Goal: Use online tool/utility: Utilize a website feature to perform a specific function

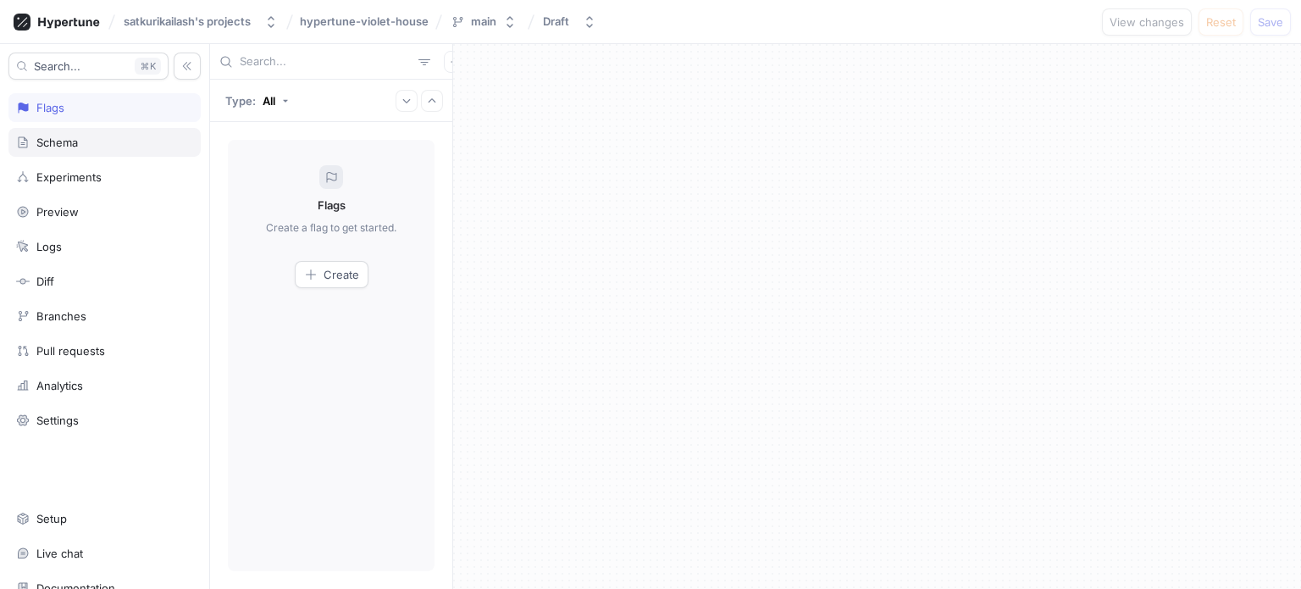
click at [102, 145] on div "Schema" at bounding box center [104, 143] width 177 height 14
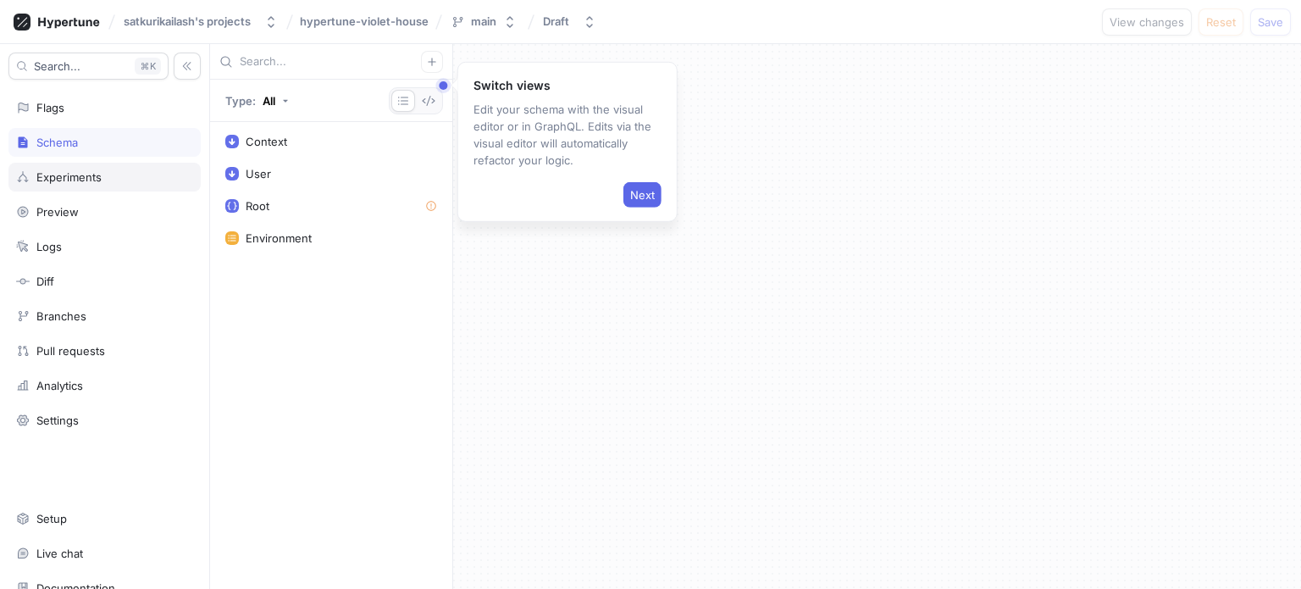
click at [64, 174] on div "Experiments" at bounding box center [68, 177] width 65 height 14
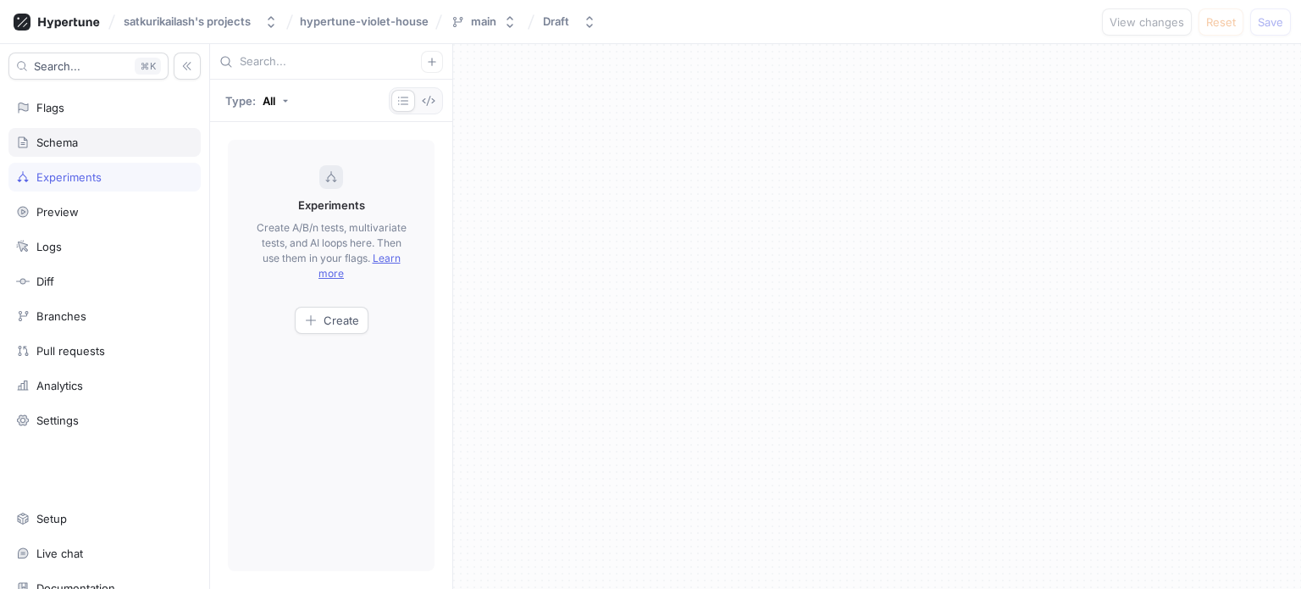
click at [96, 145] on div "Schema" at bounding box center [104, 143] width 177 height 14
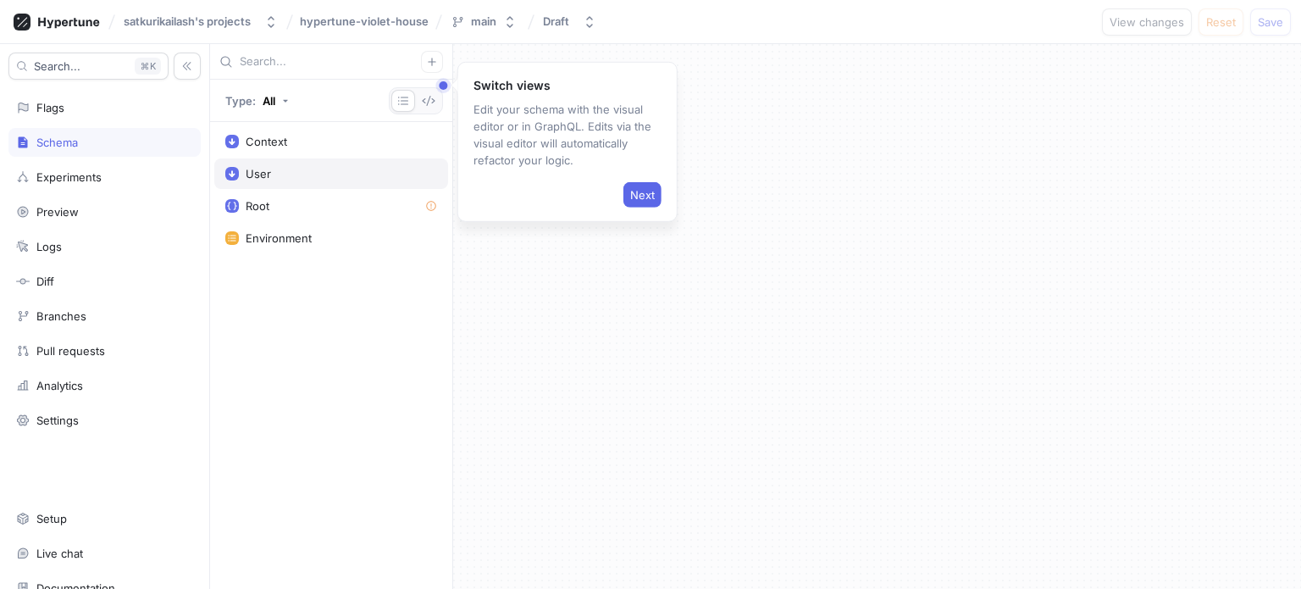
click at [274, 174] on div "User" at bounding box center [331, 174] width 212 height 14
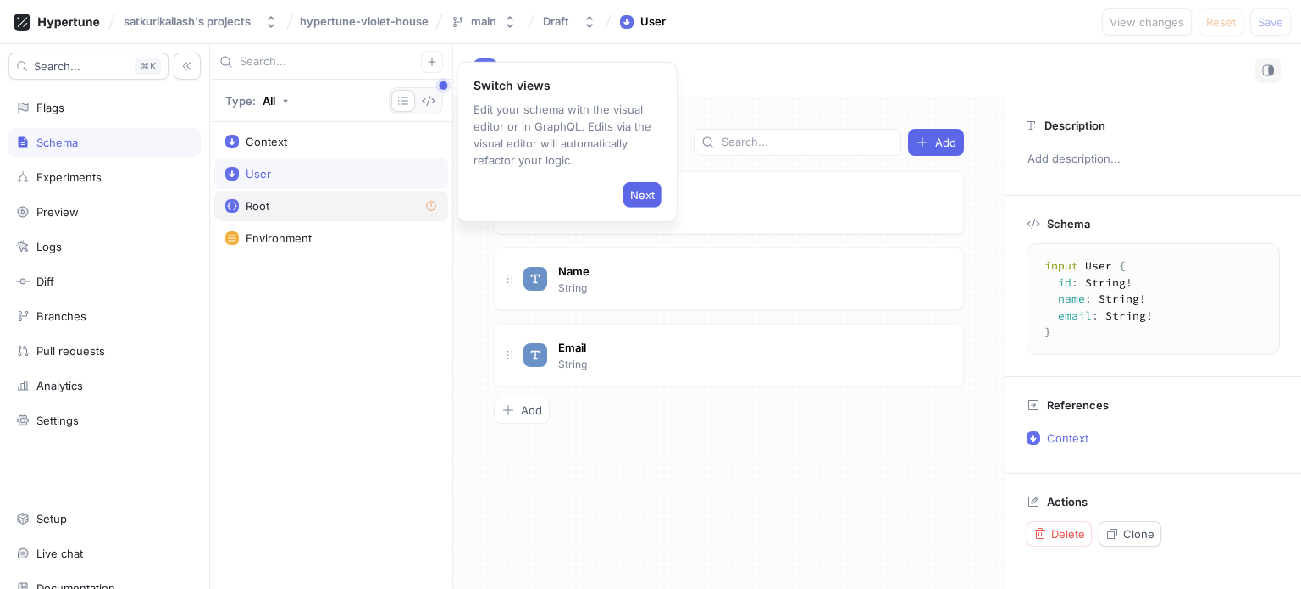
click at [264, 200] on div "Root" at bounding box center [258, 206] width 24 height 14
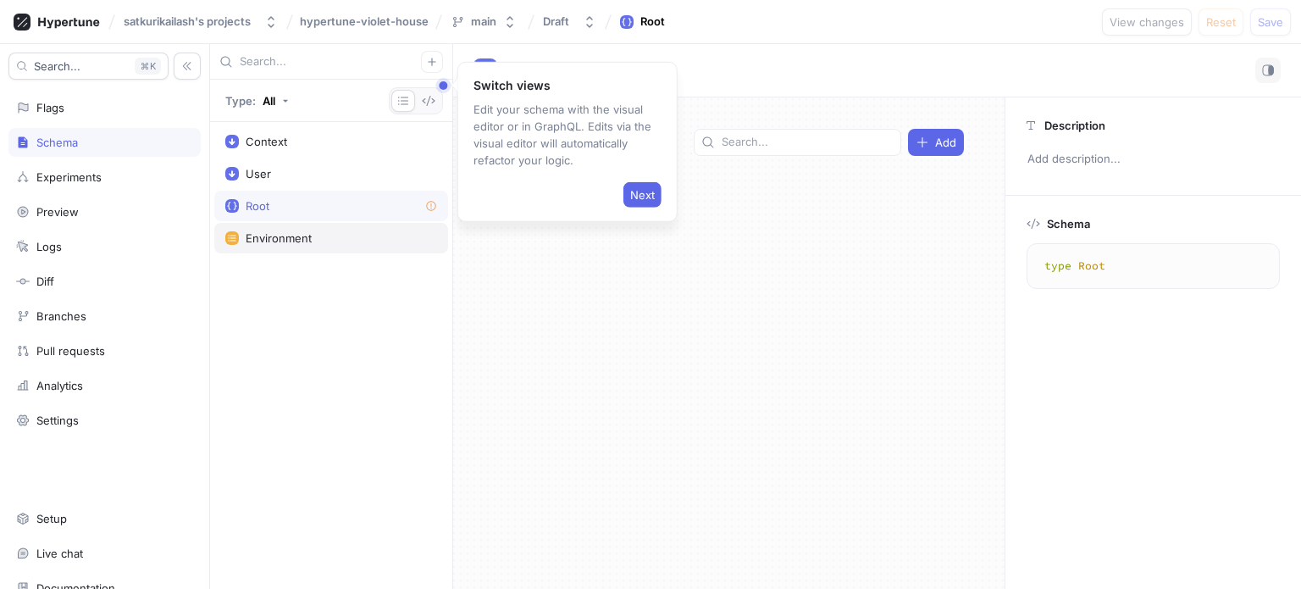
click at [278, 226] on div "Environment" at bounding box center [331, 238] width 234 height 30
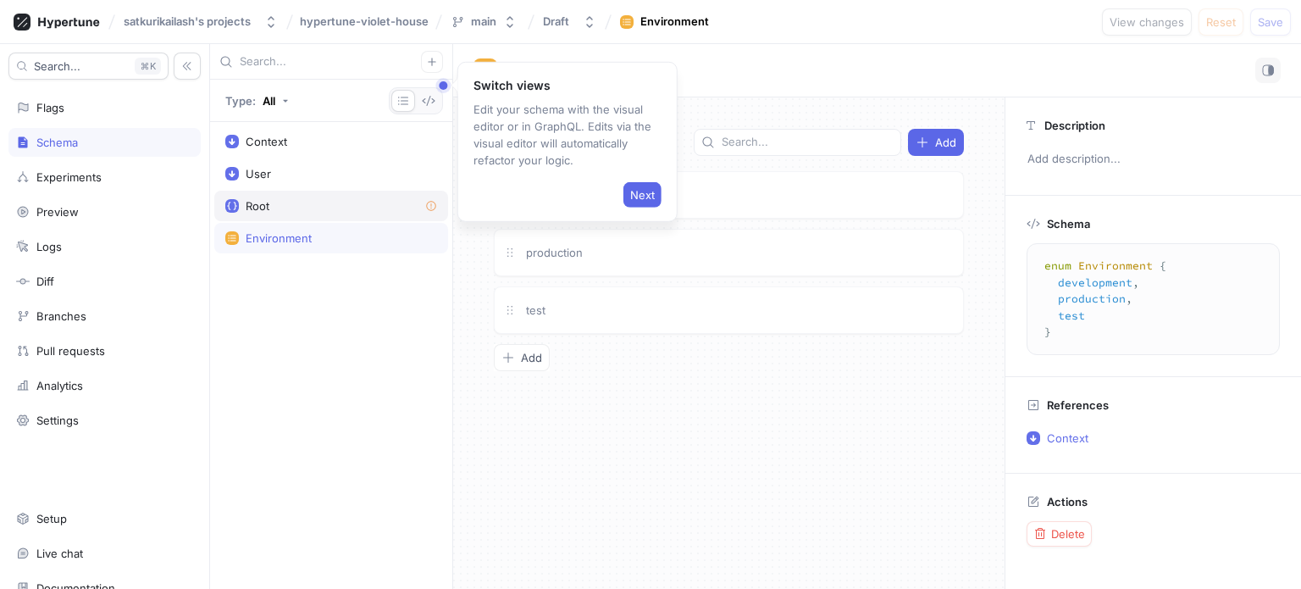
click at [288, 199] on div "Root" at bounding box center [331, 206] width 212 height 14
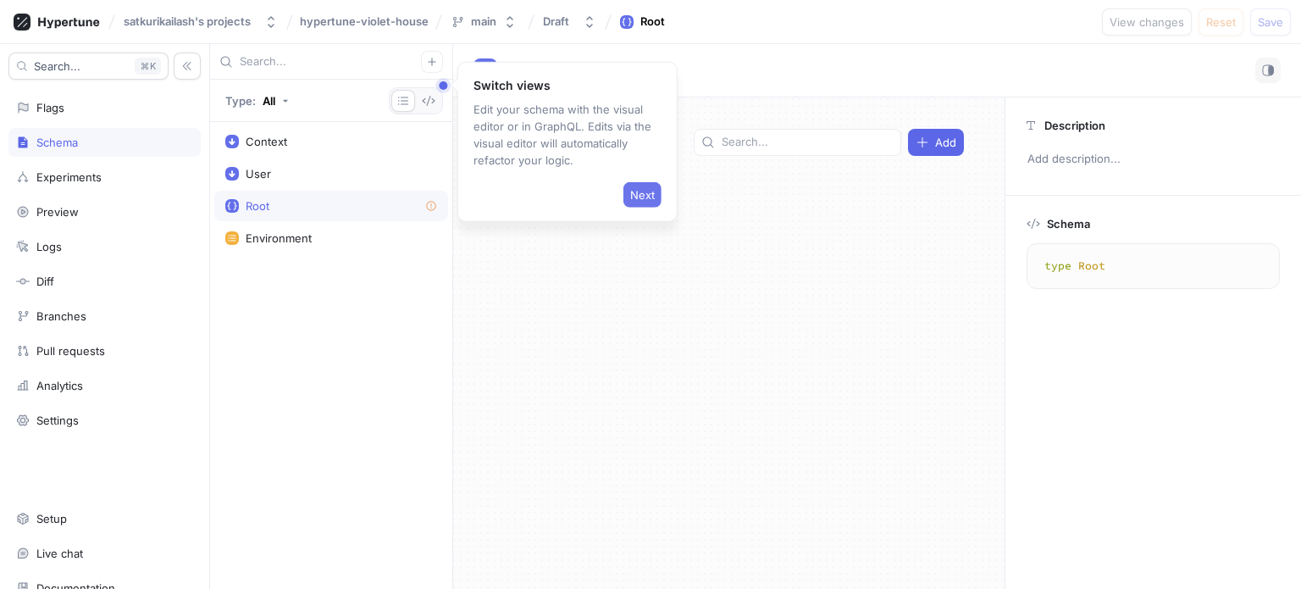
click at [637, 191] on span "Next" at bounding box center [642, 195] width 25 height 10
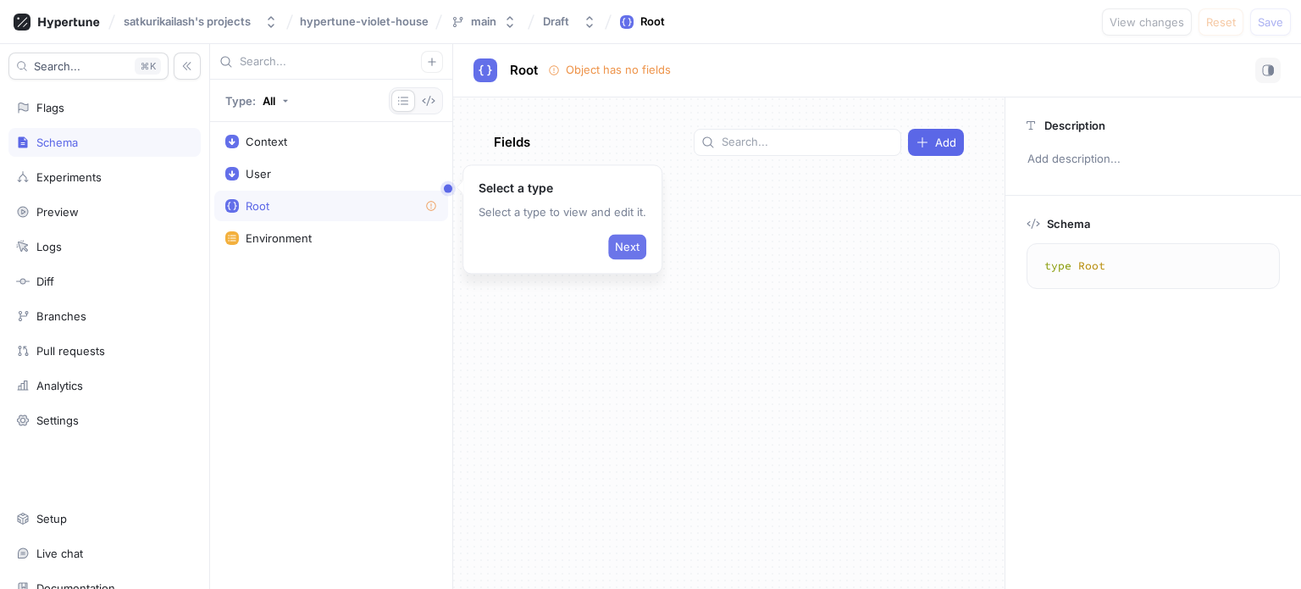
click at [628, 243] on span "Next" at bounding box center [627, 246] width 25 height 10
click at [391, 149] on div "Context" at bounding box center [331, 141] width 234 height 30
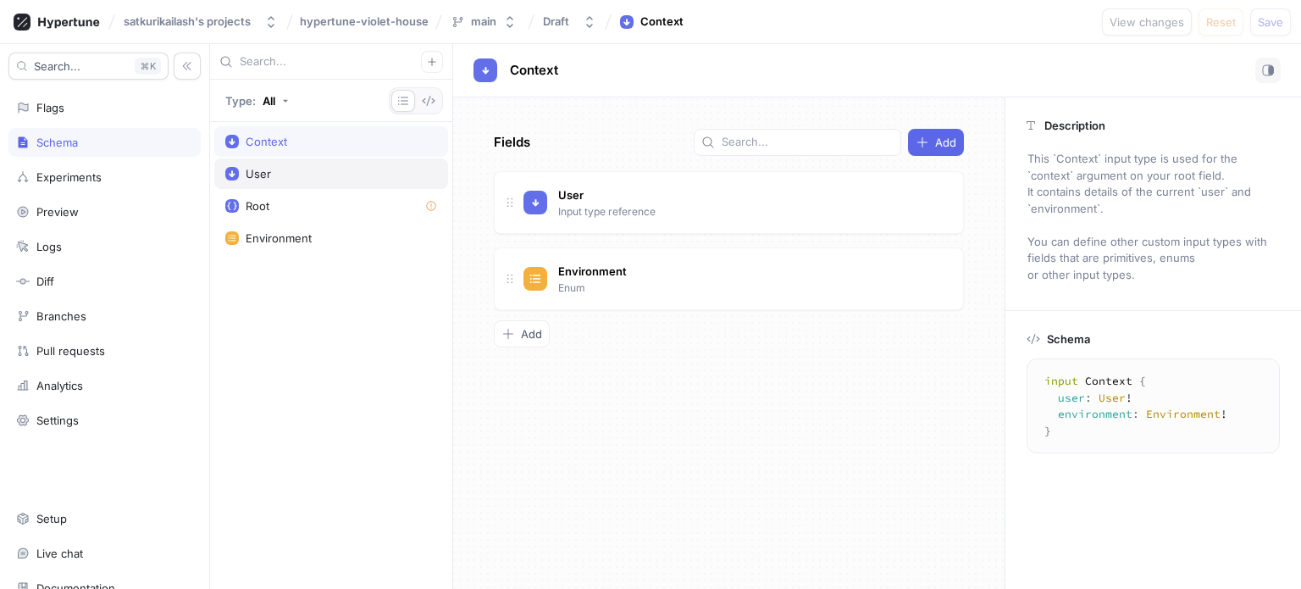
click at [325, 179] on div "User" at bounding box center [331, 174] width 212 height 14
type textarea "input User { id: String! name: String! email: String! }"
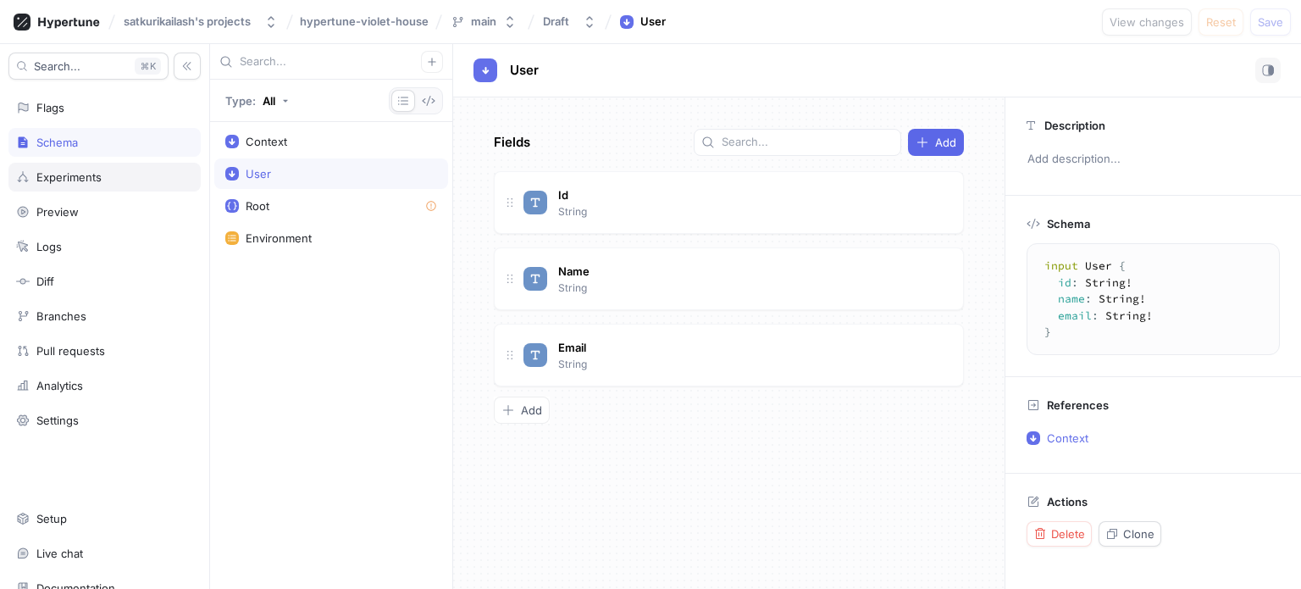
click at [97, 175] on div "Experiments" at bounding box center [68, 177] width 65 height 14
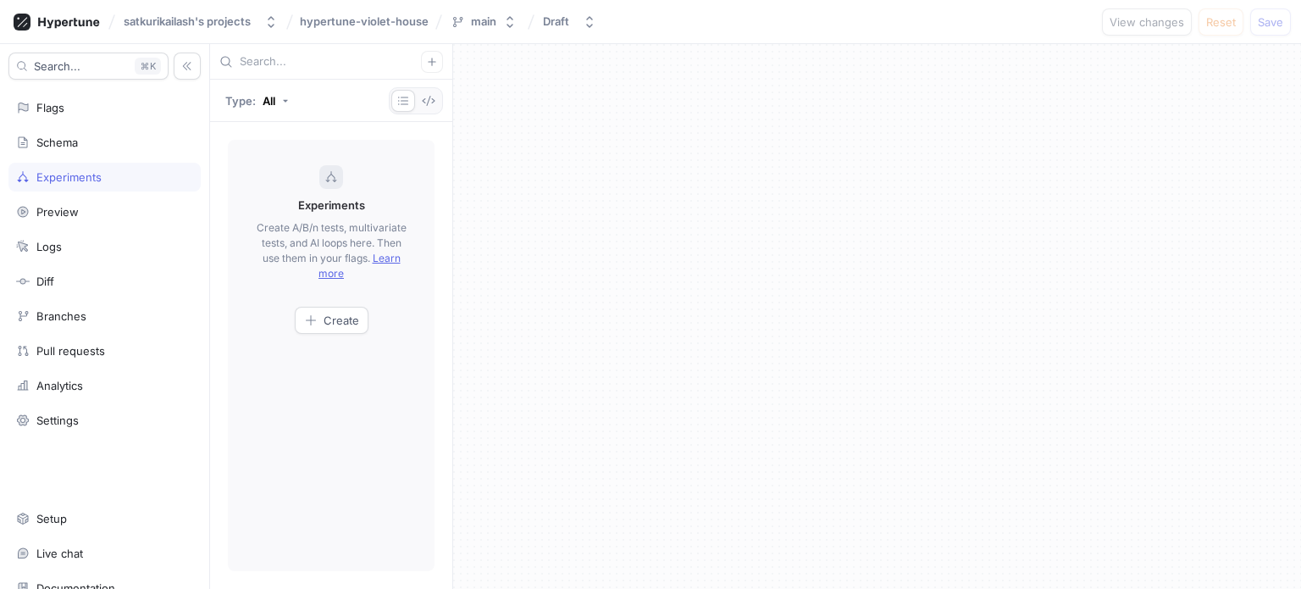
click at [66, 194] on div "Search... K Flags Schema Experiments Preview Logs Diff Branches Pull requests A…" at bounding box center [105, 316] width 210 height 545
click at [51, 205] on div "Preview" at bounding box center [57, 212] width 42 height 14
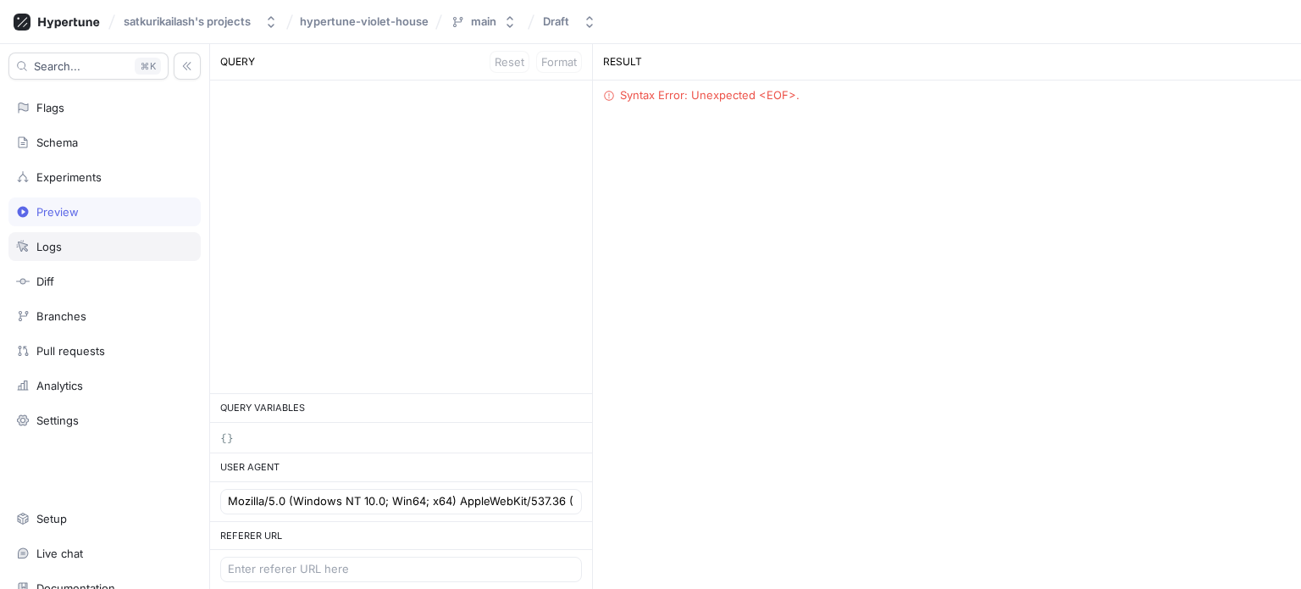
click at [36, 235] on div "Logs" at bounding box center [104, 246] width 192 height 29
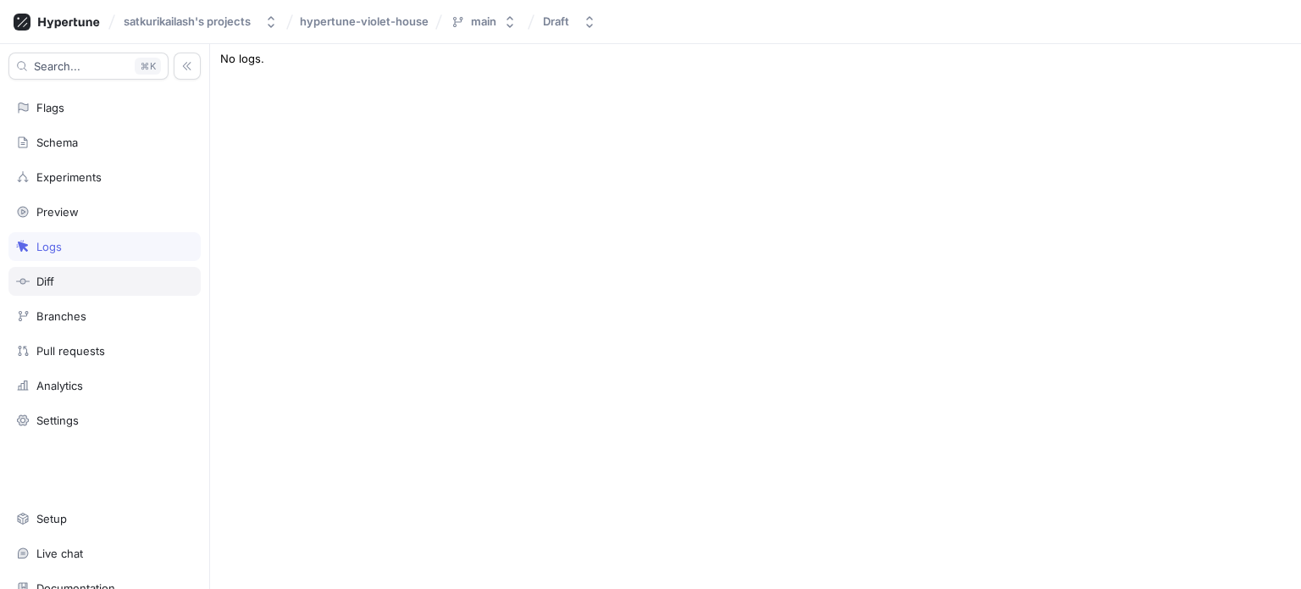
click at [41, 283] on div "Diff" at bounding box center [45, 281] width 18 height 14
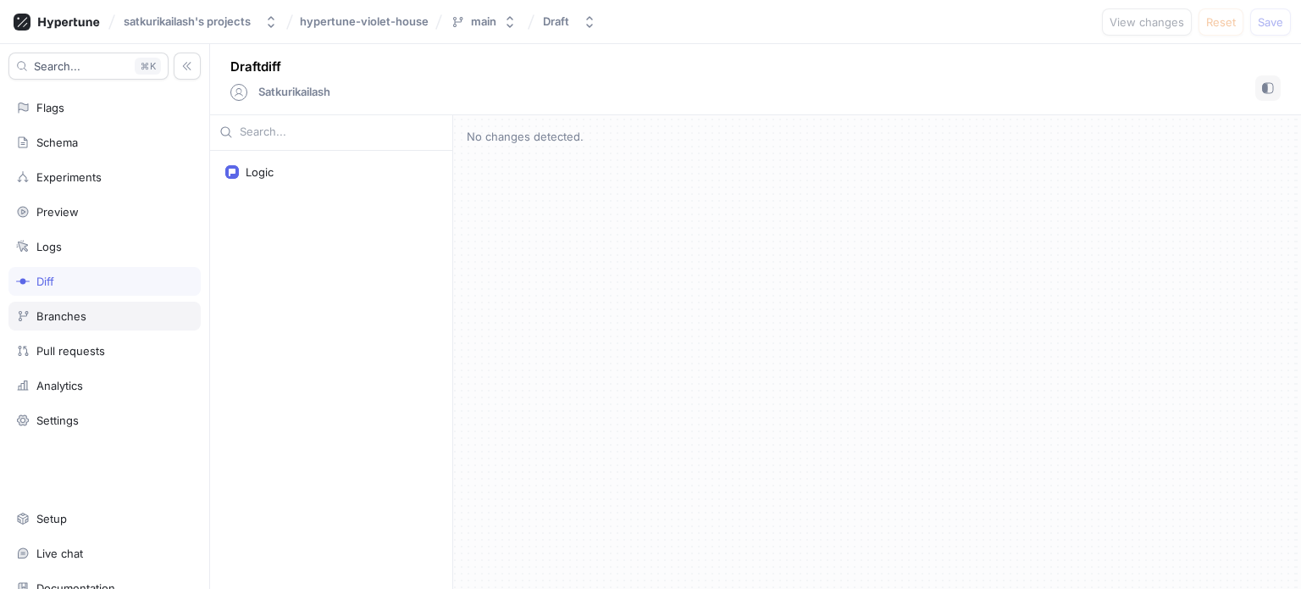
click at [51, 314] on div "Branches" at bounding box center [61, 316] width 50 height 14
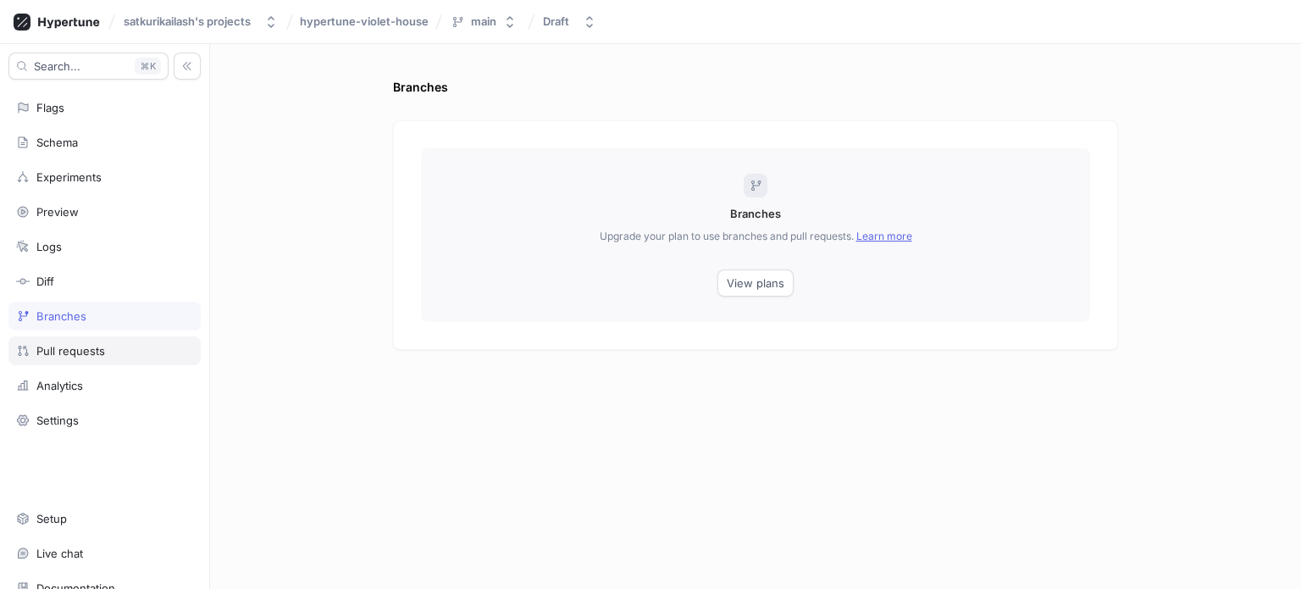
click at [60, 351] on div "Pull requests" at bounding box center [70, 351] width 69 height 14
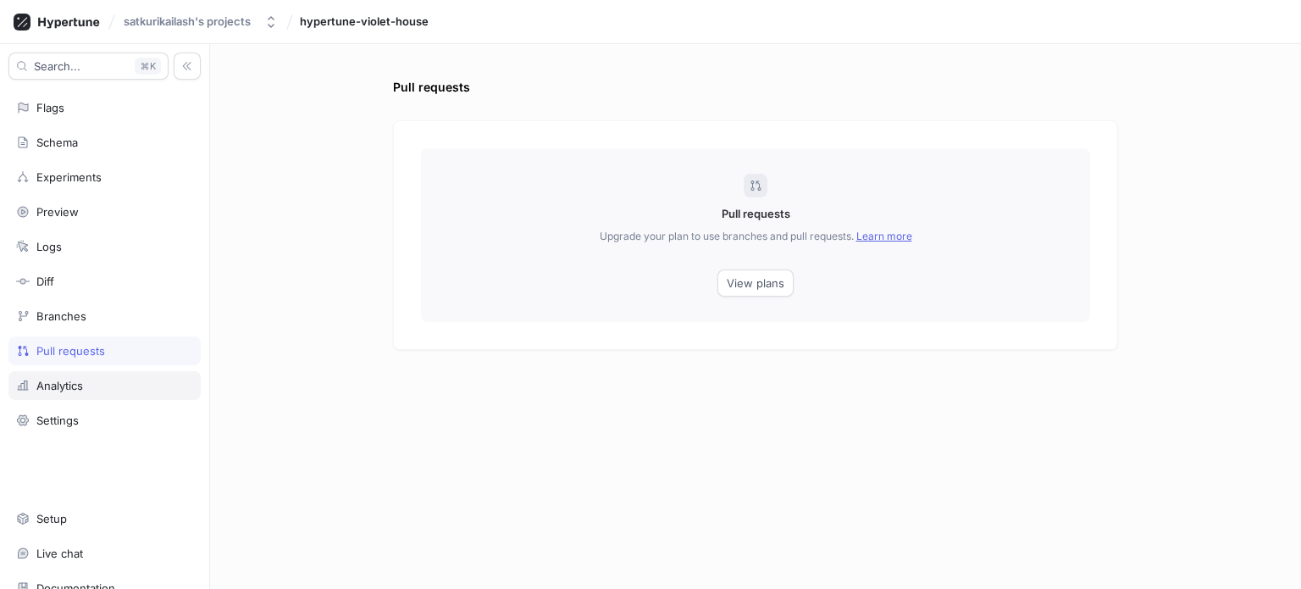
click at [47, 379] on div "Analytics" at bounding box center [59, 386] width 47 height 14
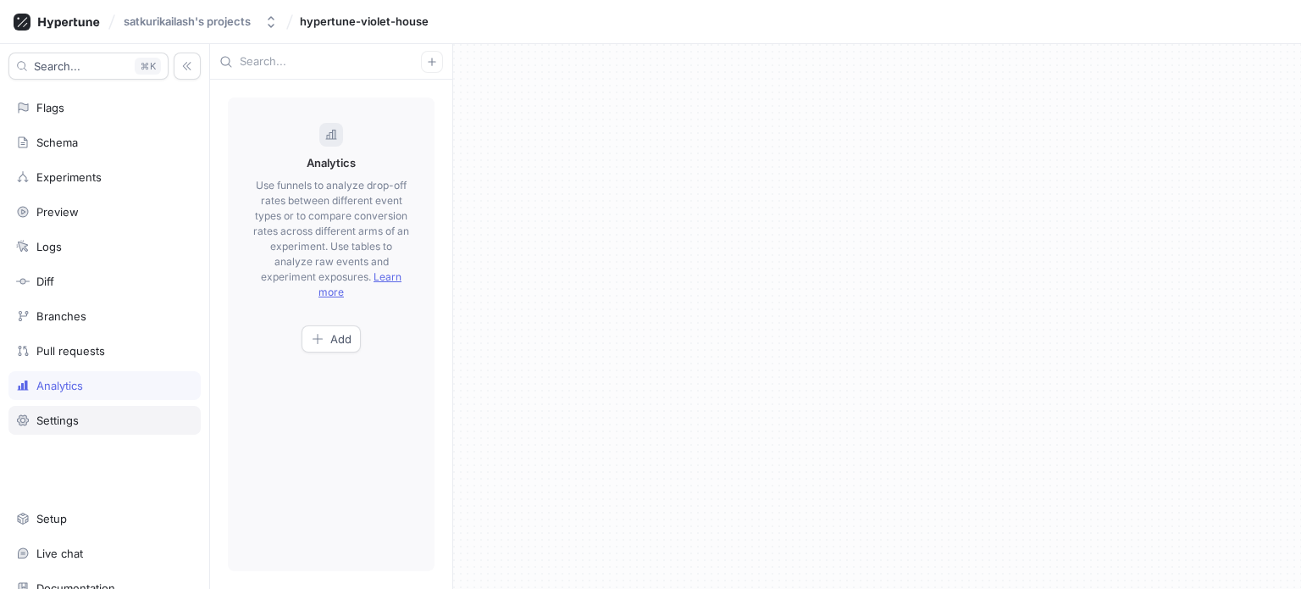
click at [65, 413] on div "Settings" at bounding box center [57, 420] width 42 height 14
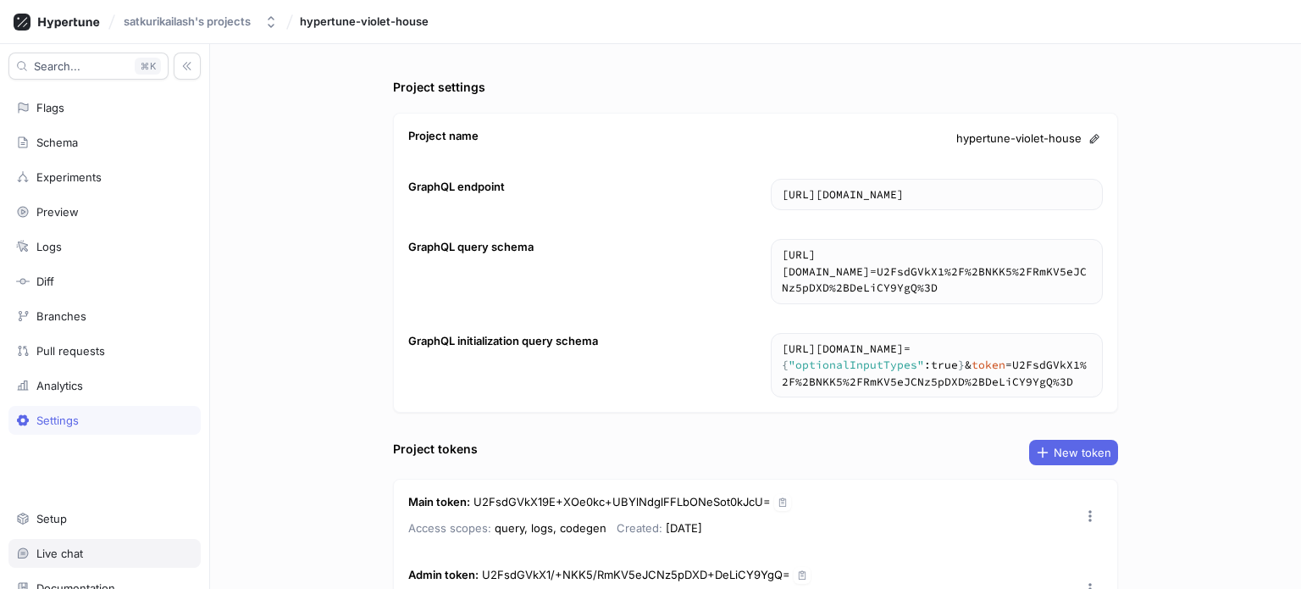
scroll to position [52, 0]
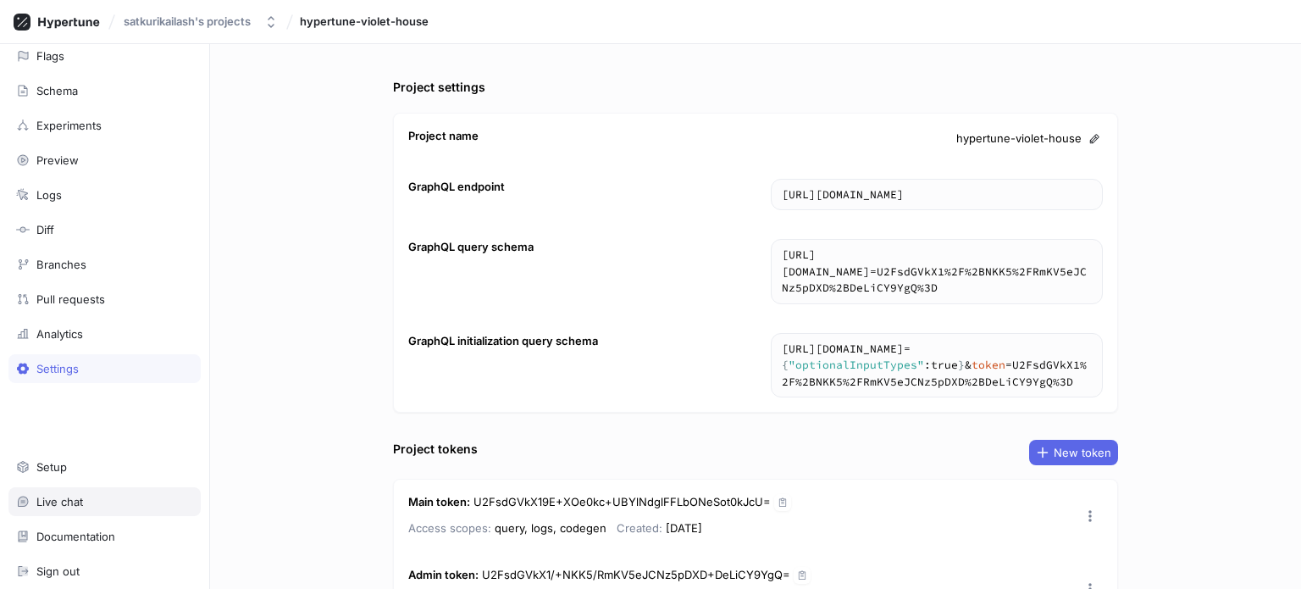
click at [55, 496] on div "Live chat" at bounding box center [59, 502] width 47 height 14
click at [89, 460] on div "Setup" at bounding box center [104, 467] width 177 height 14
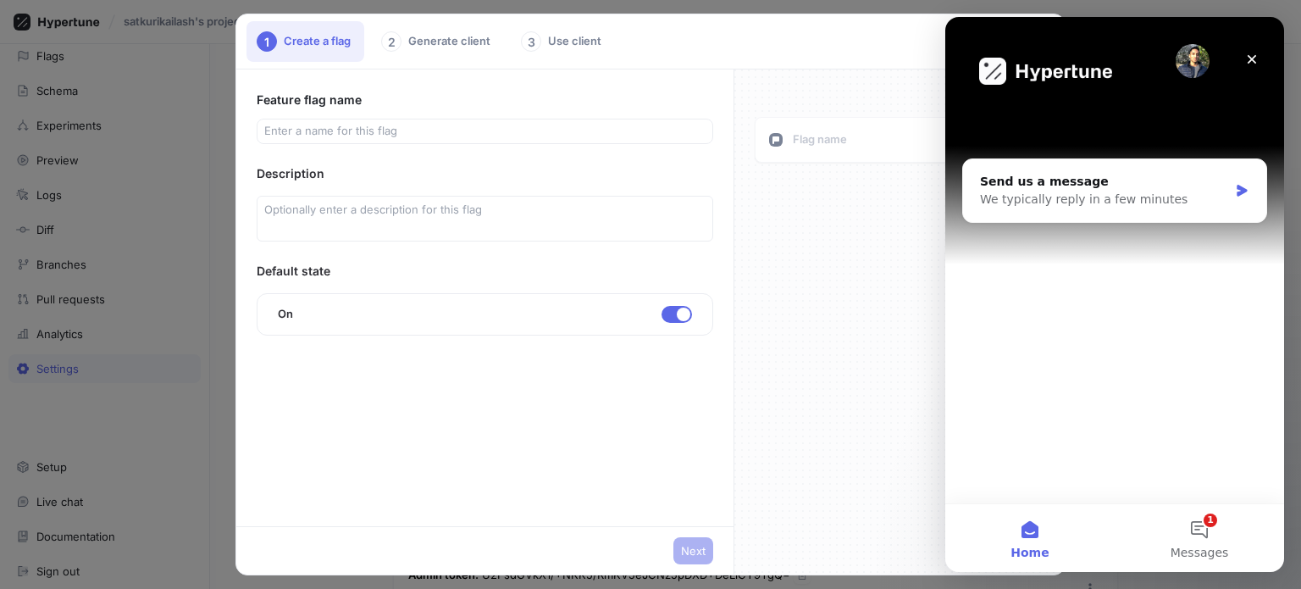
click at [835, 27] on div "1 Create a flag 2 Generate client 3 Use client" at bounding box center [605, 41] width 718 height 41
click at [1248, 50] on div "Close" at bounding box center [1252, 59] width 30 height 30
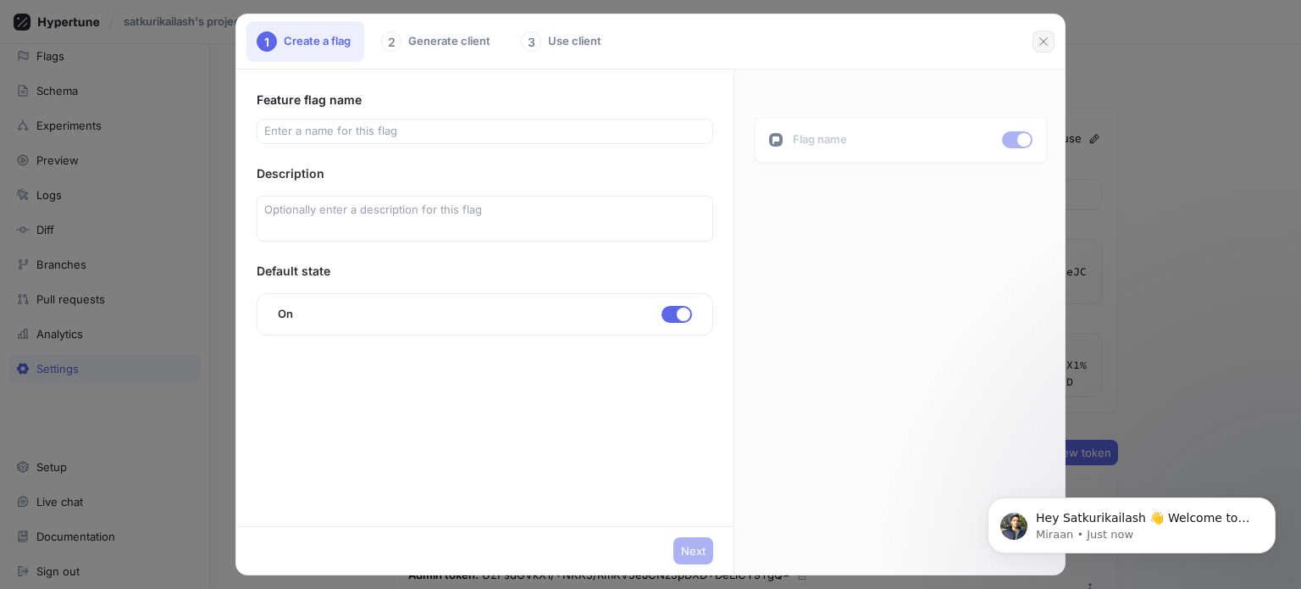
click at [1043, 46] on icon "button" at bounding box center [1044, 42] width 14 height 14
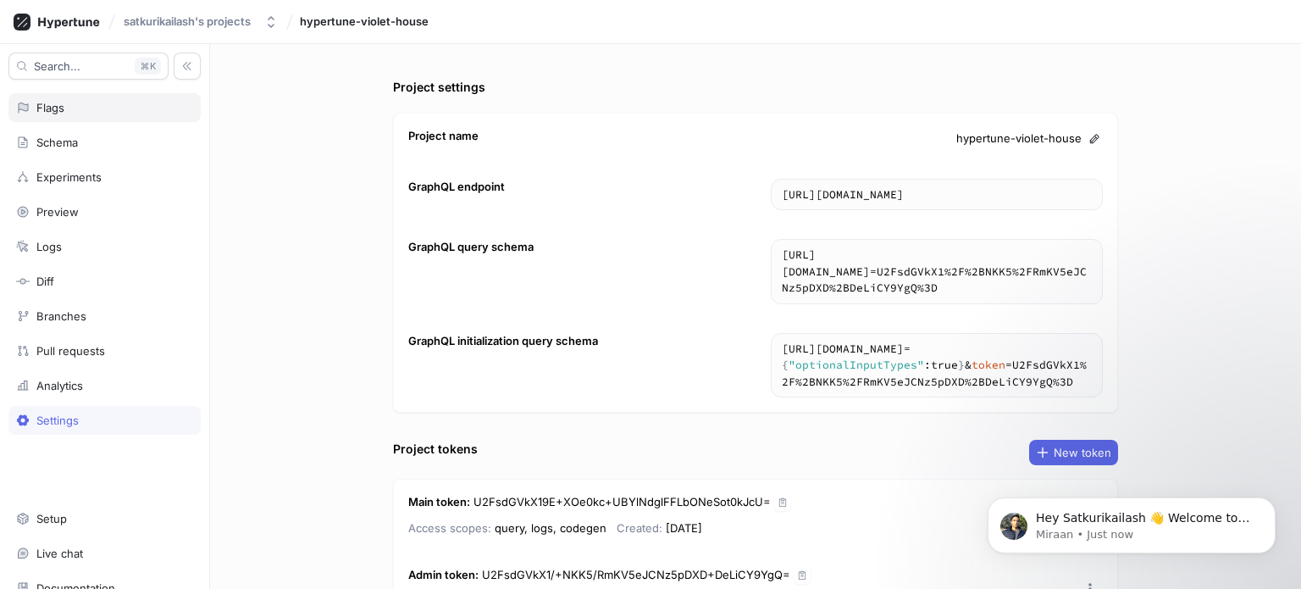
click at [90, 97] on div "Flags" at bounding box center [104, 107] width 192 height 29
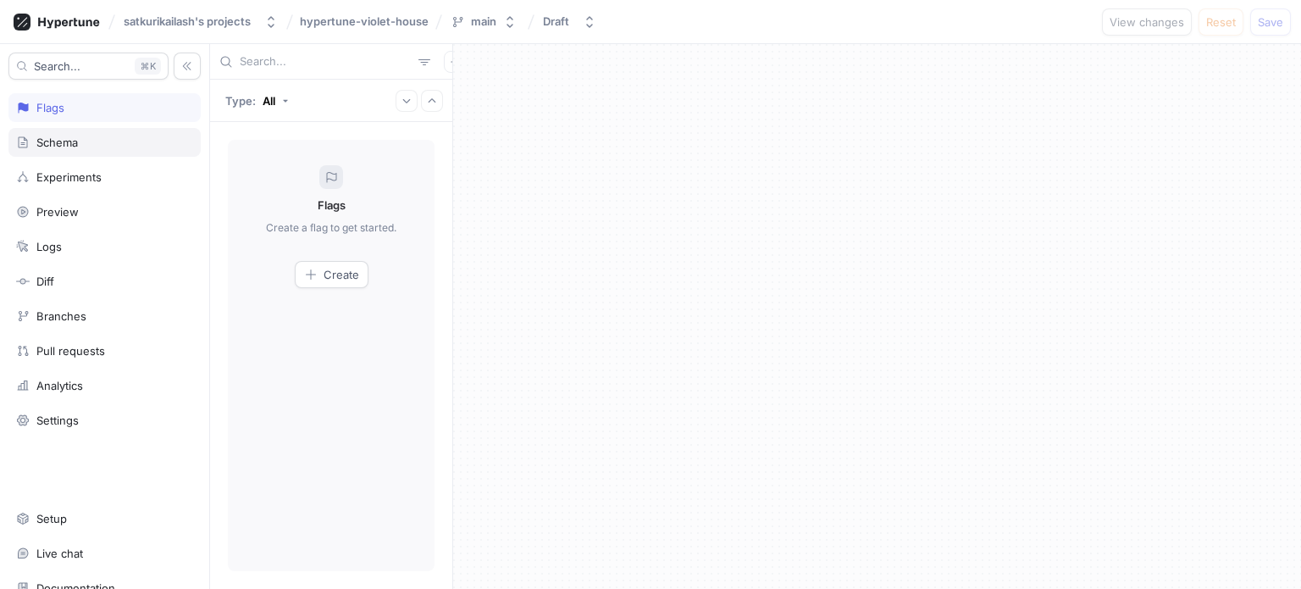
click at [68, 144] on div "Schema" at bounding box center [56, 143] width 41 height 14
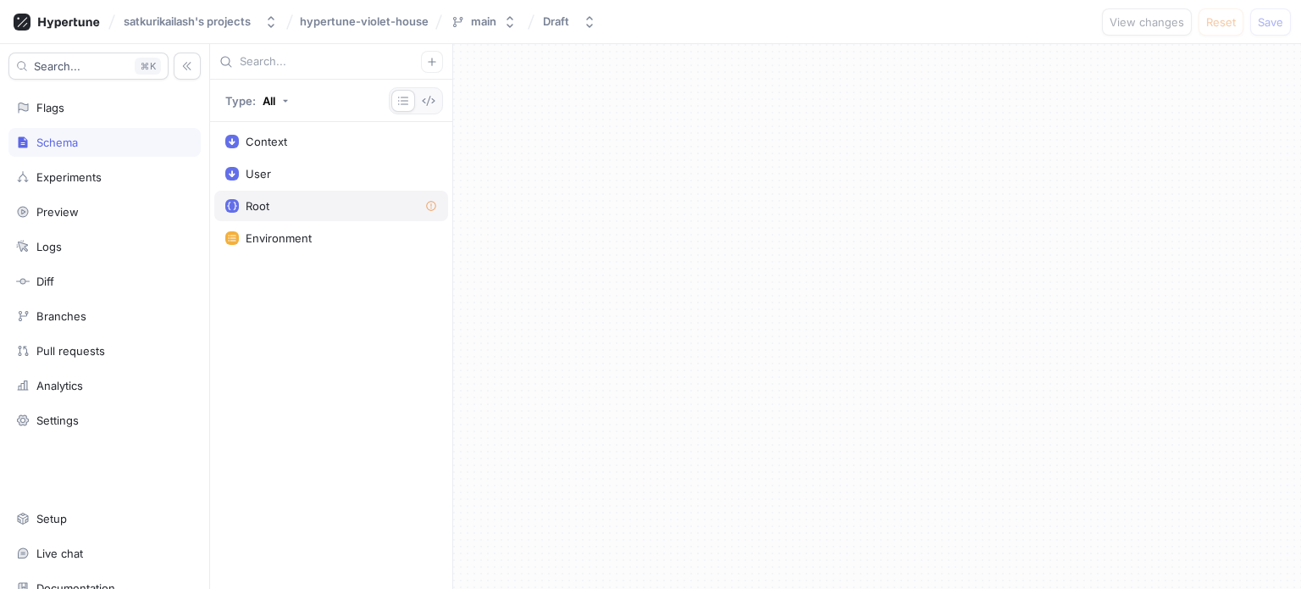
click at [318, 207] on div "Root" at bounding box center [331, 206] width 212 height 14
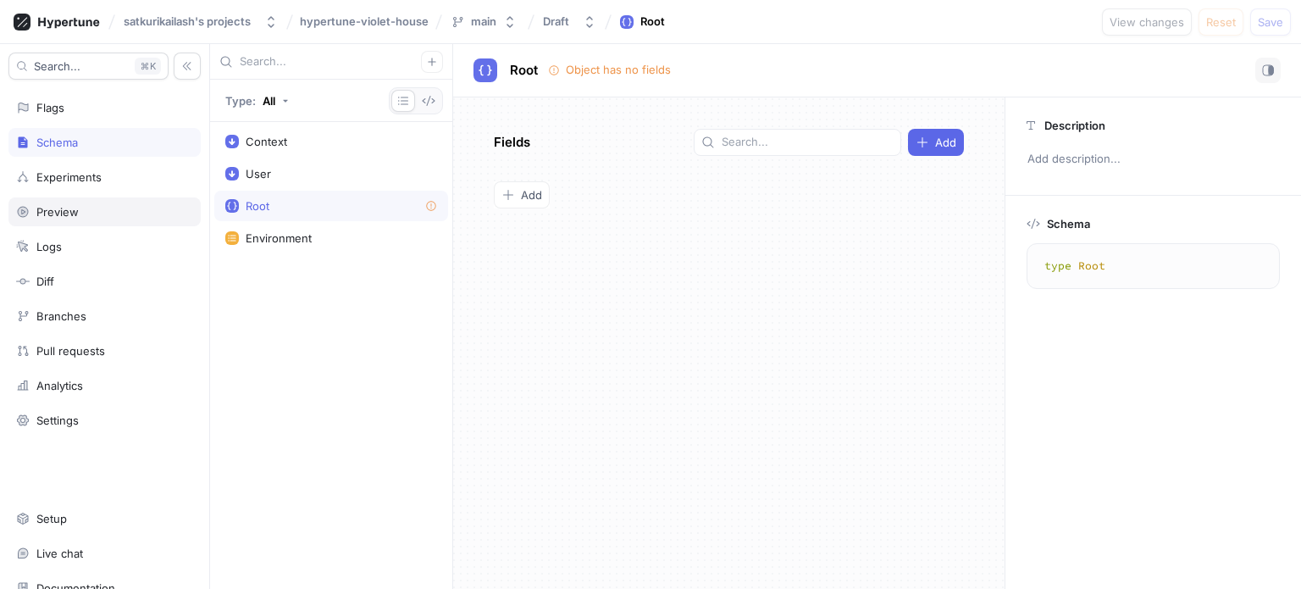
click at [106, 213] on div "Preview" at bounding box center [104, 212] width 177 height 14
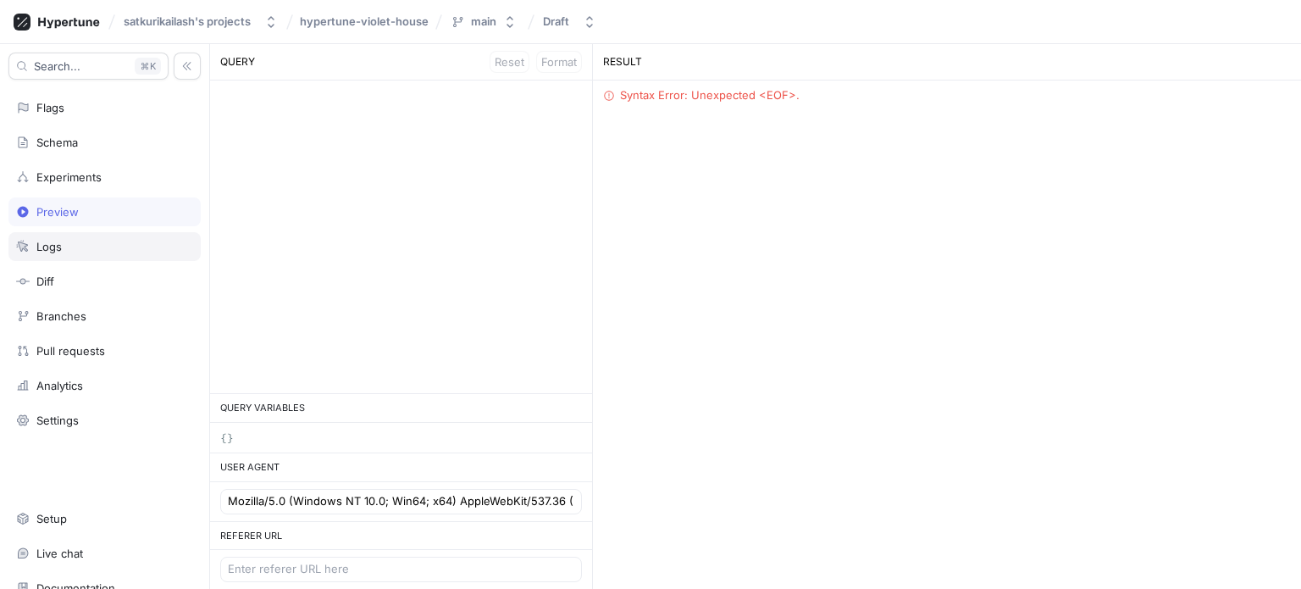
click at [78, 249] on div "Logs" at bounding box center [104, 247] width 177 height 14
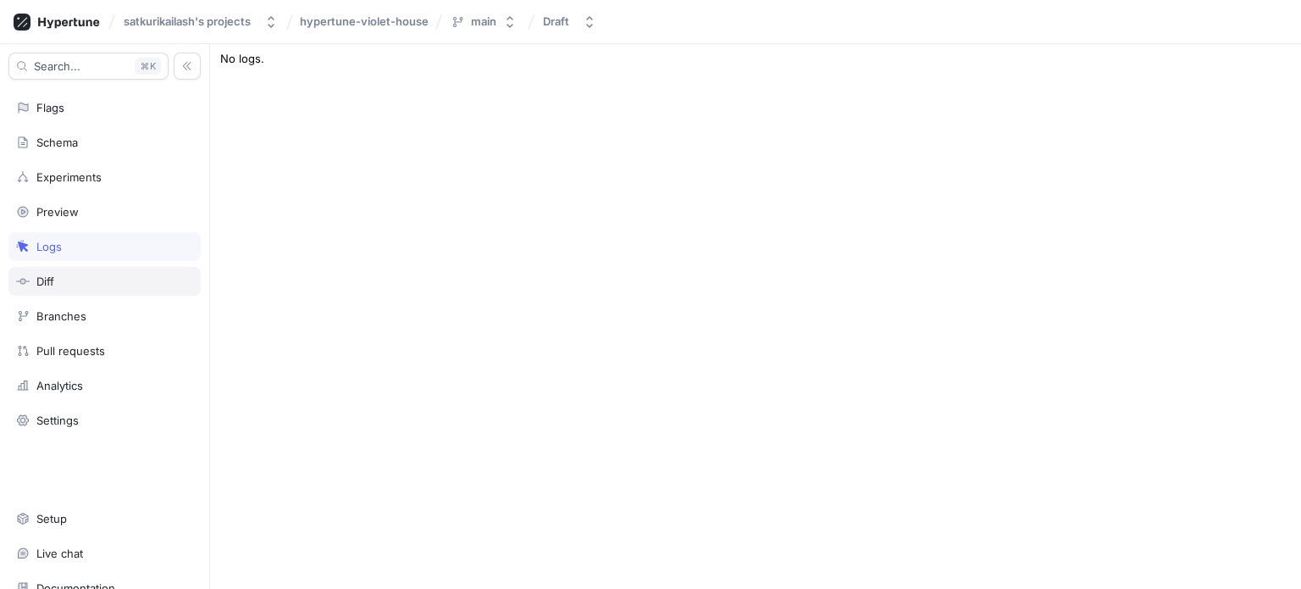
click at [96, 268] on div "Diff" at bounding box center [104, 281] width 192 height 29
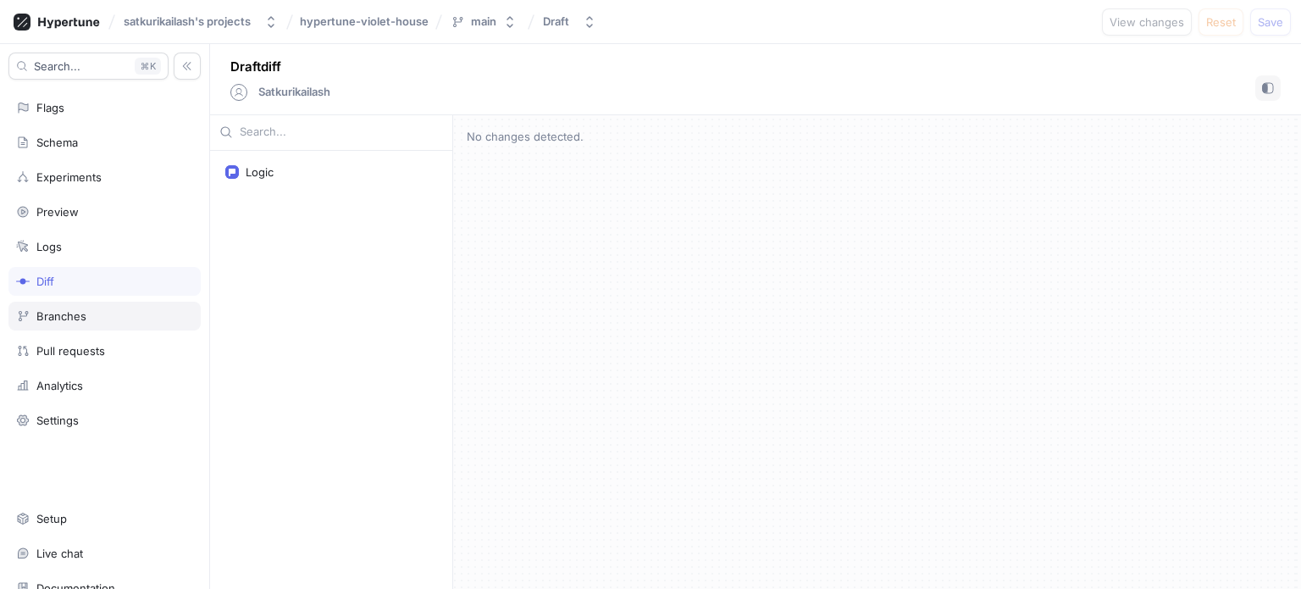
click at [64, 323] on div "Branches" at bounding box center [104, 316] width 192 height 29
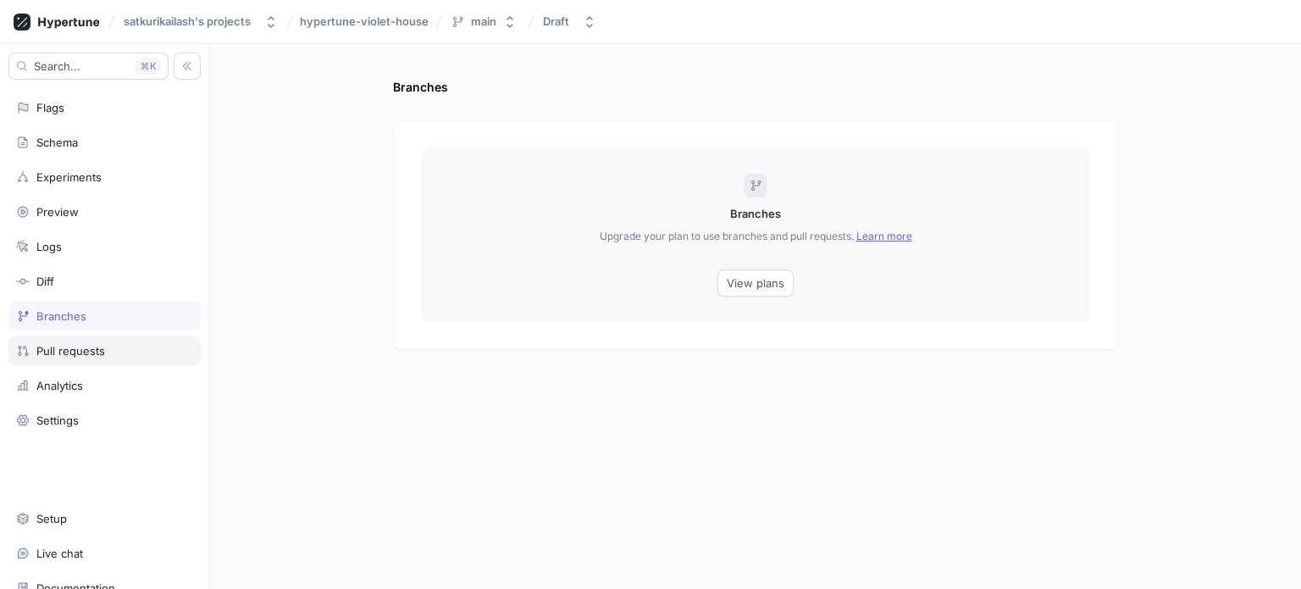
click at [74, 344] on div "Pull requests" at bounding box center [70, 351] width 69 height 14
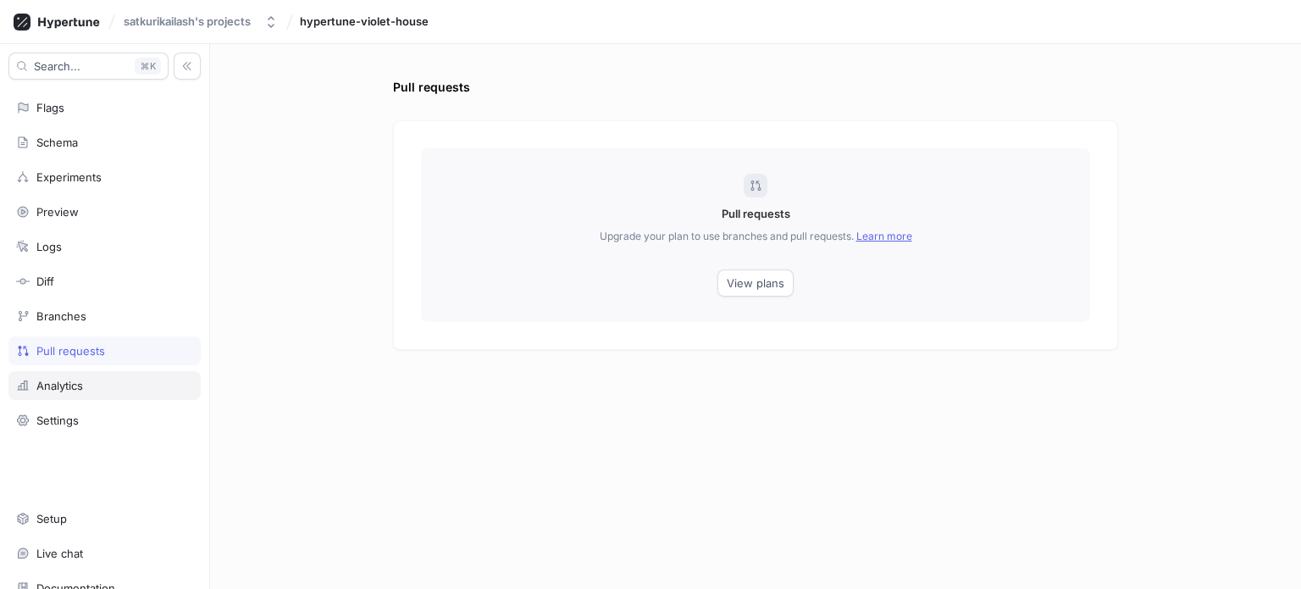
click at [52, 372] on div "Analytics" at bounding box center [104, 385] width 192 height 29
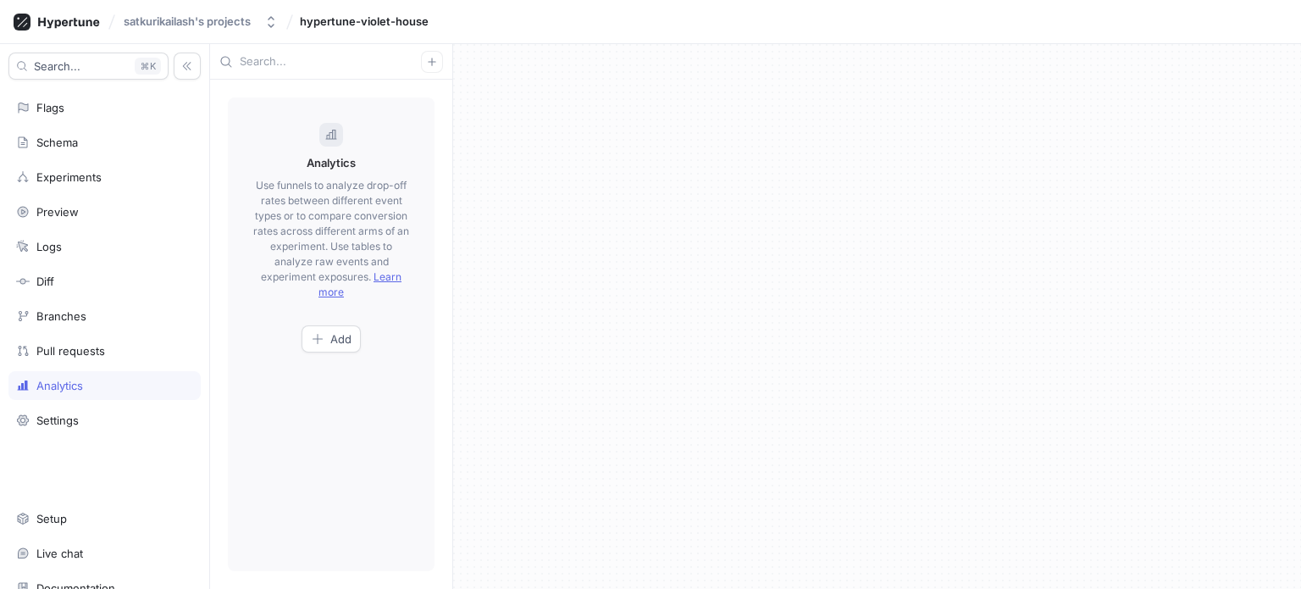
click at [91, 400] on div "Search... K Flags Schema Experiments Preview Logs Diff Branches Pull requests A…" at bounding box center [105, 316] width 210 height 545
drag, startPoint x: 0, startPoint y: 14, endPoint x: 187, endPoint y: 431, distance: 457.6
click at [187, 431] on div "satkurikailash's projects hypertune-violet-house Search... K Flags Schema Exper…" at bounding box center [650, 294] width 1301 height 589
click at [119, 101] on div "Flags" at bounding box center [104, 108] width 177 height 14
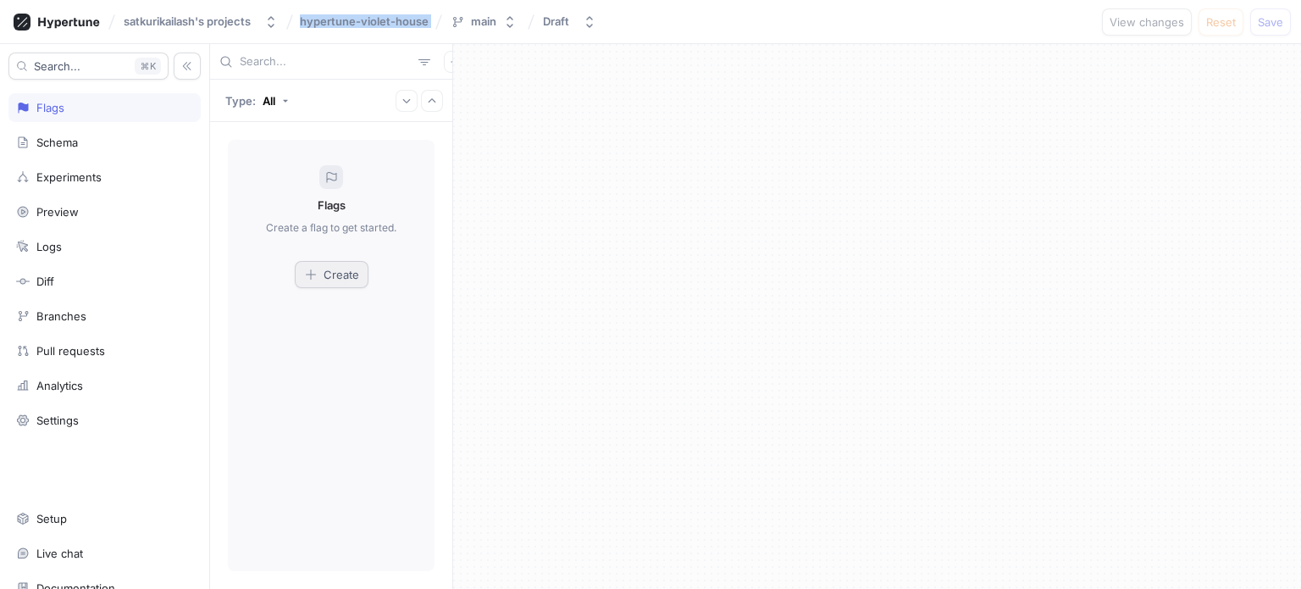
click at [315, 275] on icon "button" at bounding box center [311, 275] width 14 height 14
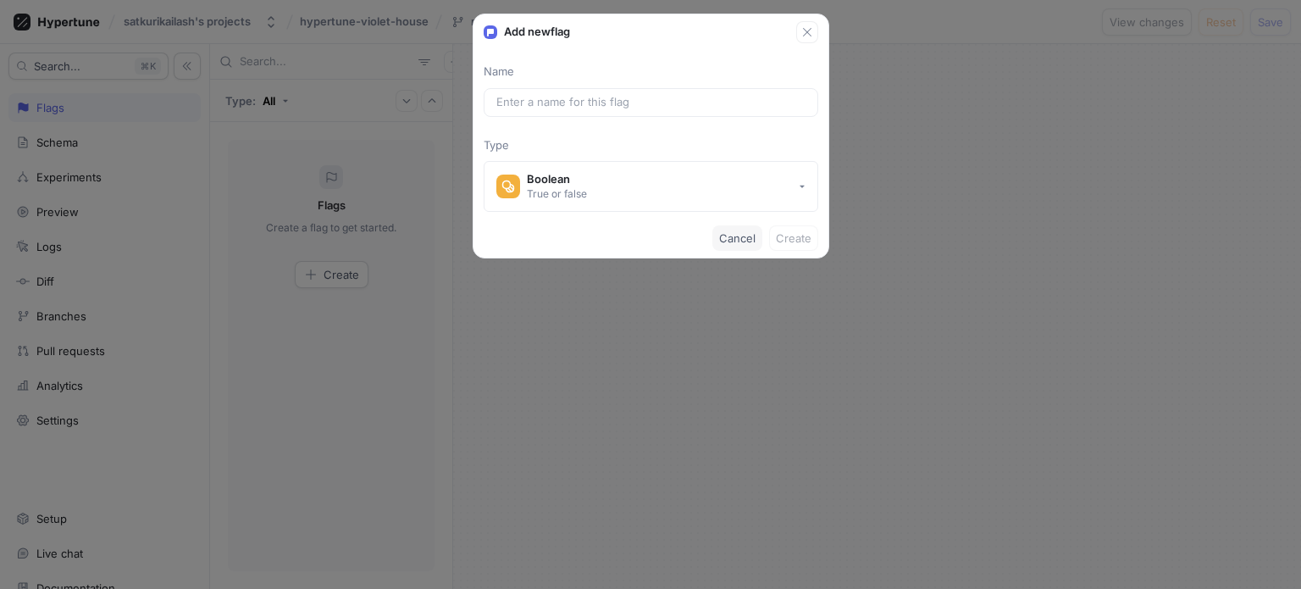
click at [732, 238] on span "Cancel" at bounding box center [737, 238] width 36 height 10
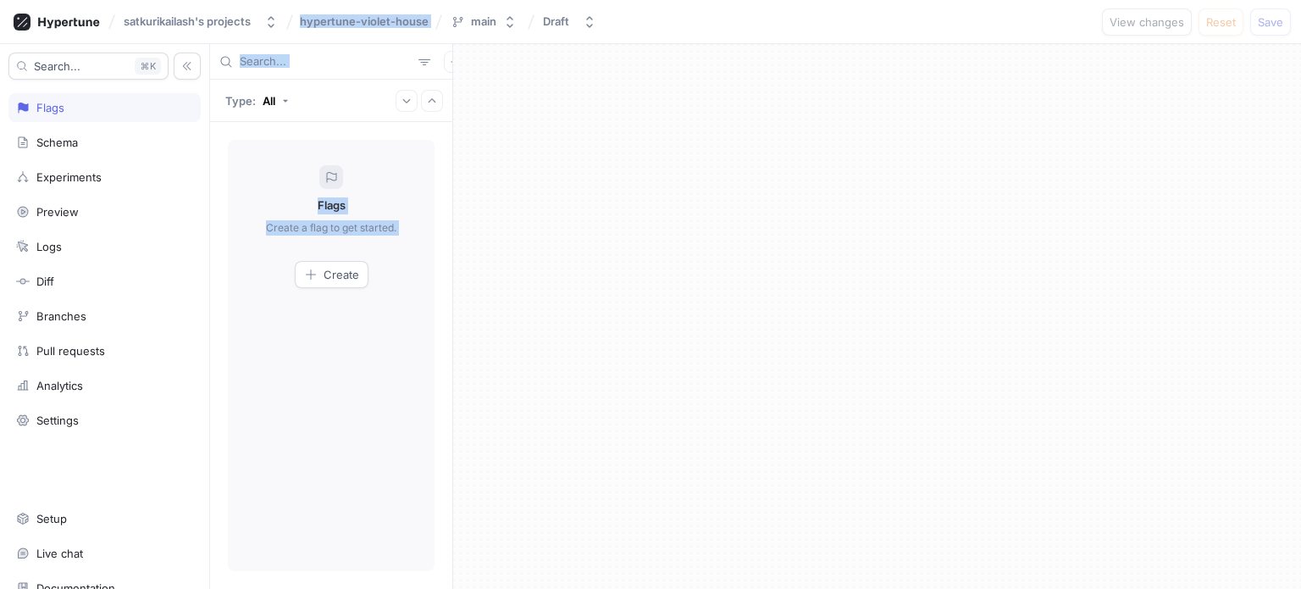
drag, startPoint x: 0, startPoint y: 9, endPoint x: 452, endPoint y: 338, distance: 559.0
click at [452, 338] on div "satkurikailash's projects hypertune-violet-house main Draft View changes Reset …" at bounding box center [650, 294] width 1301 height 589
copy div "hypertune-violet-house main Draft View changes Reset Save Search... K Flags Sch…"
click at [542, 189] on div at bounding box center [877, 316] width 848 height 545
click at [317, 271] on icon "button" at bounding box center [311, 275] width 14 height 14
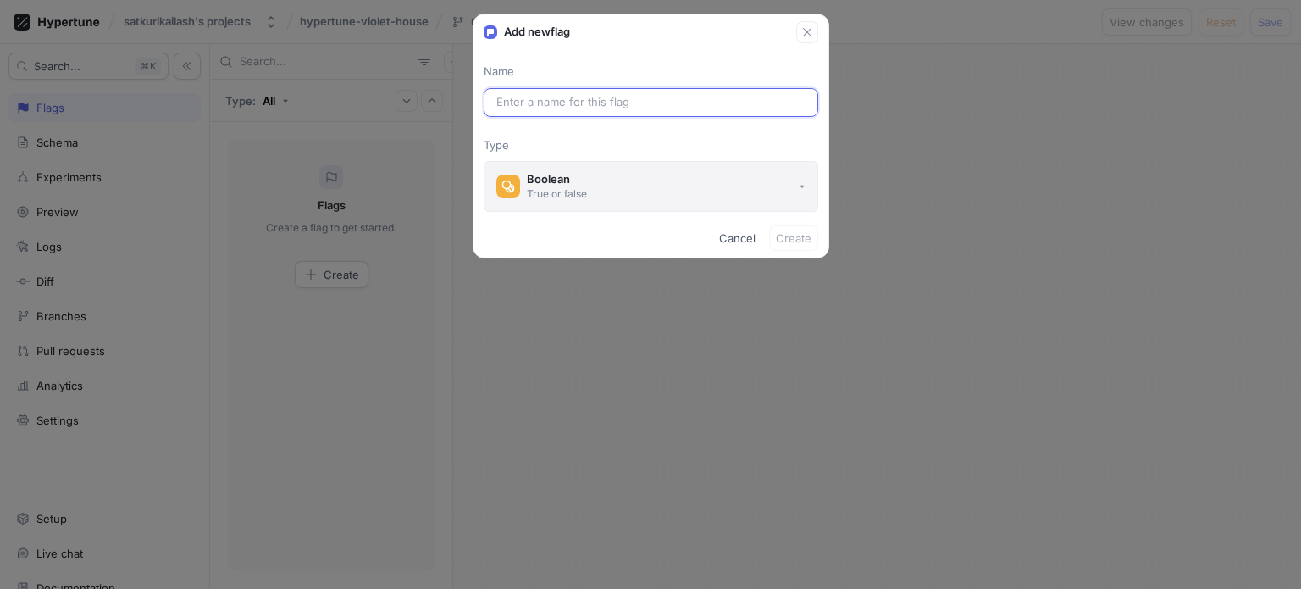
paste input "show_new_section"
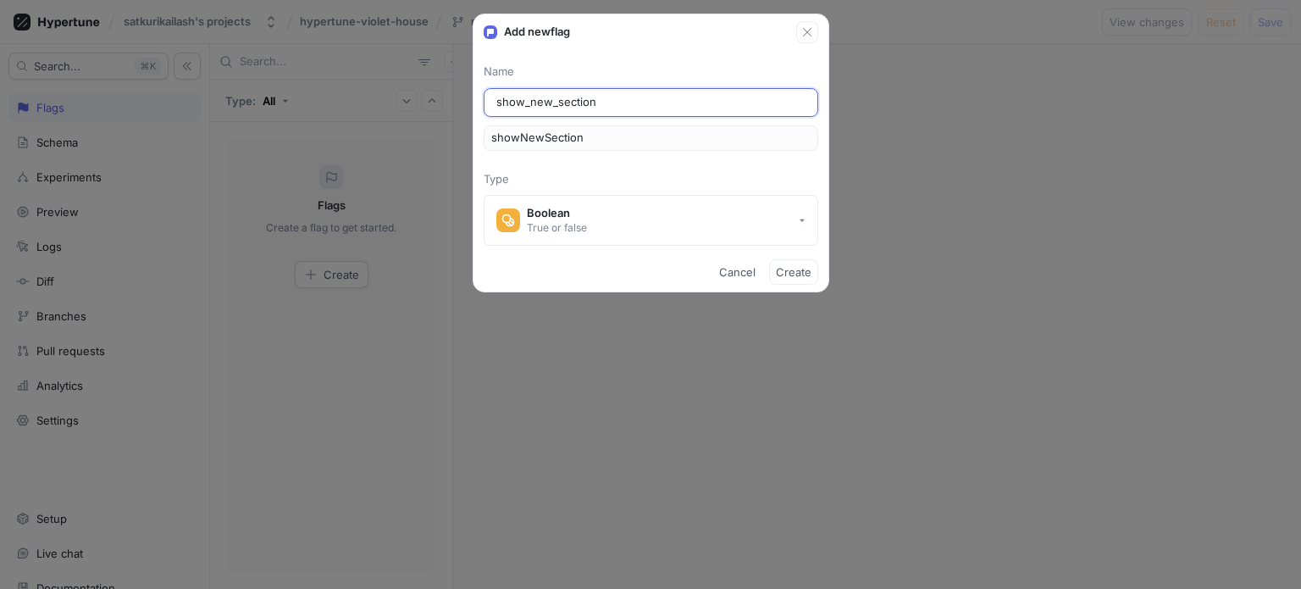
type input "show_new_section"
click at [784, 269] on span "Create" at bounding box center [794, 272] width 36 height 10
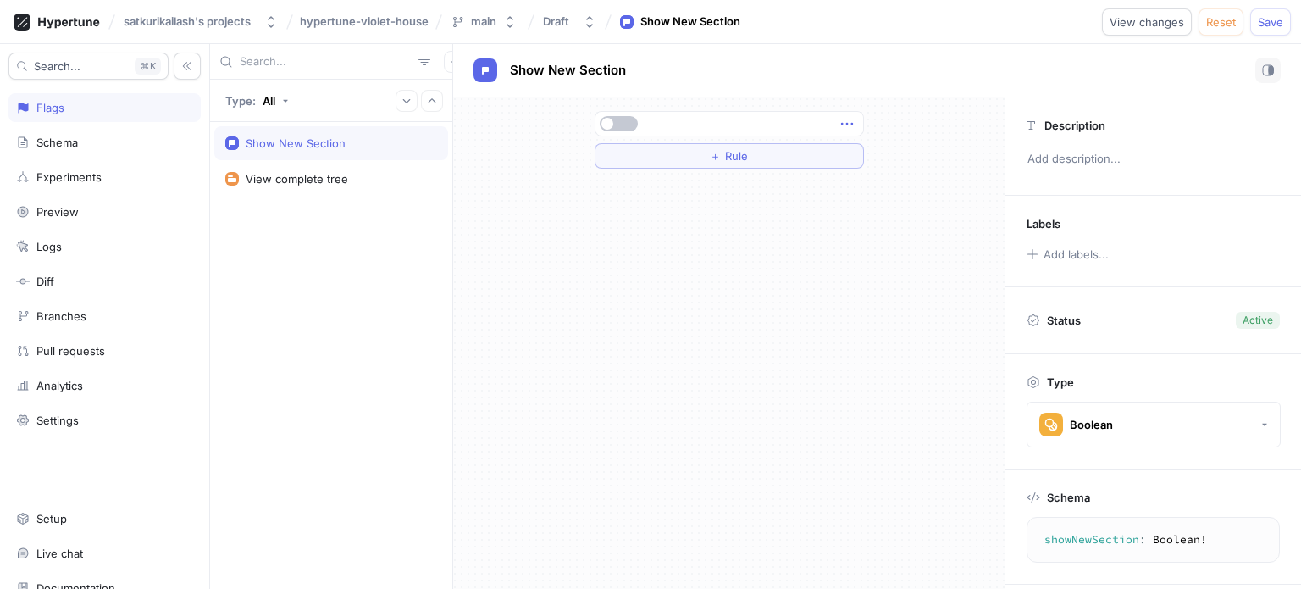
click at [852, 129] on icon "button" at bounding box center [847, 123] width 19 height 19
click at [688, 194] on div "＋ Rule" at bounding box center [728, 342] width 551 height 491
click at [613, 124] on button "button" at bounding box center [619, 123] width 38 height 15
click at [1064, 145] on p "Add description..." at bounding box center [1153, 159] width 267 height 29
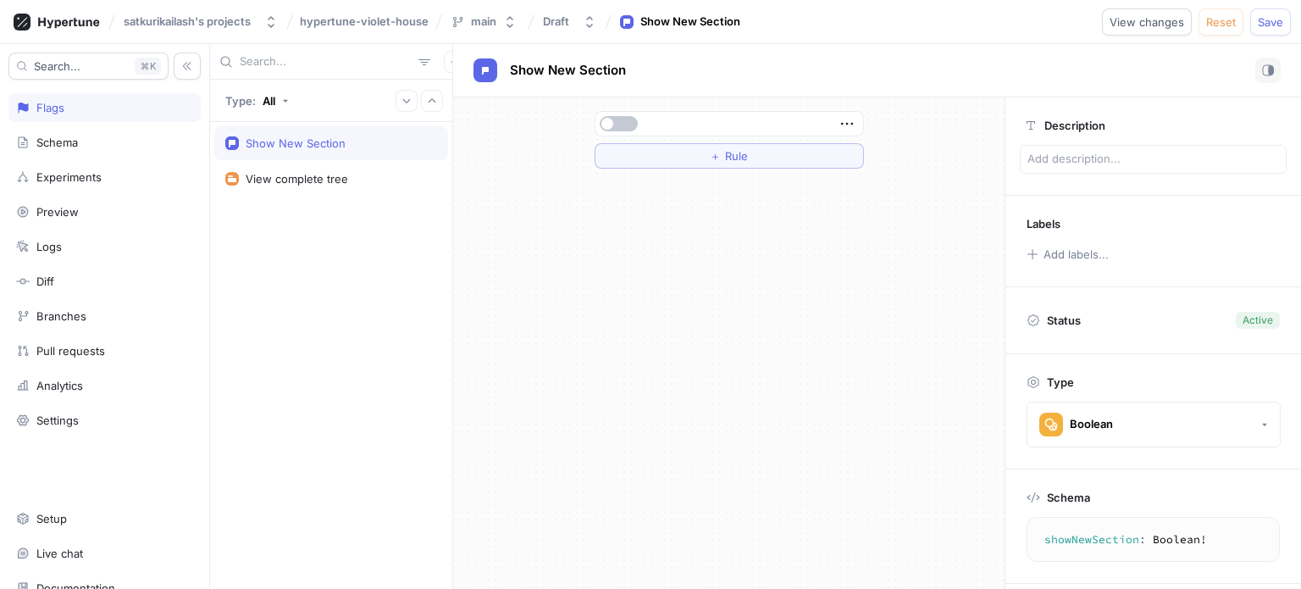
type textarea "x"
type textarea "Show the new featured section on homepage"
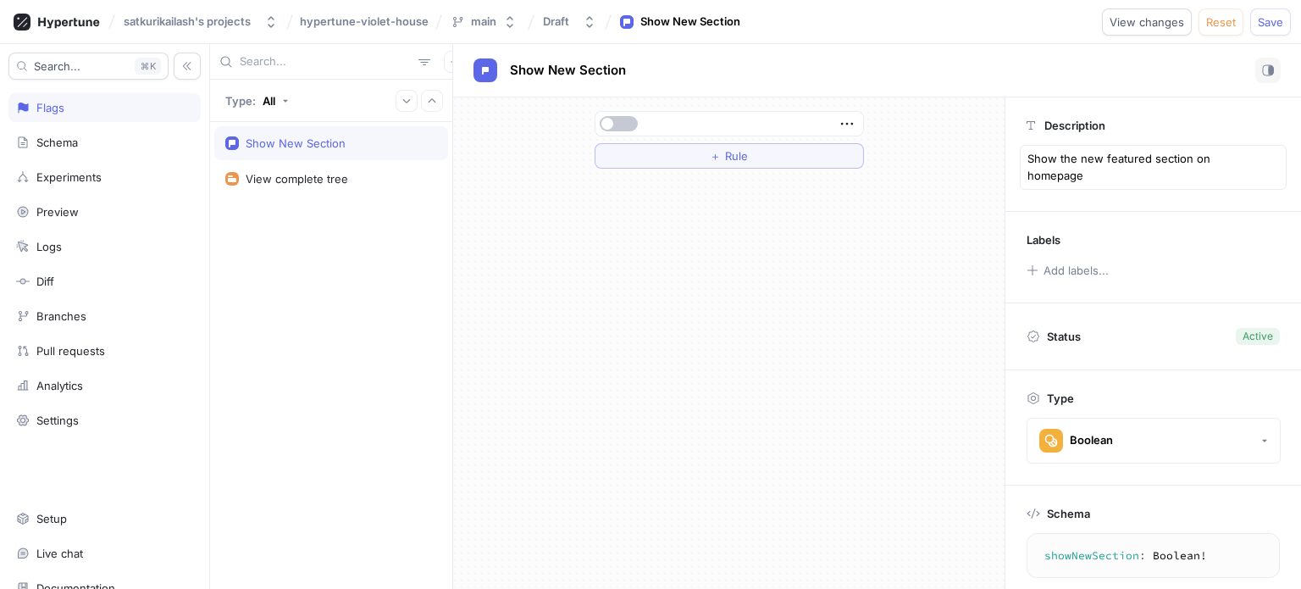
click at [917, 252] on div "＋ Rule" at bounding box center [728, 342] width 551 height 491
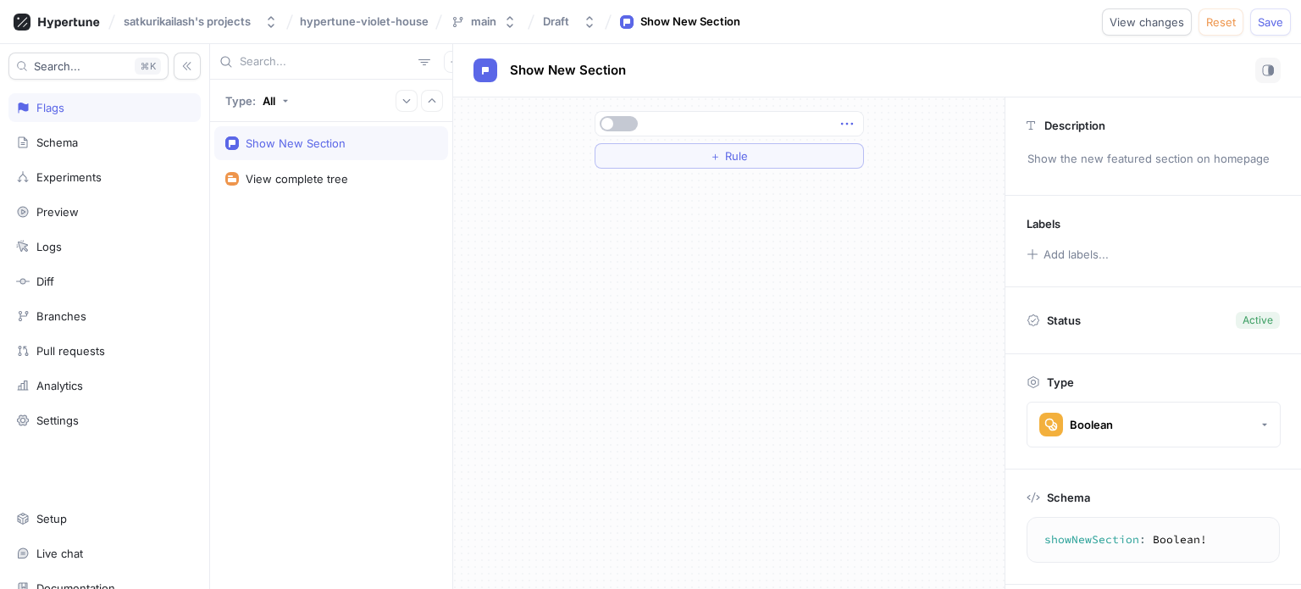
click at [840, 123] on icon "button" at bounding box center [847, 123] width 19 height 19
click at [758, 146] on div "＋ Rule" at bounding box center [729, 140] width 269 height 58
click at [744, 152] on span "Rule" at bounding box center [736, 156] width 23 height 10
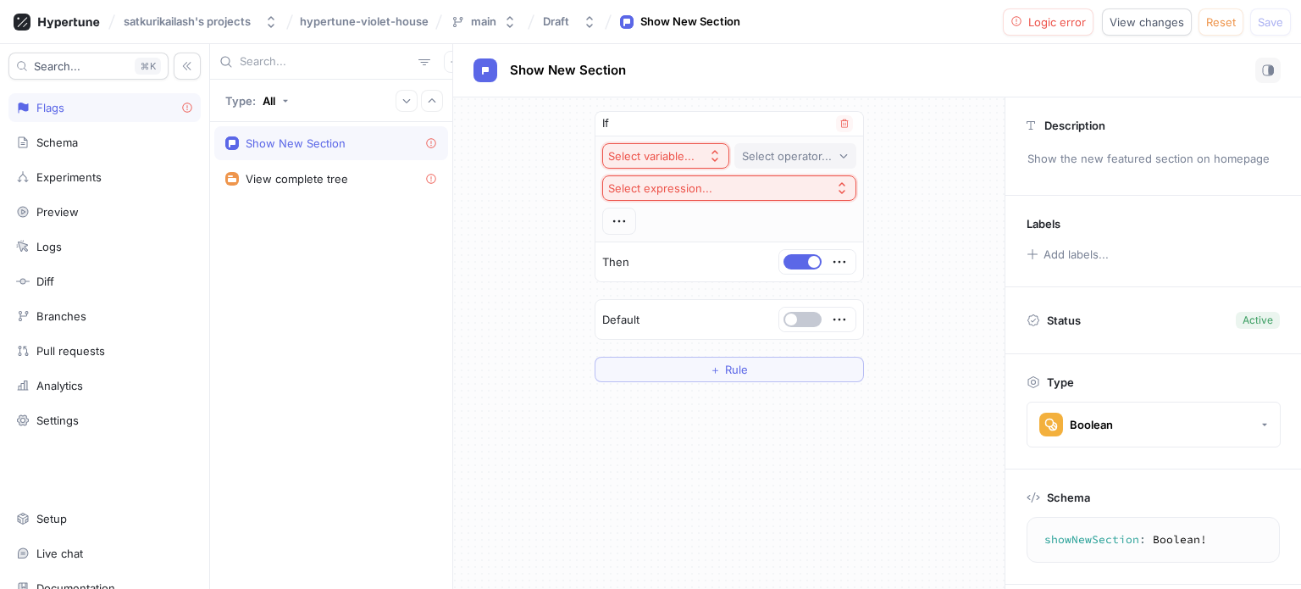
click at [814, 157] on div "Select operator..." at bounding box center [787, 156] width 90 height 14
click at [700, 218] on div "Select variable... Select operator... Select expression..." at bounding box center [729, 188] width 254 height 91
click at [694, 208] on div "Select variable... Select operator... Select expression..." at bounding box center [729, 188] width 254 height 91
click at [677, 156] on div "Select variable..." at bounding box center [651, 156] width 86 height 14
click at [894, 152] on div "If Select variable... Select operator... Select expression... Then Default ＋ Ru…" at bounding box center [728, 246] width 551 height 298
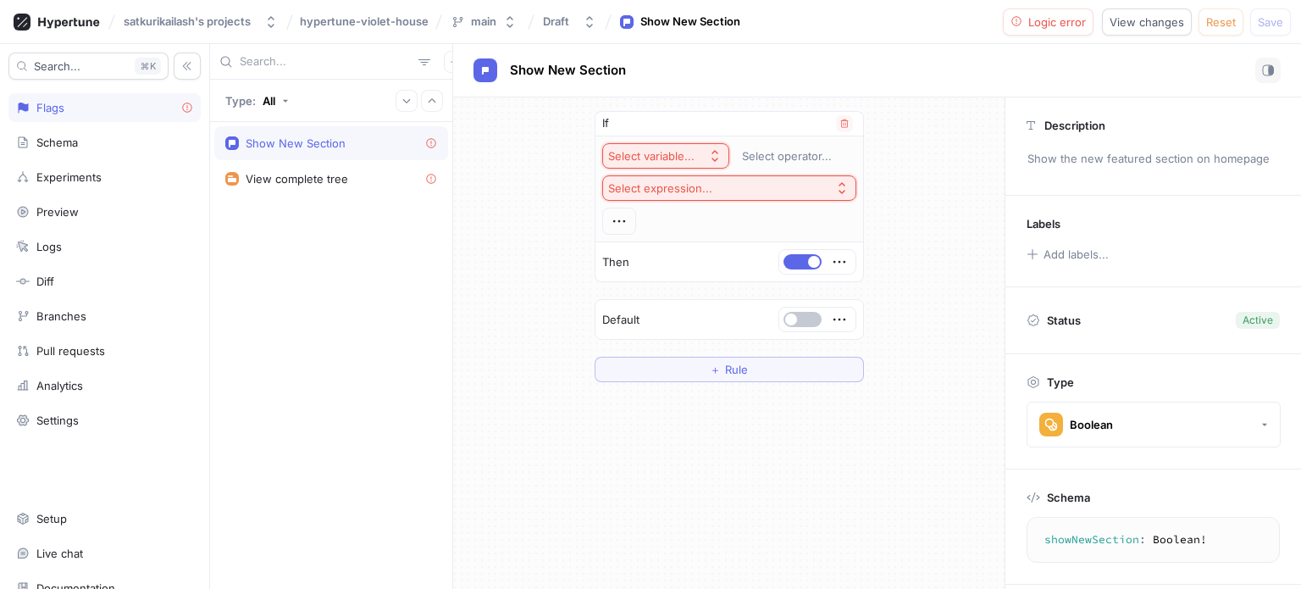
click at [678, 178] on button "Select expression..." at bounding box center [729, 187] width 254 height 25
type input "fals"
click at [678, 149] on div "Select variable..." at bounding box center [651, 156] width 86 height 14
click at [524, 262] on div "If Select variable... Select operator... Select expression... Then Default ＋ Ru…" at bounding box center [728, 246] width 551 height 298
click at [308, 185] on div "View complete tree" at bounding box center [297, 179] width 102 height 14
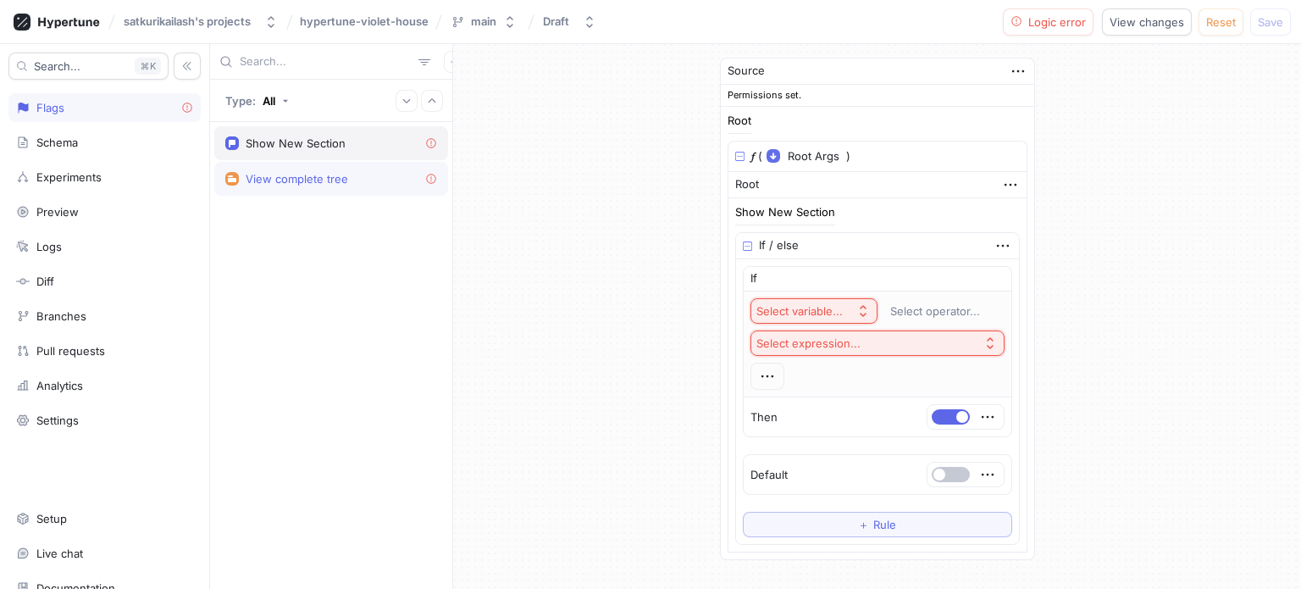
click at [323, 143] on div "Show New Section" at bounding box center [296, 143] width 100 height 14
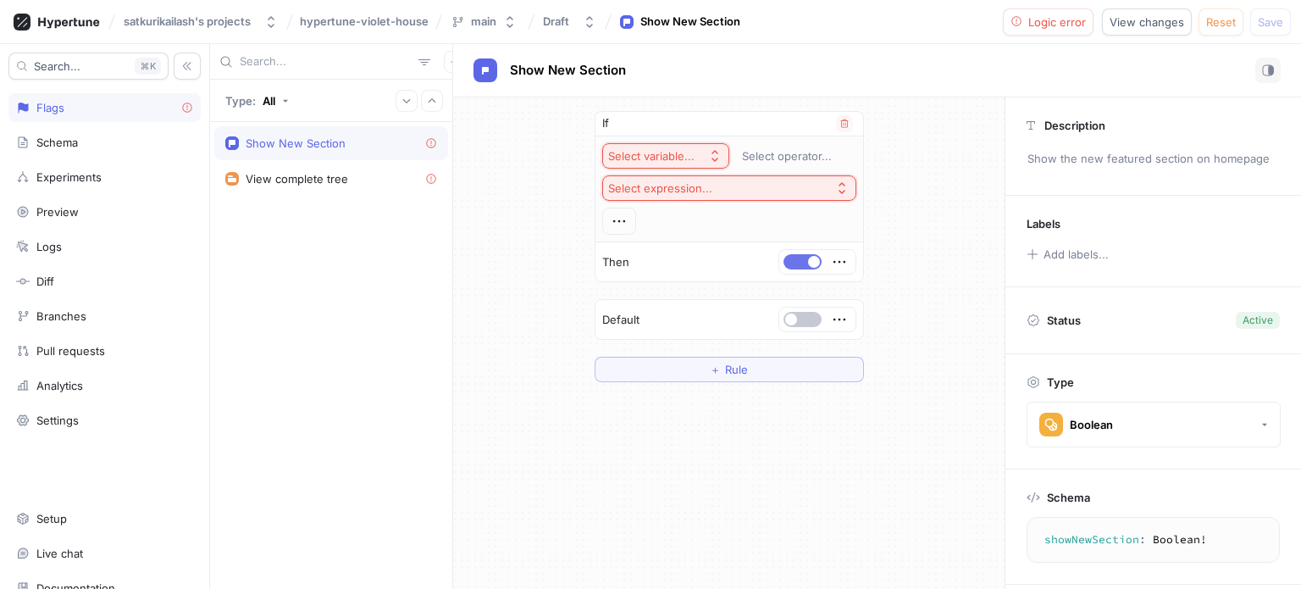
click at [799, 260] on button "button" at bounding box center [802, 261] width 38 height 15
click at [845, 261] on icon "button" at bounding box center [839, 261] width 19 height 19
click at [866, 300] on div "Delete" at bounding box center [906, 291] width 144 height 29
click at [851, 124] on button "button" at bounding box center [844, 123] width 17 height 17
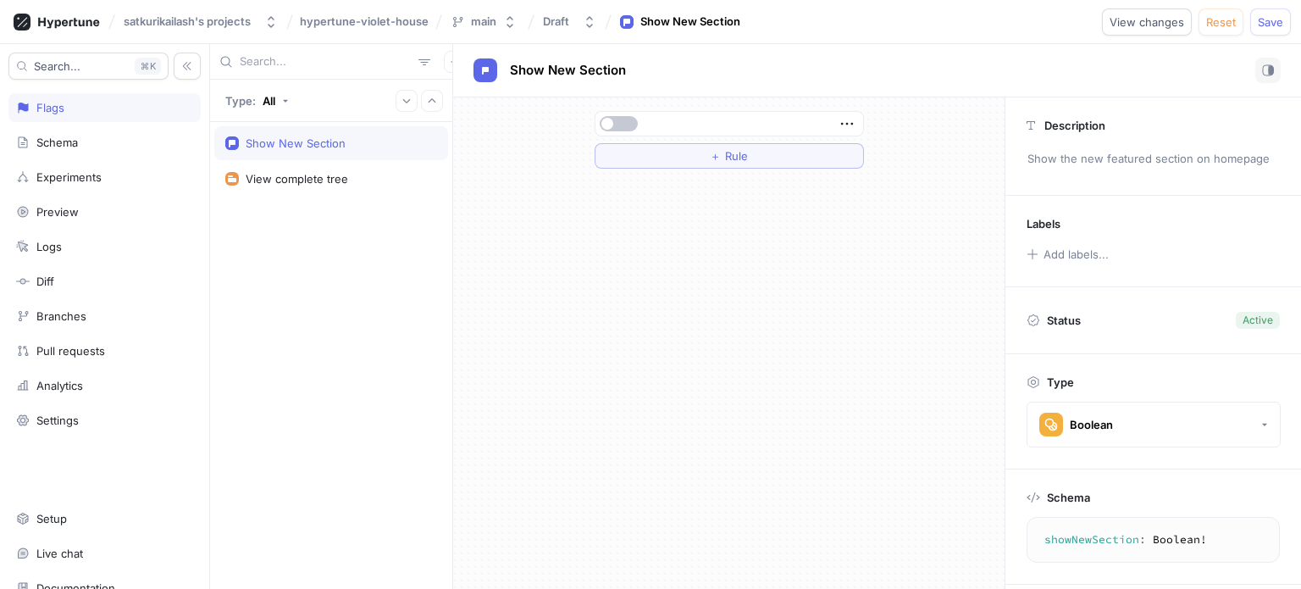
click at [296, 138] on div "Show New Section" at bounding box center [296, 143] width 100 height 14
click at [1220, 20] on span "Reset" at bounding box center [1221, 22] width 30 height 10
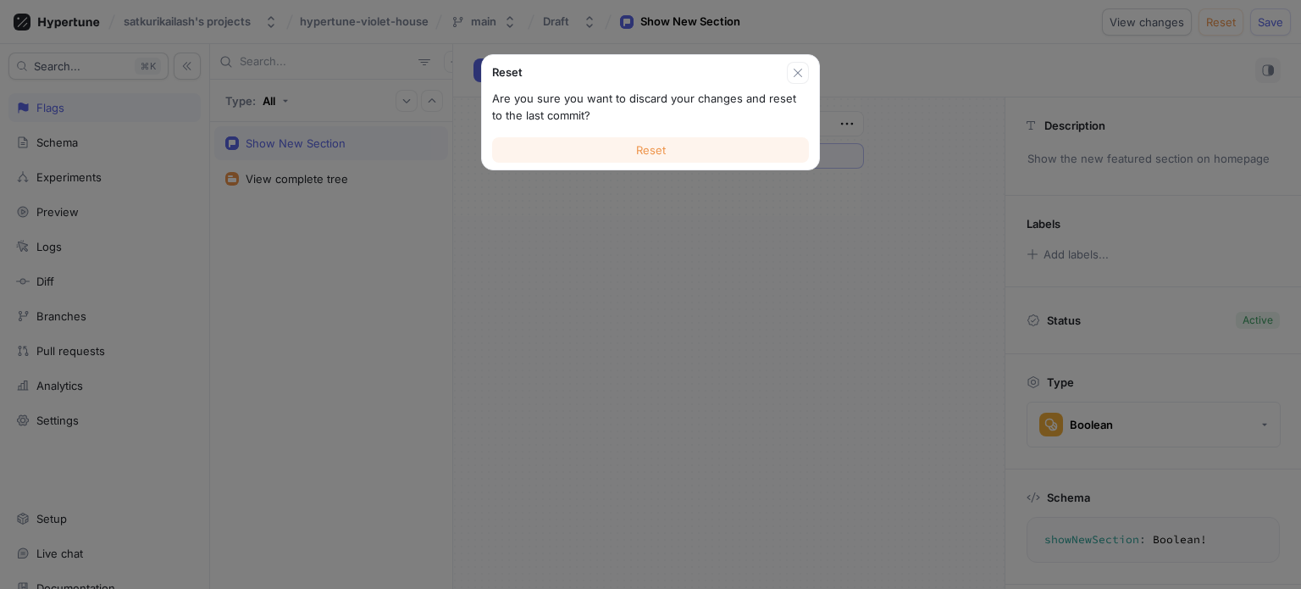
click at [634, 151] on button "Reset" at bounding box center [650, 149] width 317 height 25
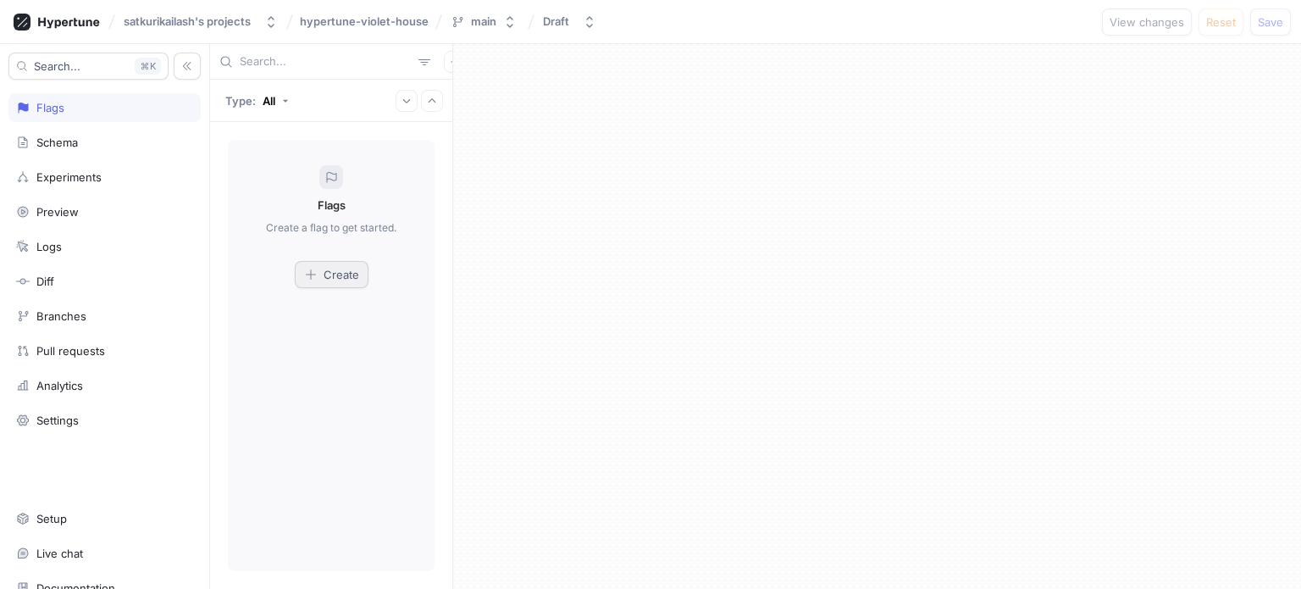
click at [339, 269] on span "Create" at bounding box center [342, 274] width 36 height 10
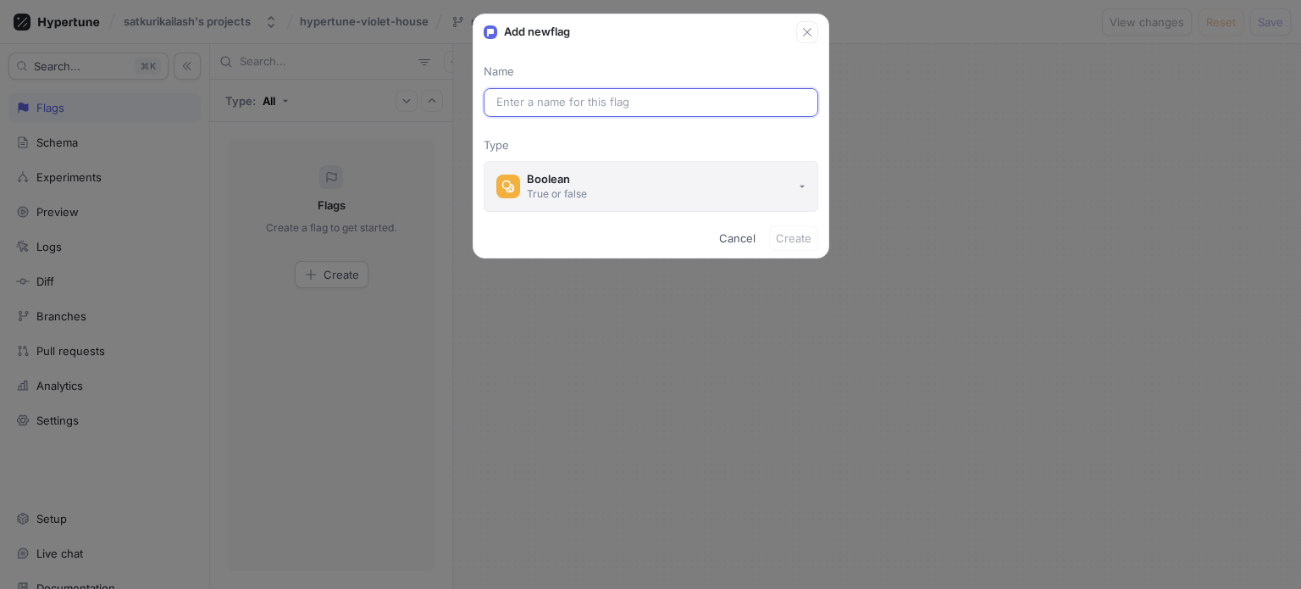
paste input "show_new_section"
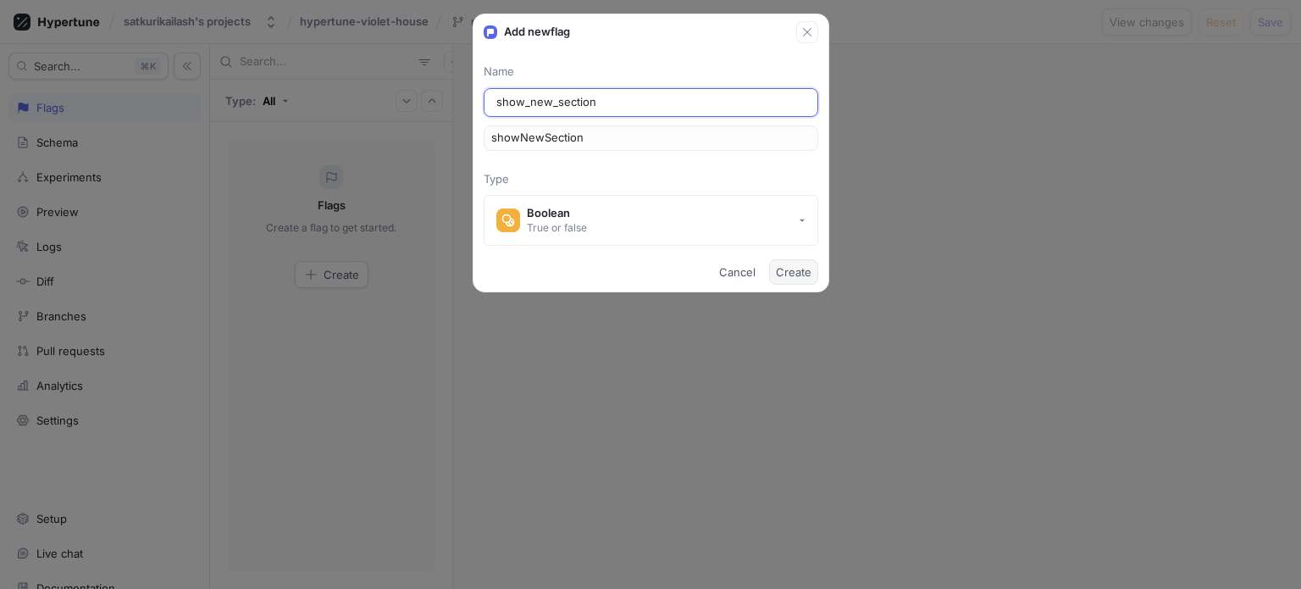
type input "show_new_section"
click at [804, 267] on span "Create" at bounding box center [794, 272] width 36 height 10
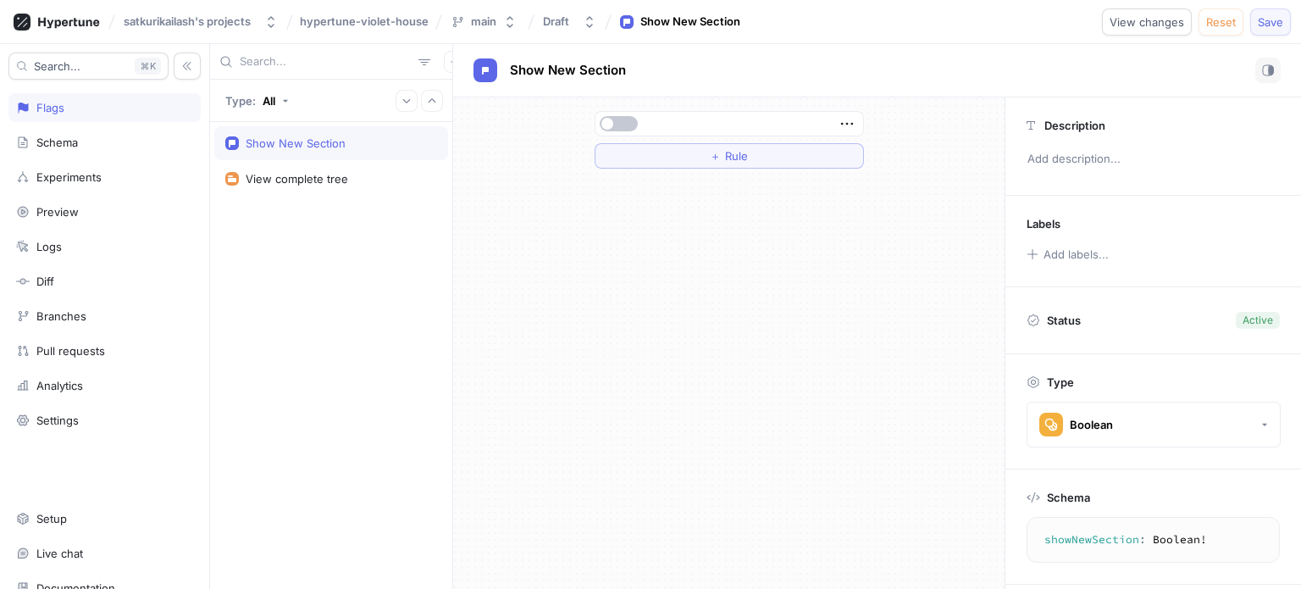
click at [1267, 34] on button "Save" at bounding box center [1270, 21] width 41 height 27
click at [1065, 156] on p "Add description..." at bounding box center [1153, 159] width 267 height 29
type textarea "x"
type textarea "Show the new featured section on homepage"
click at [625, 278] on div "＋ Rule" at bounding box center [728, 342] width 551 height 491
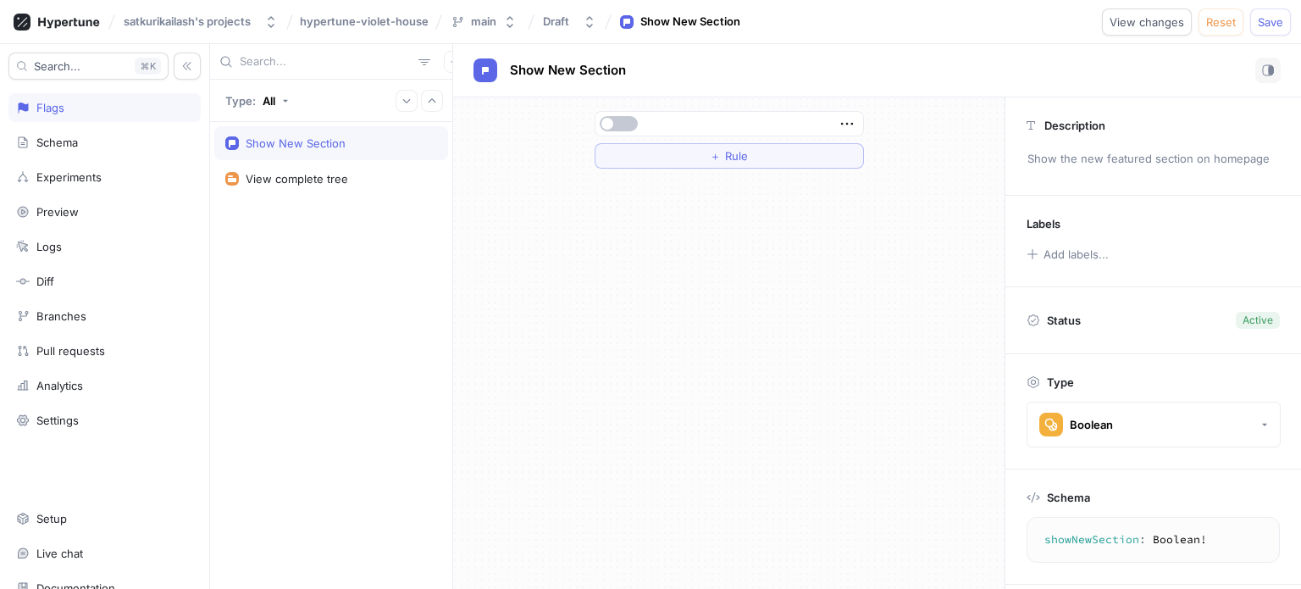
scroll to position [87, 0]
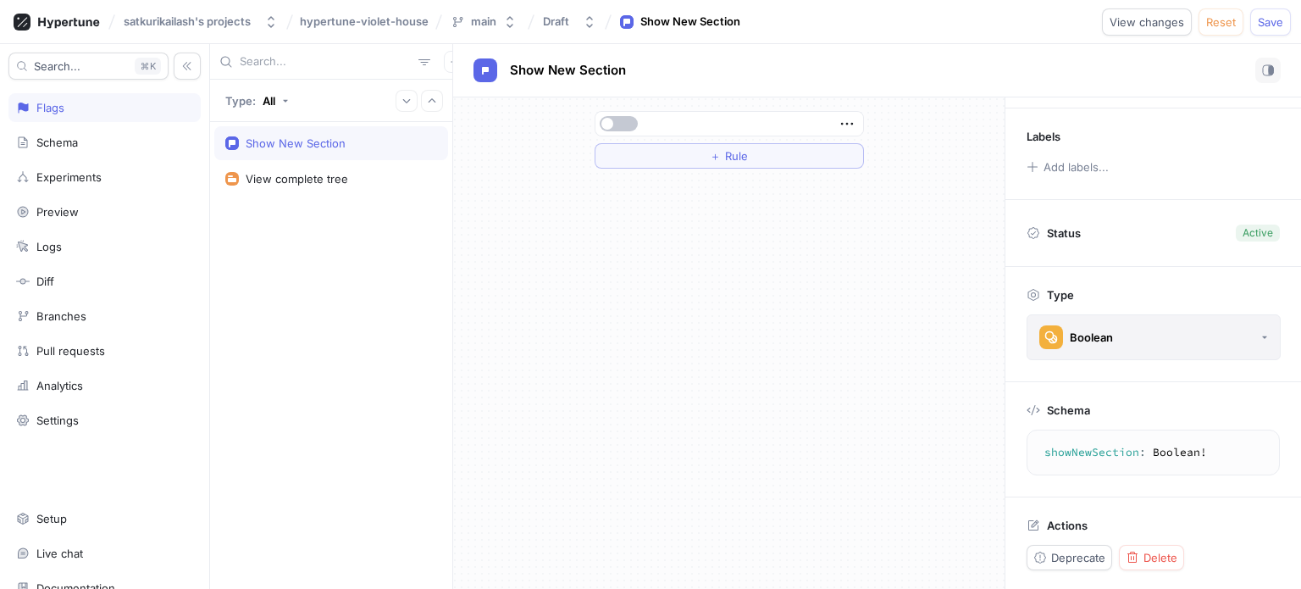
click at [1115, 341] on button "Boolean" at bounding box center [1153, 337] width 254 height 46
click at [1084, 390] on div "Schema showNewSection : Boolean ! showNewSection: Boolean!" at bounding box center [1153, 439] width 296 height 114
click at [1158, 473] on div "Schema showNewSection : Boolean ! showNewSection: Boolean!" at bounding box center [1153, 439] width 296 height 114
click at [1188, 460] on textarea "showNewSection: Boolean!" at bounding box center [1153, 452] width 238 height 30
click at [1070, 519] on p "Actions" at bounding box center [1067, 525] width 41 height 14
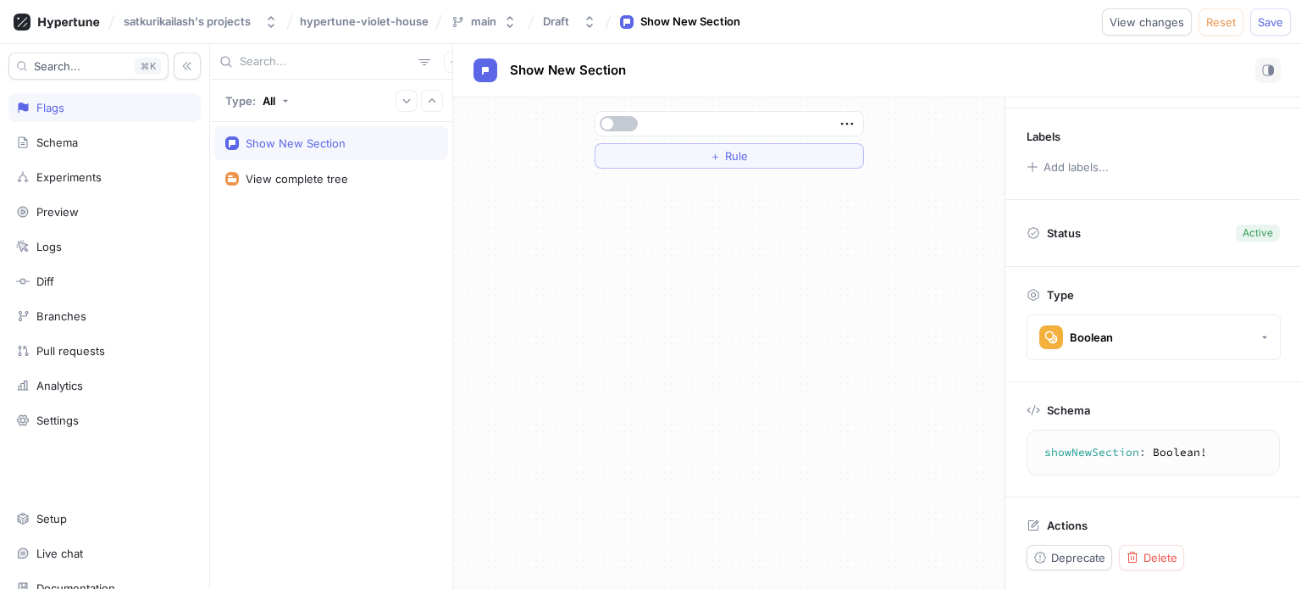
scroll to position [0, 0]
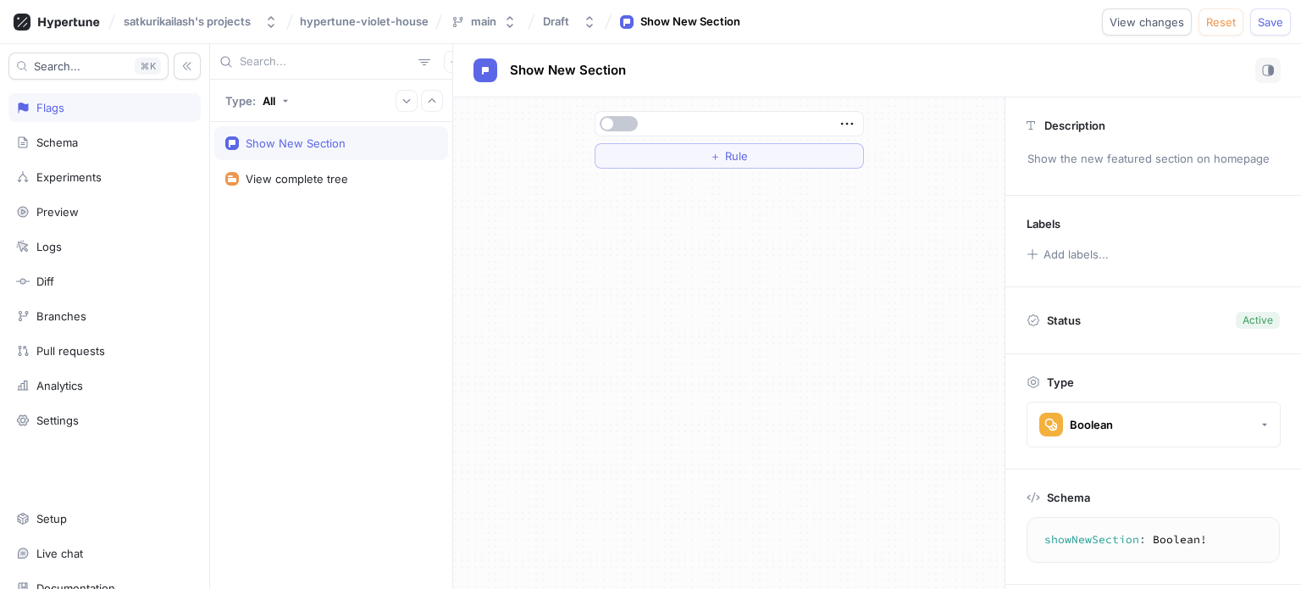
click at [1106, 318] on div "Status Active" at bounding box center [1152, 320] width 253 height 24
click at [777, 169] on div "＋ Rule" at bounding box center [729, 139] width 296 height 85
click at [796, 157] on button "＋ Rule" at bounding box center [729, 155] width 269 height 25
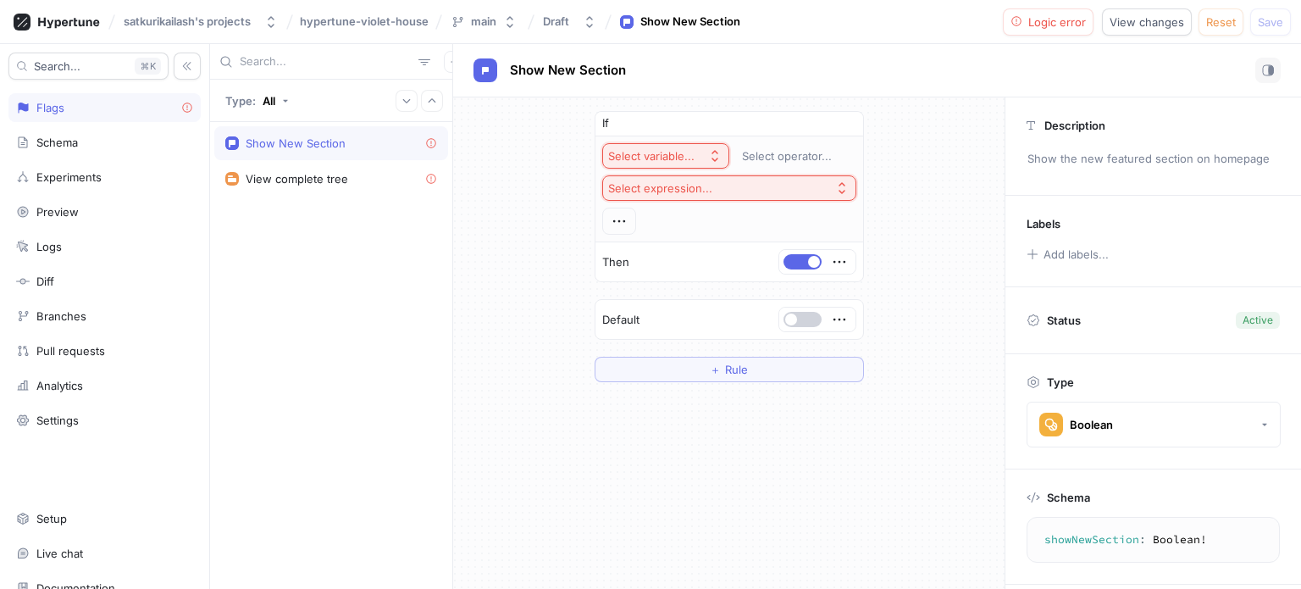
click at [789, 312] on button "button" at bounding box center [802, 319] width 38 height 15
click at [737, 115] on div "If" at bounding box center [729, 124] width 268 height 25
click at [692, 147] on button "Select variable..." at bounding box center [665, 155] width 127 height 25
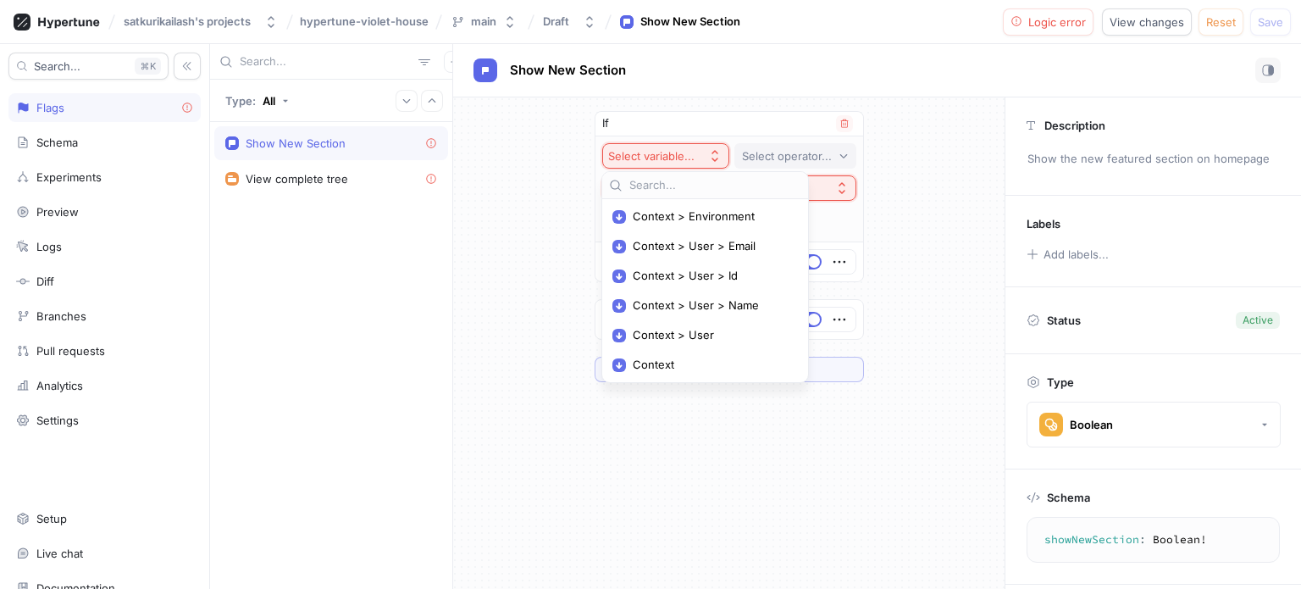
click at [789, 147] on button "Select operator..." at bounding box center [795, 155] width 122 height 25
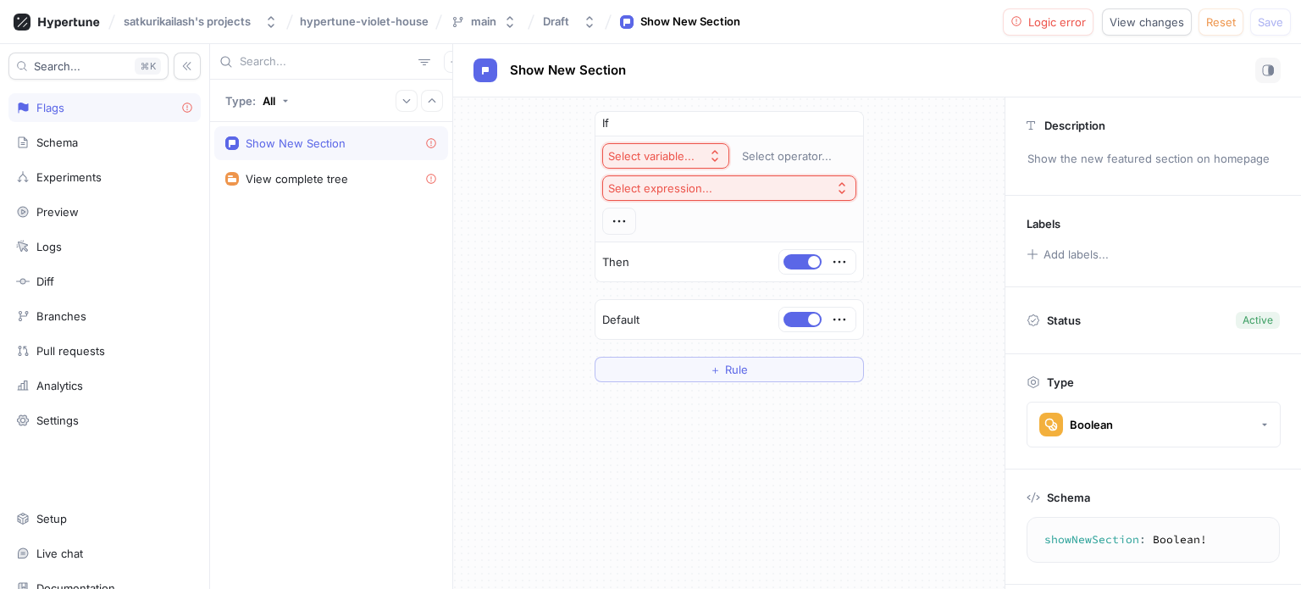
click at [535, 108] on div "If Select variable... Select operator... Select expression... Then Default ＋ Ru…" at bounding box center [728, 246] width 551 height 298
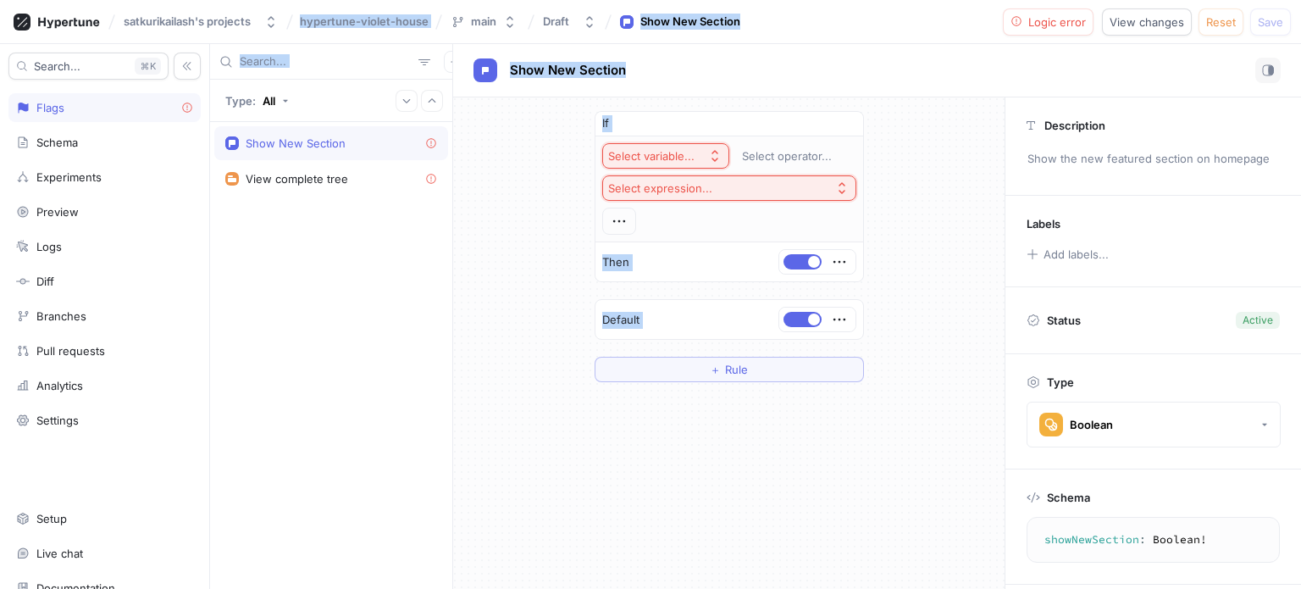
drag, startPoint x: 0, startPoint y: 5, endPoint x: 935, endPoint y: 369, distance: 1003.4
click at [935, 369] on div "satkurikailash's projects hypertune-violet-house main Draft Show New Section Lo…" at bounding box center [650, 294] width 1301 height 589
copy div "hypertune-violet-house main Draft Show New Section Logic error View changes Res…"
click at [512, 263] on div "If Select variable... Select operator... Select expression... Then Default ＋ Ru…" at bounding box center [728, 246] width 551 height 298
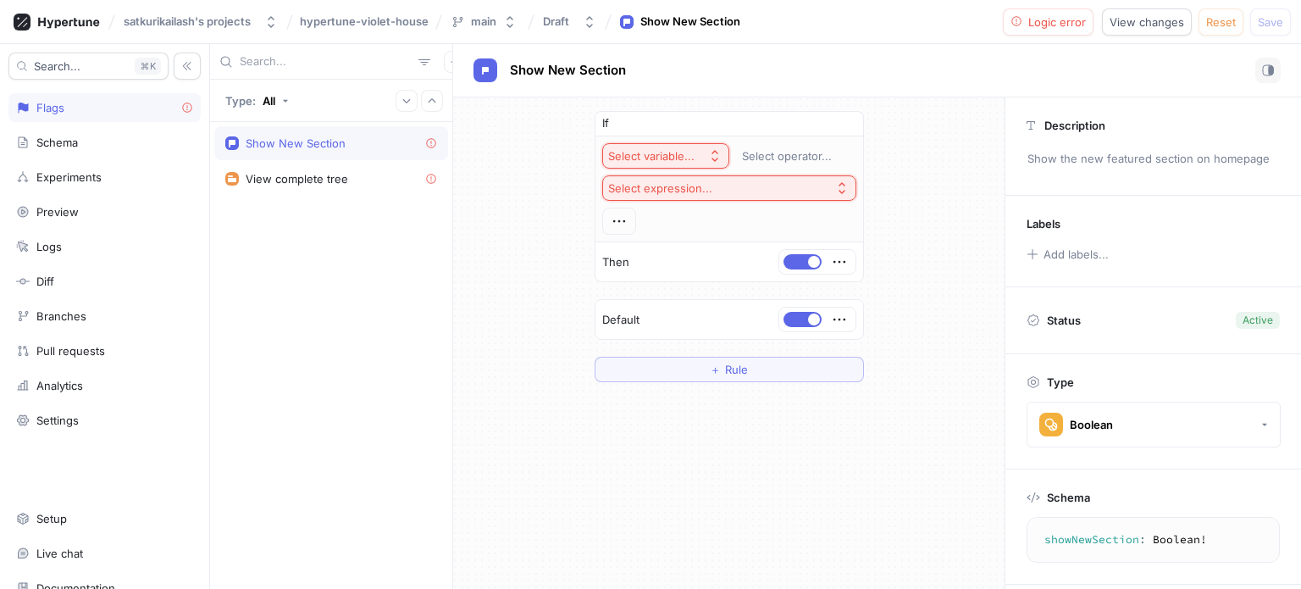
click at [880, 270] on div "If Select variable... Select operator... Select expression... Then Default ＋ Ru…" at bounding box center [728, 246] width 551 height 298
click at [851, 125] on button "button" at bounding box center [844, 123] width 17 height 17
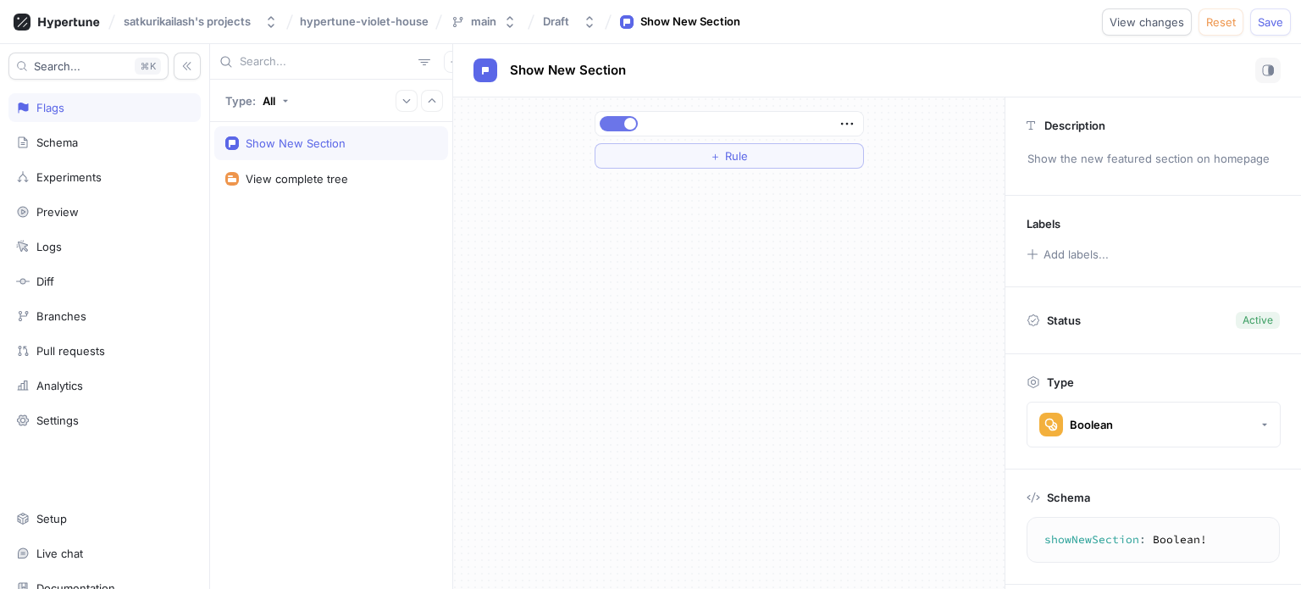
click at [620, 118] on button "button" at bounding box center [619, 123] width 38 height 15
click at [854, 123] on icon "button" at bounding box center [847, 123] width 19 height 19
click at [895, 213] on p "Set permissions" at bounding box center [905, 211] width 84 height 17
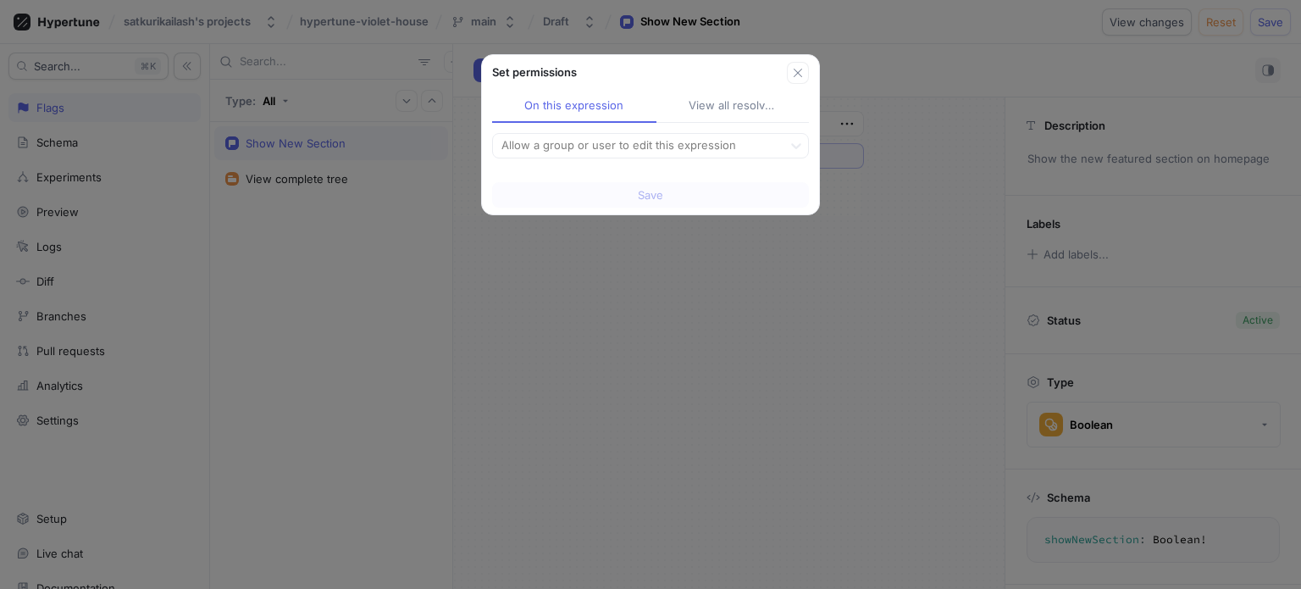
click at [721, 109] on div "View all resolved" at bounding box center [733, 105] width 88 height 17
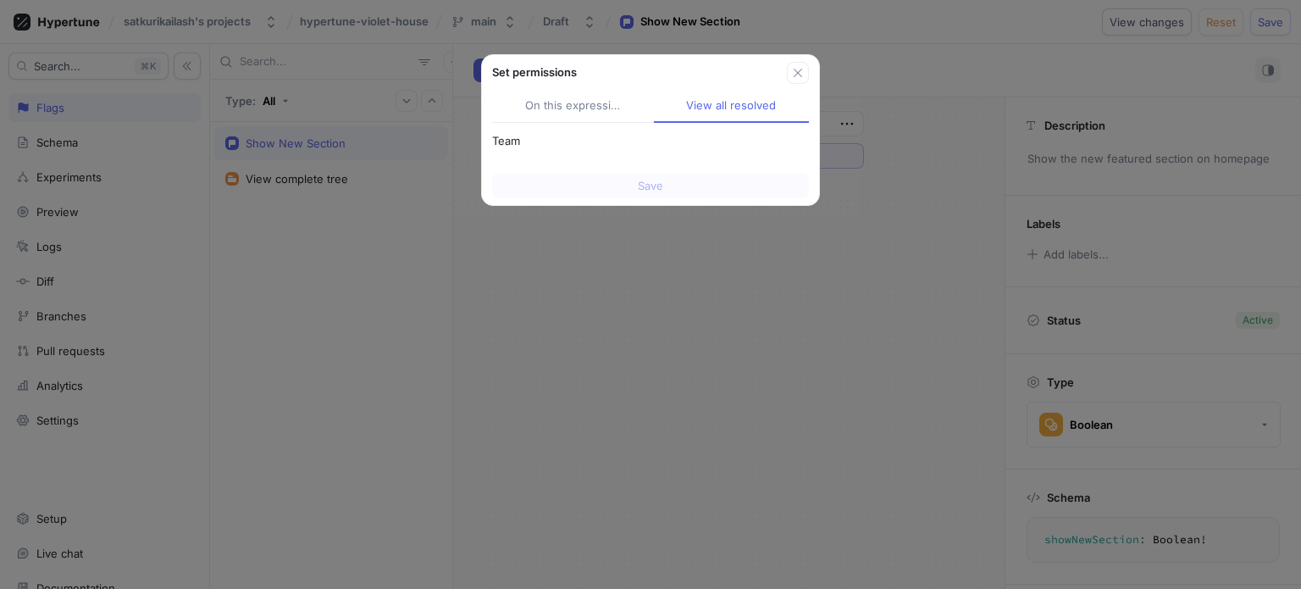
click at [606, 97] on div "On this expression" at bounding box center [573, 105] width 97 height 17
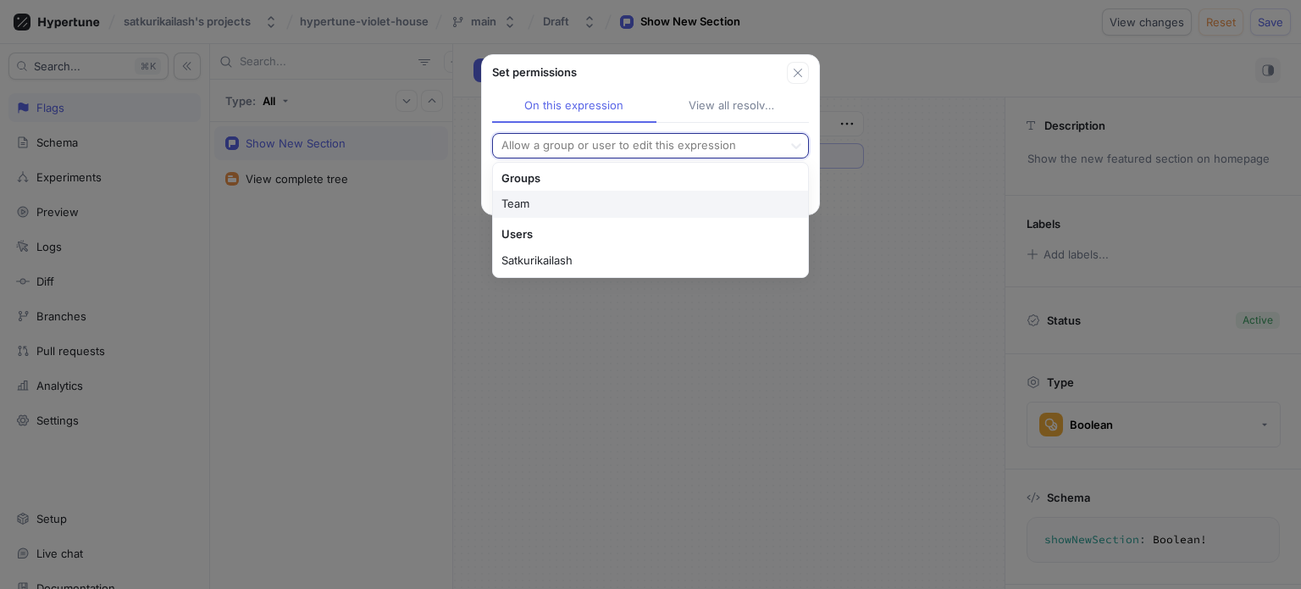
click at [572, 146] on div at bounding box center [638, 146] width 276 height 20
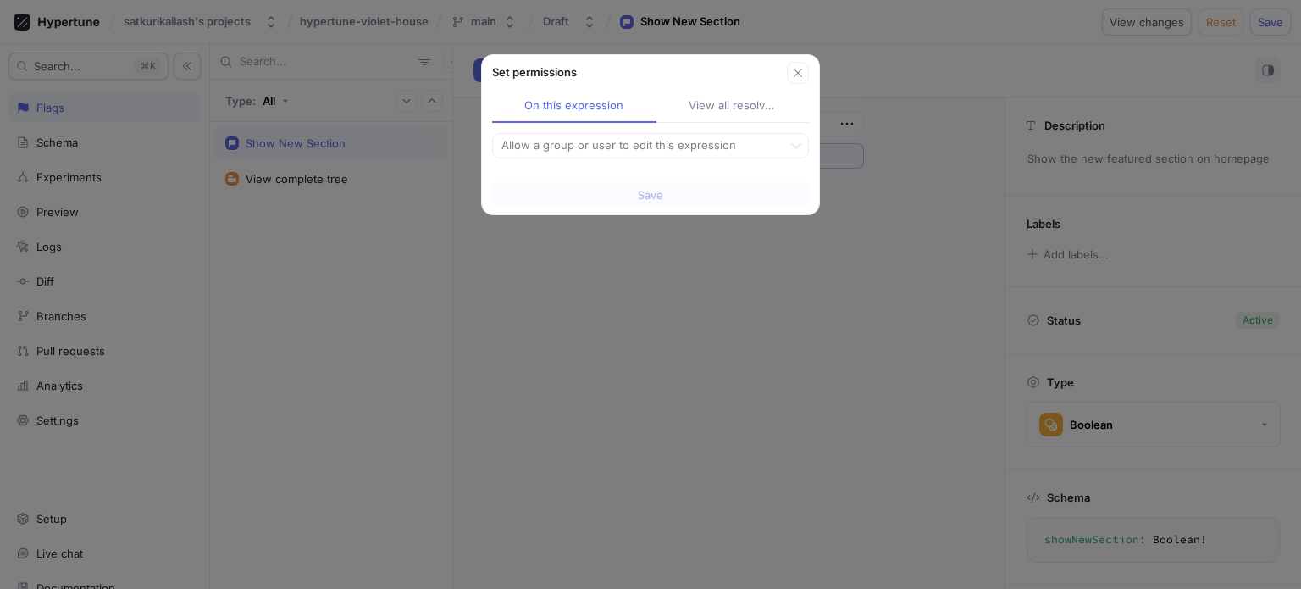
click at [916, 240] on div "Set permissions On this expression View all resolved Allow a group or user to e…" at bounding box center [650, 294] width 1301 height 589
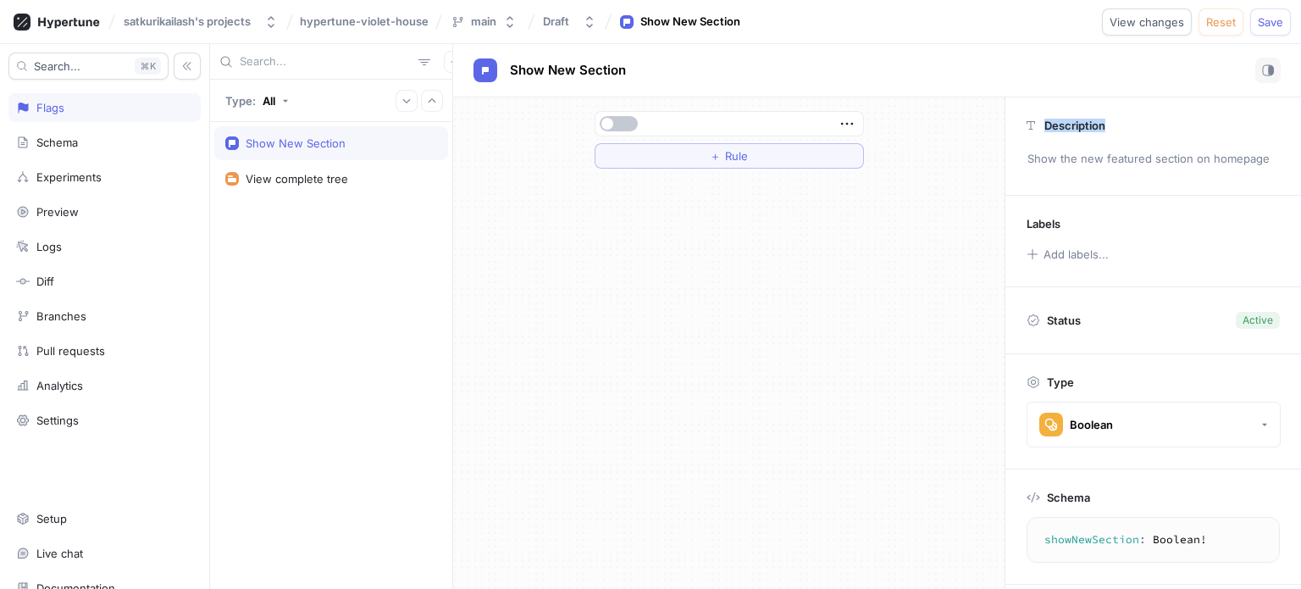
click at [916, 240] on div "＋ Rule" at bounding box center [728, 342] width 551 height 491
click at [1074, 254] on button "Add labels..." at bounding box center [1067, 254] width 93 height 22
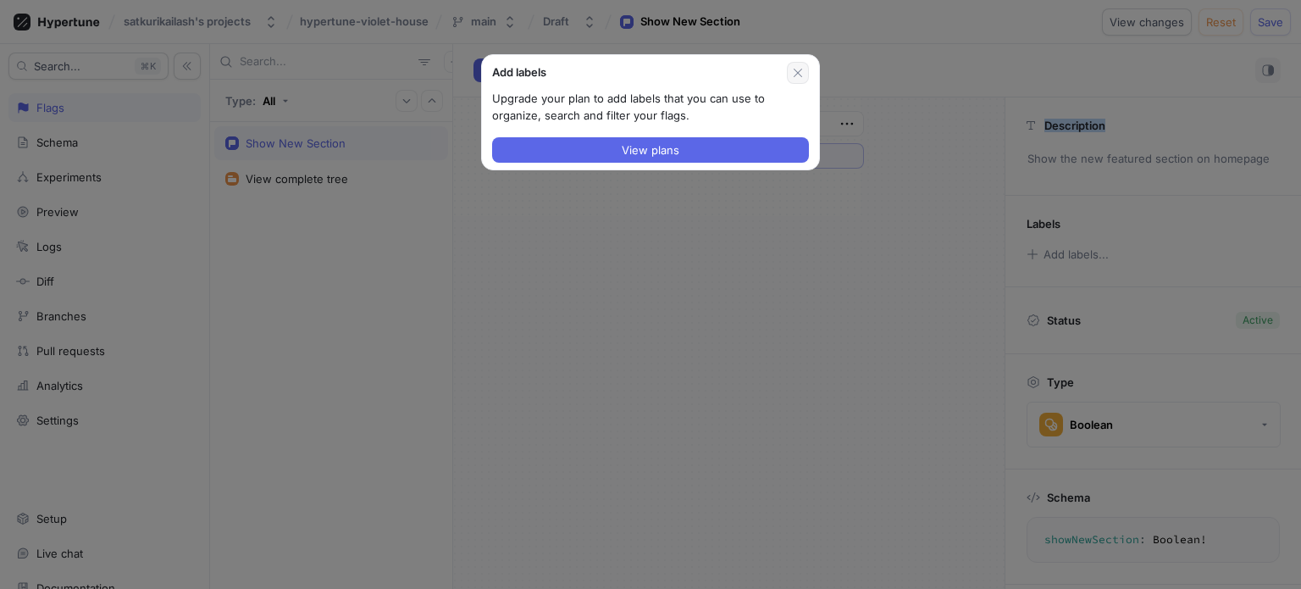
click at [802, 62] on button "button" at bounding box center [798, 73] width 22 height 22
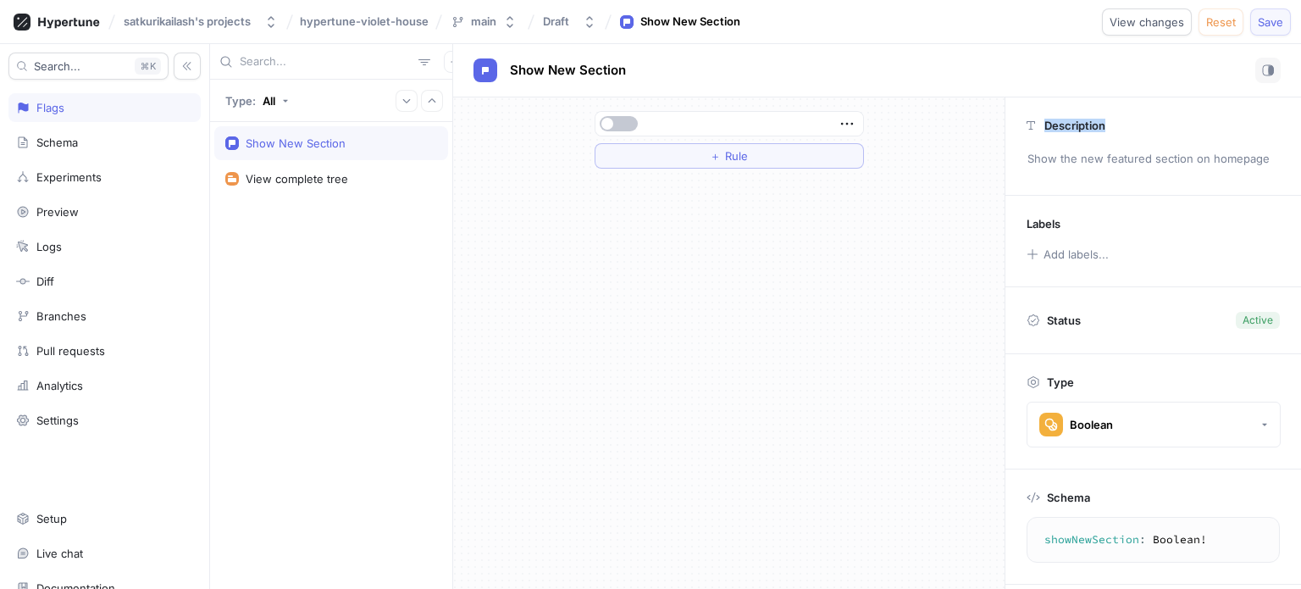
click at [1277, 25] on span "Save" at bounding box center [1270, 22] width 25 height 10
click at [681, 316] on div "＋ Rule" at bounding box center [728, 342] width 551 height 491
click at [627, 123] on button "button" at bounding box center [619, 123] width 38 height 15
click at [625, 125] on span "button" at bounding box center [630, 124] width 12 height 12
click at [609, 120] on span "button" at bounding box center [607, 124] width 12 height 12
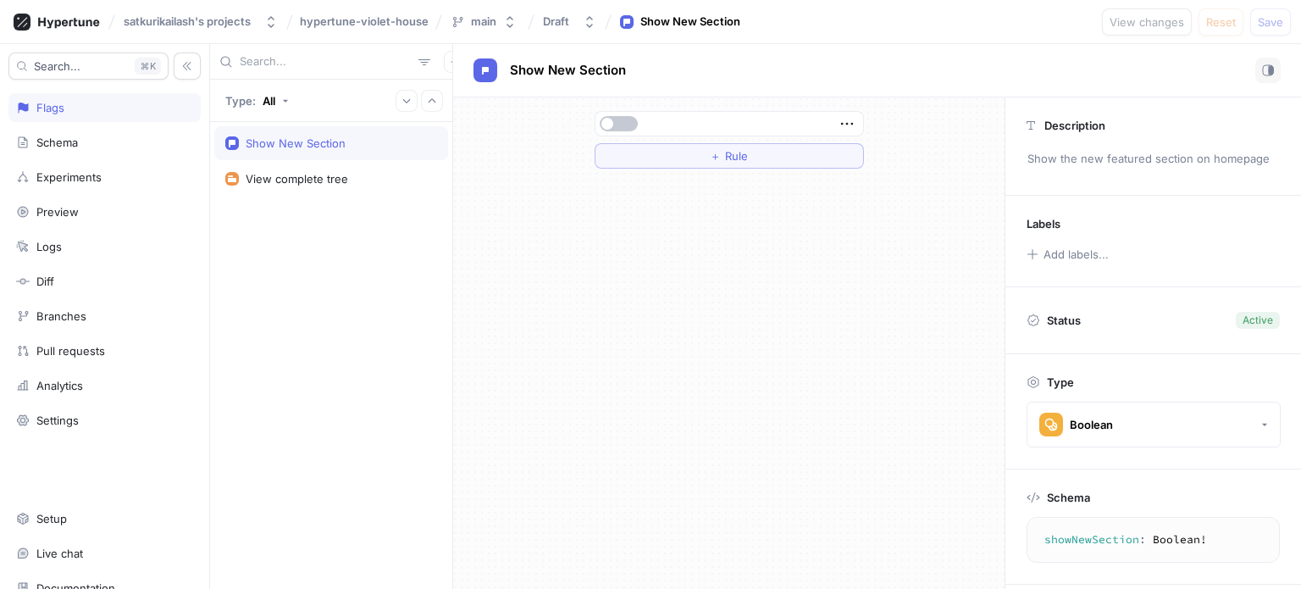
click at [60, 123] on div "Search... K Flags Schema Experiments Preview Logs Diff Branches Pull requests A…" at bounding box center [105, 316] width 210 height 545
click at [52, 115] on div "Flags" at bounding box center [104, 107] width 192 height 29
click at [66, 379] on div "Analytics" at bounding box center [59, 386] width 47 height 14
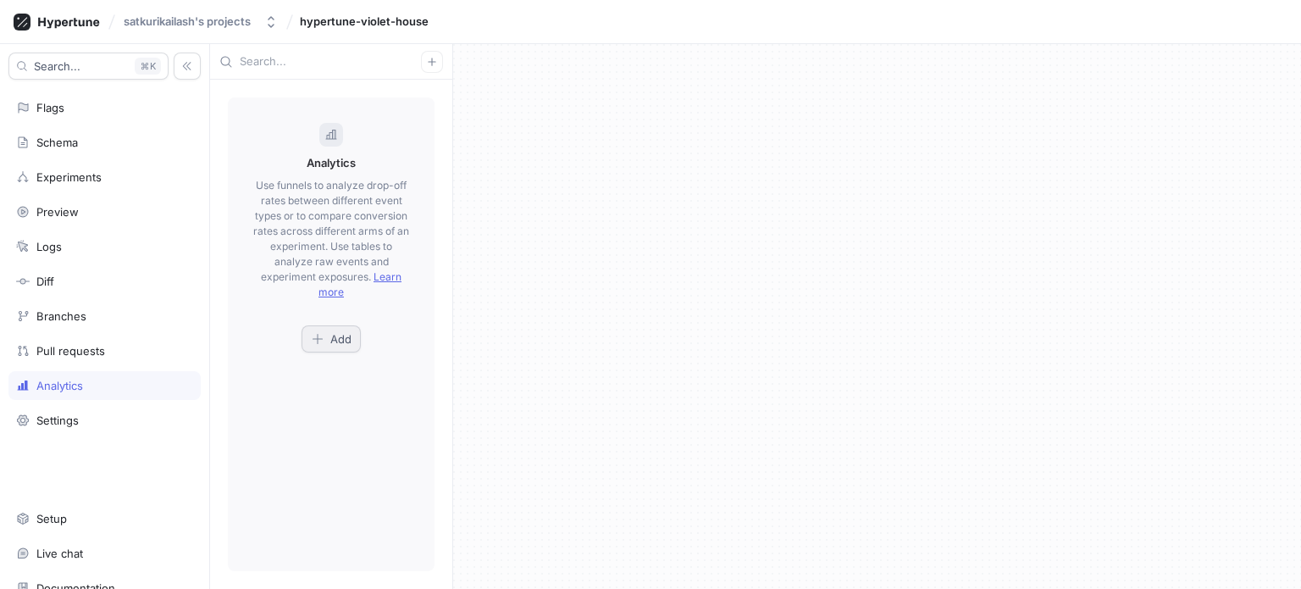
click at [326, 351] on button "Add" at bounding box center [331, 338] width 59 height 27
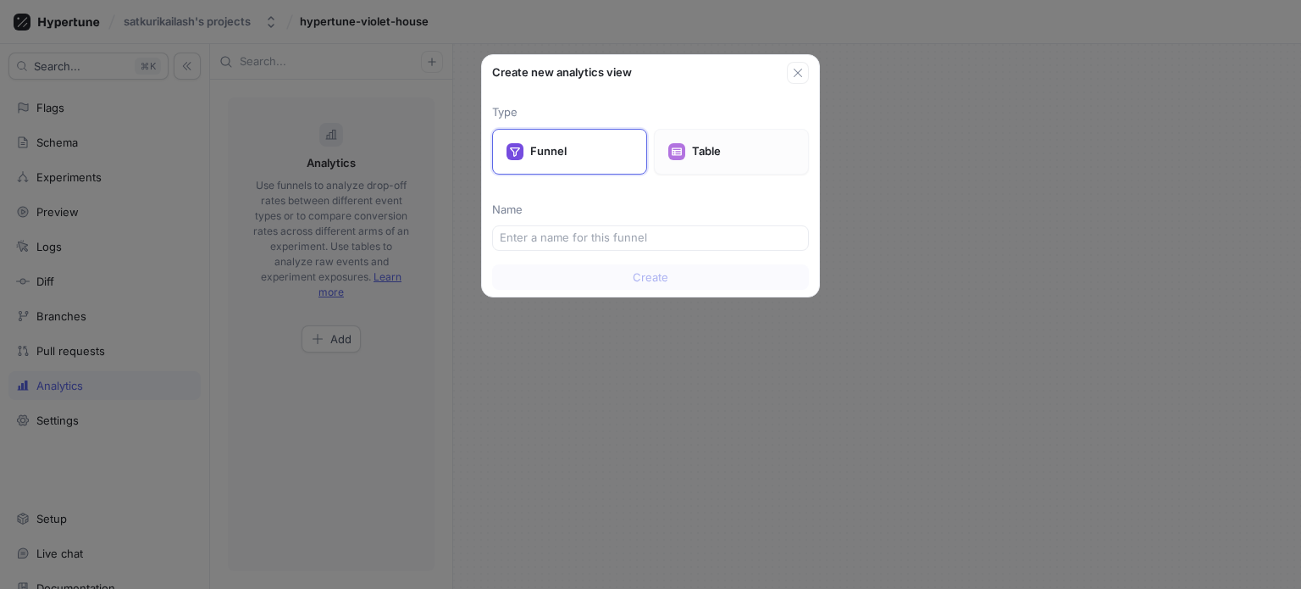
click at [715, 158] on p "Table" at bounding box center [743, 151] width 102 height 17
drag, startPoint x: 586, startPoint y: 255, endPoint x: 615, endPoint y: 245, distance: 30.5
click at [615, 245] on div "Type Funnel Table Name" at bounding box center [650, 171] width 337 height 174
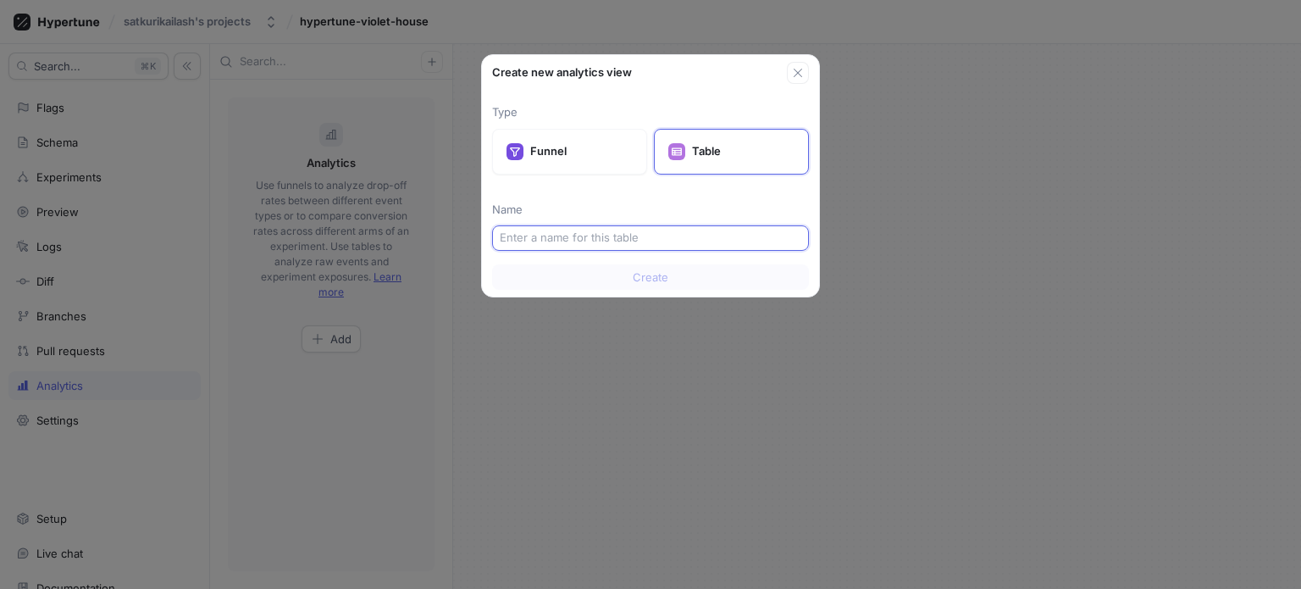
click at [615, 245] on input "text" at bounding box center [651, 238] width 302 height 17
type input "sae"
click at [645, 278] on span "Create" at bounding box center [651, 277] width 36 height 10
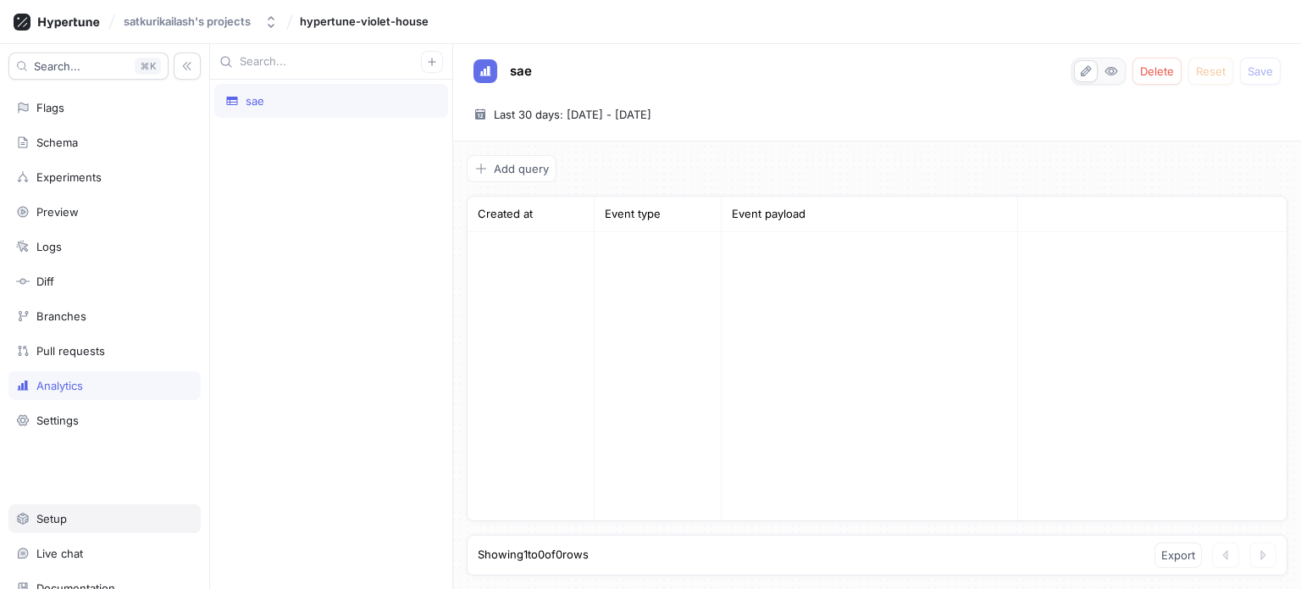
click at [143, 512] on div "Setup" at bounding box center [104, 519] width 177 height 14
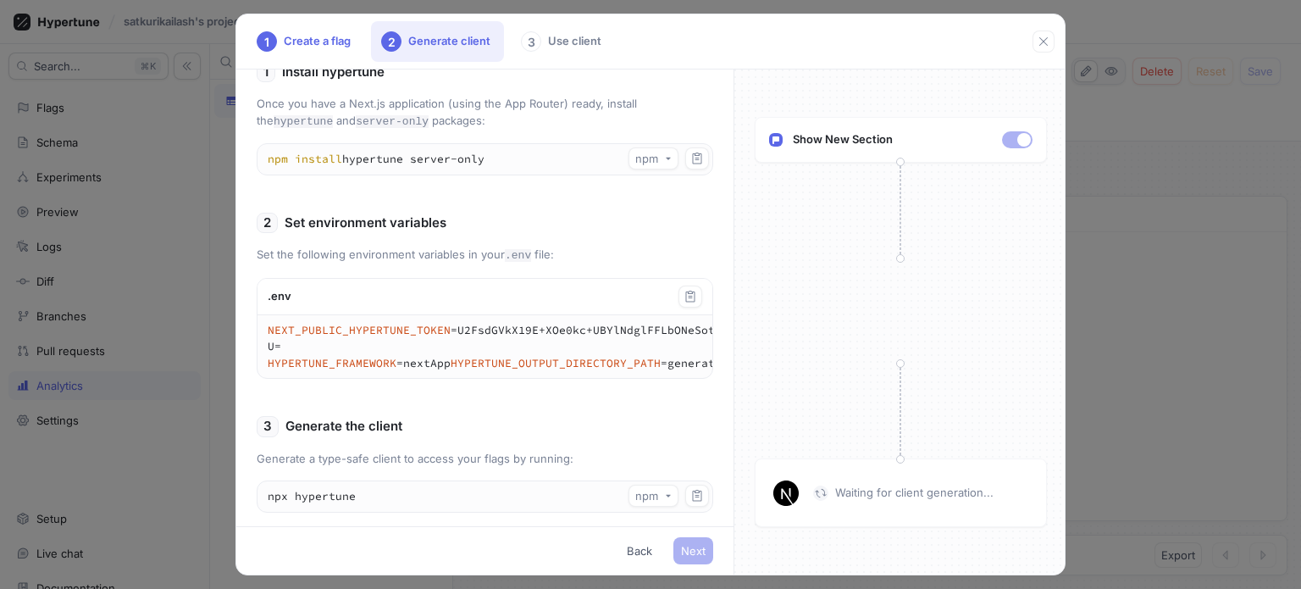
scroll to position [393, 0]
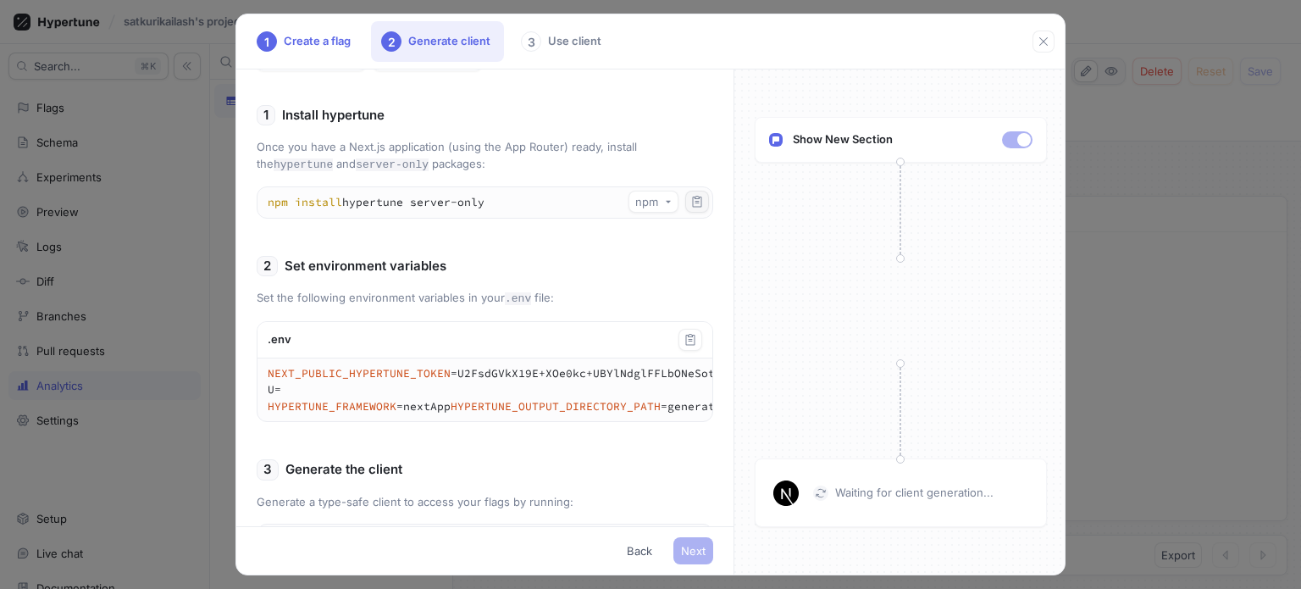
click at [693, 207] on icon "button" at bounding box center [697, 201] width 9 height 11
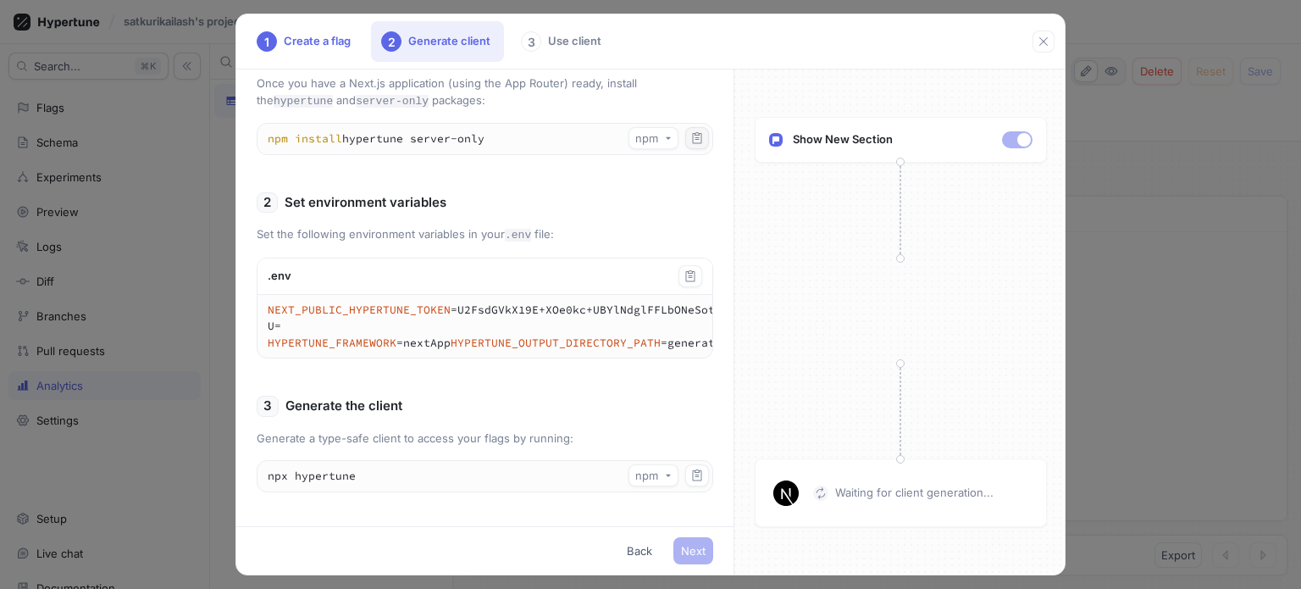
scroll to position [461, 0]
click at [683, 282] on icon "button" at bounding box center [690, 276] width 14 height 14
click at [690, 131] on icon "button" at bounding box center [697, 138] width 14 height 14
click at [690, 471] on icon "button" at bounding box center [697, 475] width 14 height 14
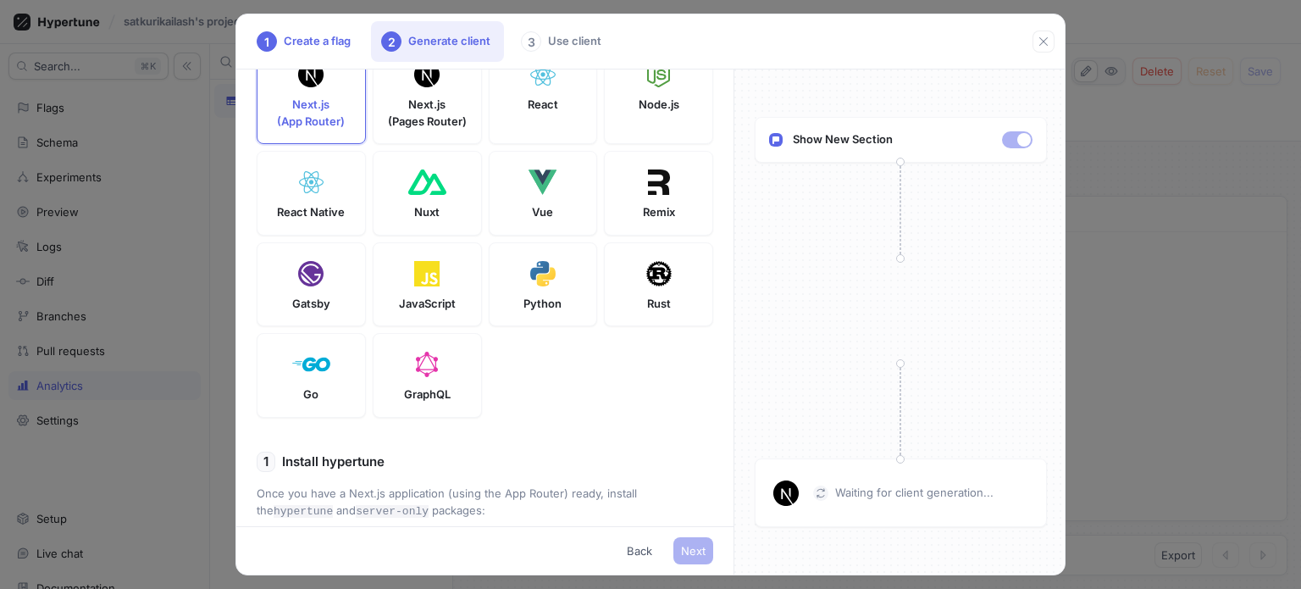
scroll to position [0, 0]
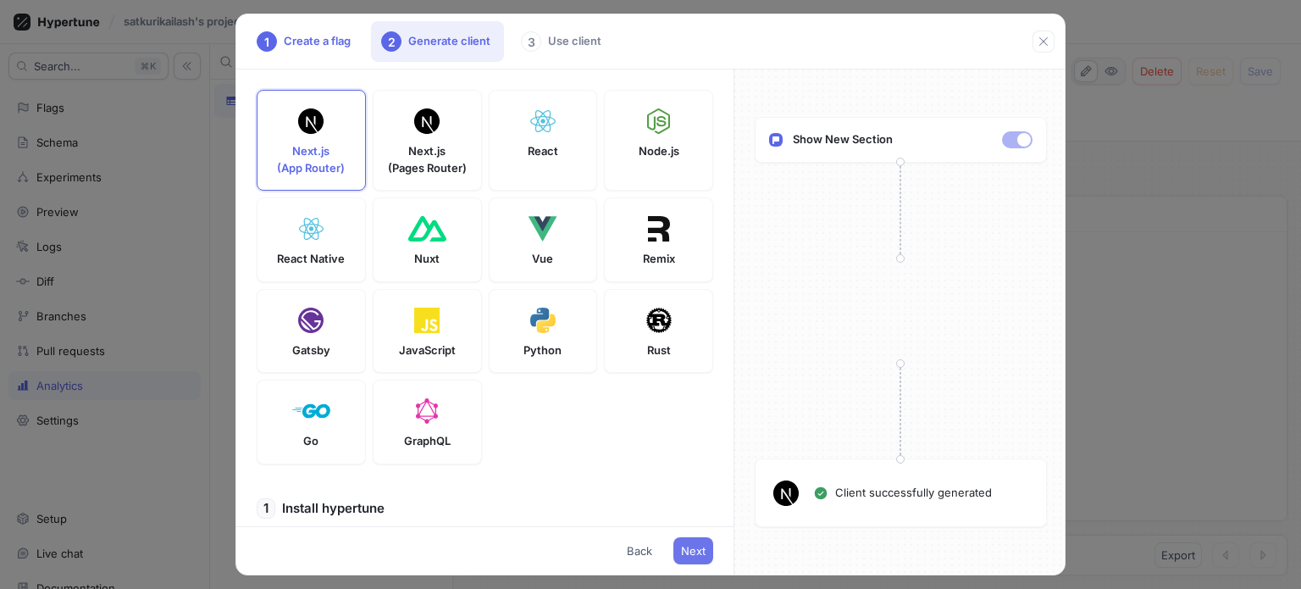
click at [701, 545] on span "Next" at bounding box center [693, 550] width 25 height 10
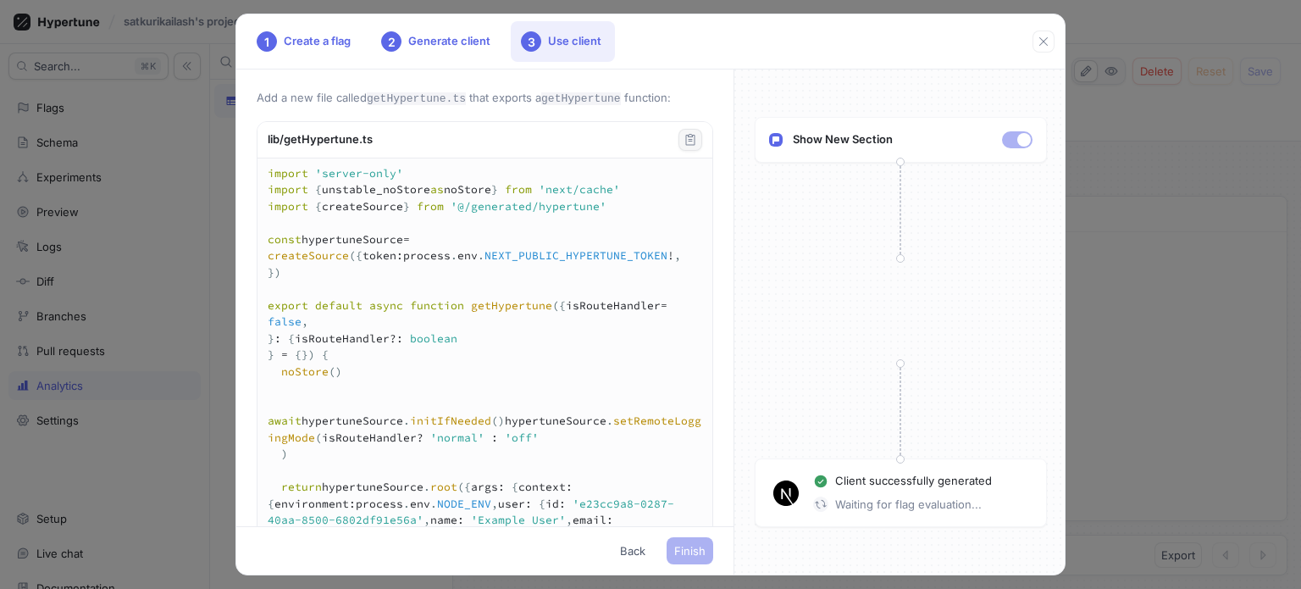
click at [678, 131] on button "button" at bounding box center [690, 140] width 24 height 22
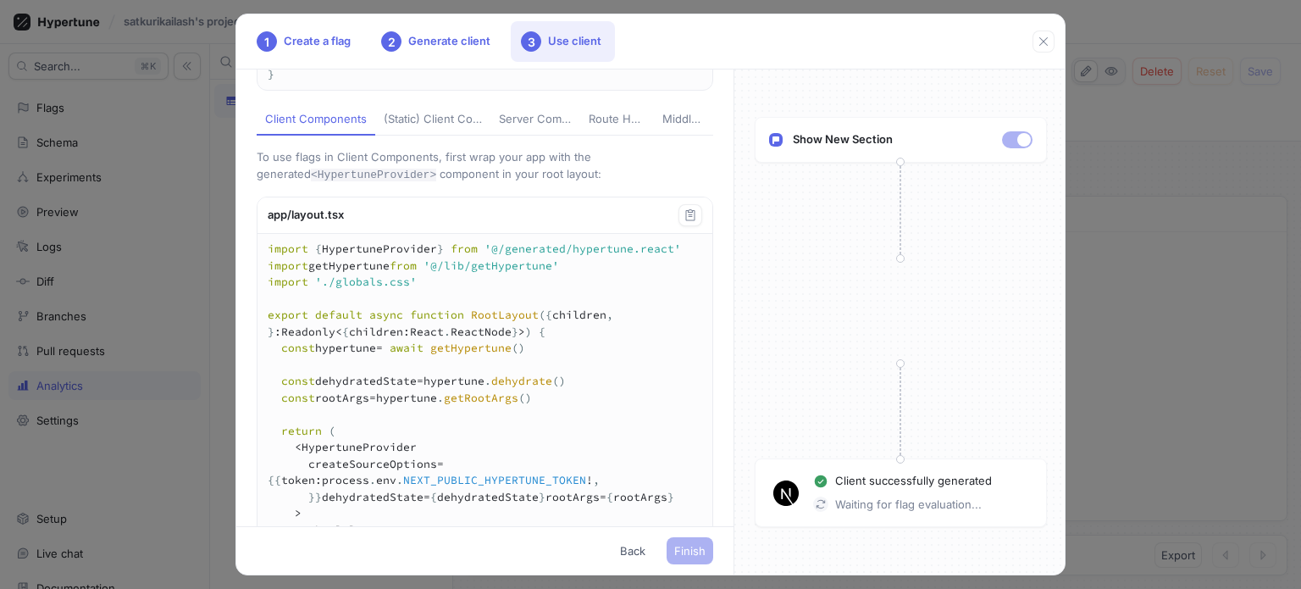
scroll to position [542, 0]
click at [450, 130] on div "(Static) Client Components" at bounding box center [433, 121] width 98 height 17
type textarea "'use client' import { HypertuneProvider } from '@/generated/hypertune.react' ex…"
type textarea "import AppHypertuneProvider from '@/components/AppHypertuneProvider' import './…"
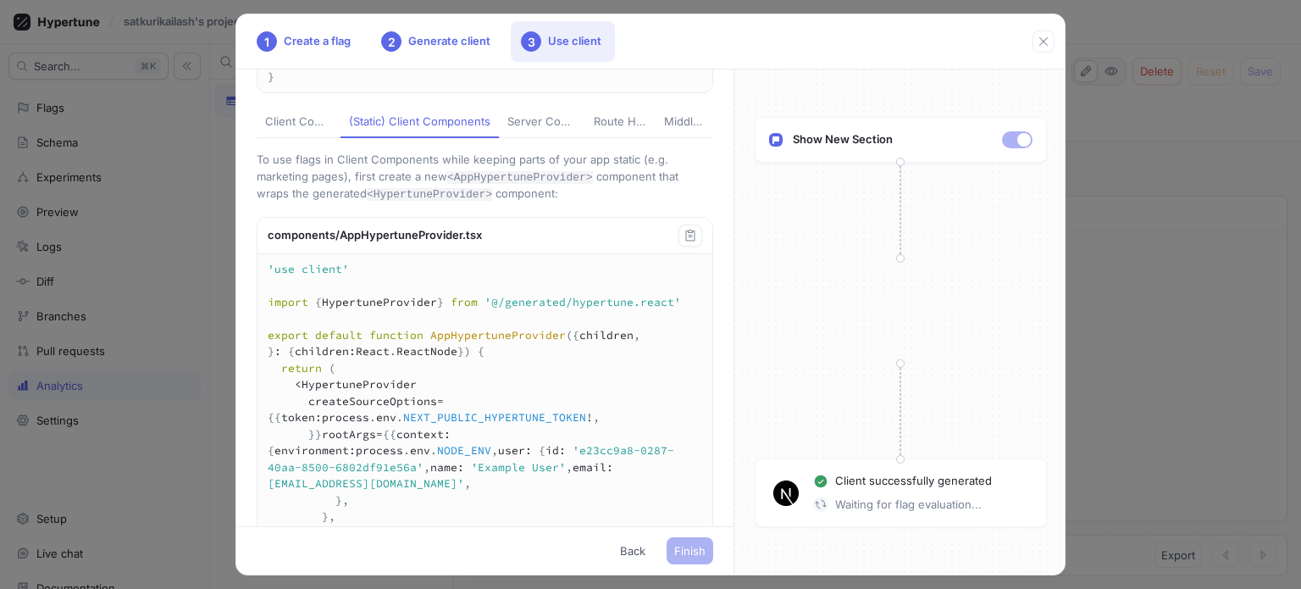
click at [517, 139] on button "Server Components" at bounding box center [542, 123] width 86 height 32
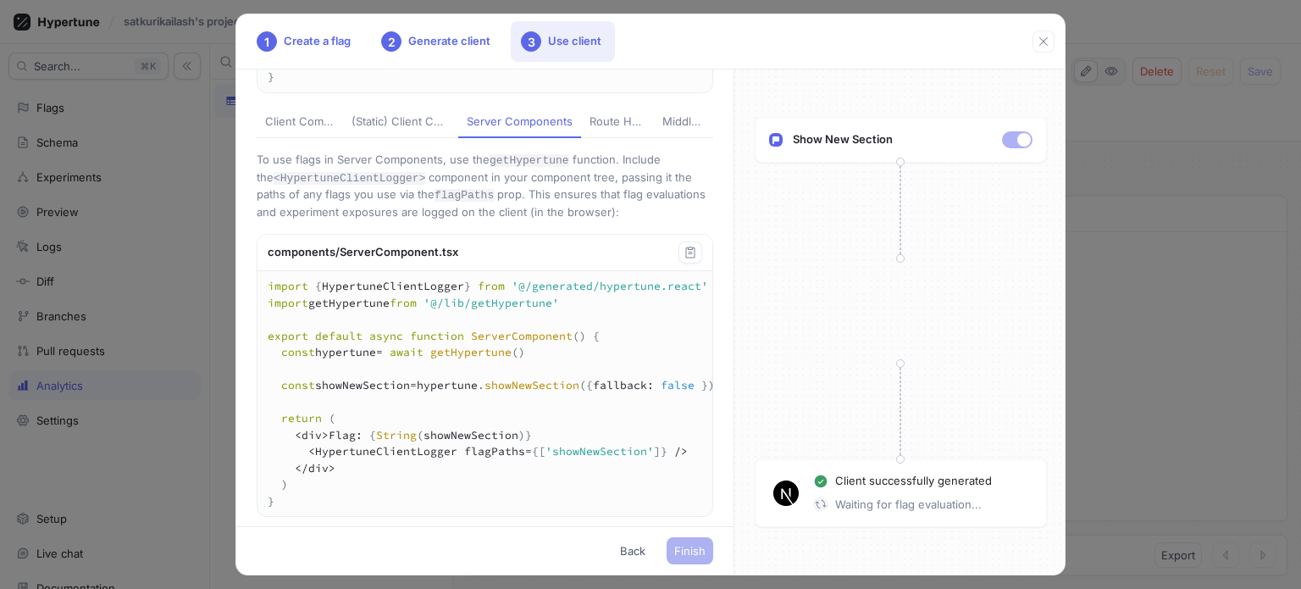
click at [581, 139] on button "Route Handlers" at bounding box center [617, 123] width 73 height 32
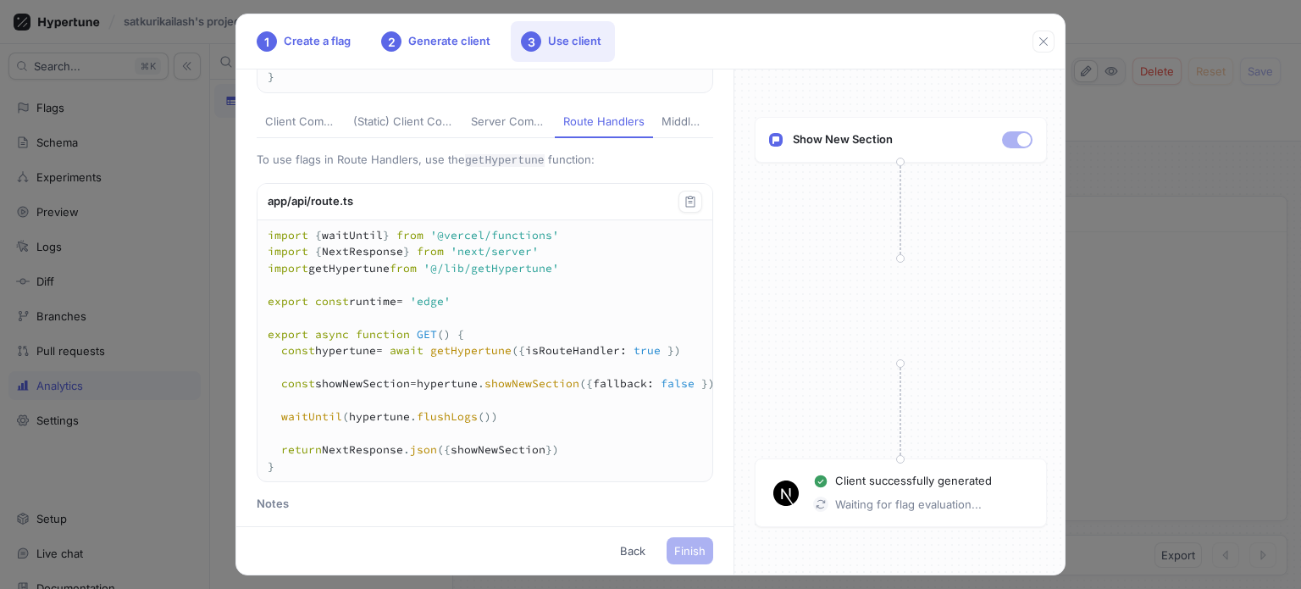
click at [661, 130] on div "Middleware" at bounding box center [682, 121] width 43 height 17
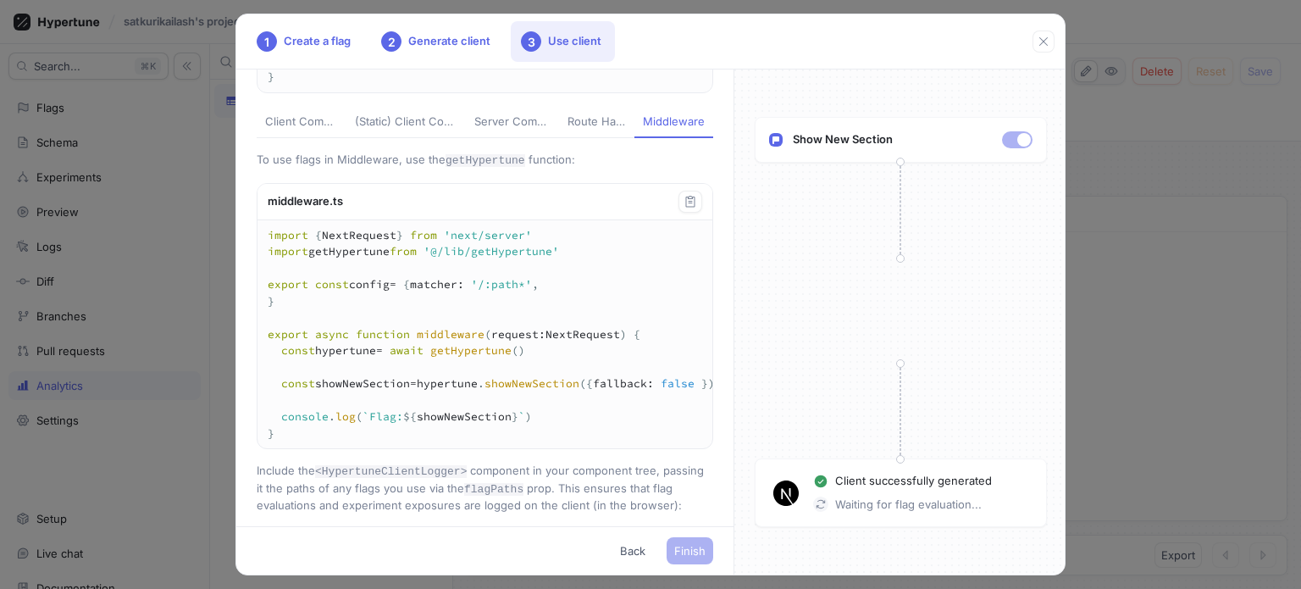
click at [517, 130] on div "Server Components" at bounding box center [512, 121] width 76 height 17
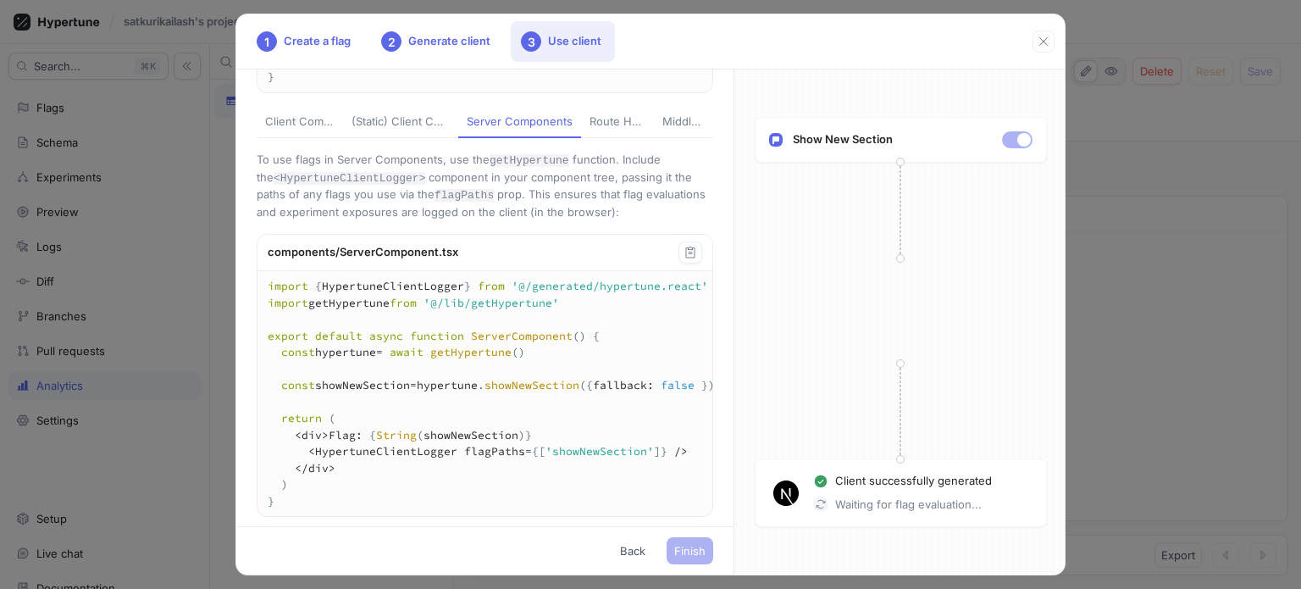
click at [430, 130] on div "(Static) Client Components" at bounding box center [400, 121] width 98 height 17
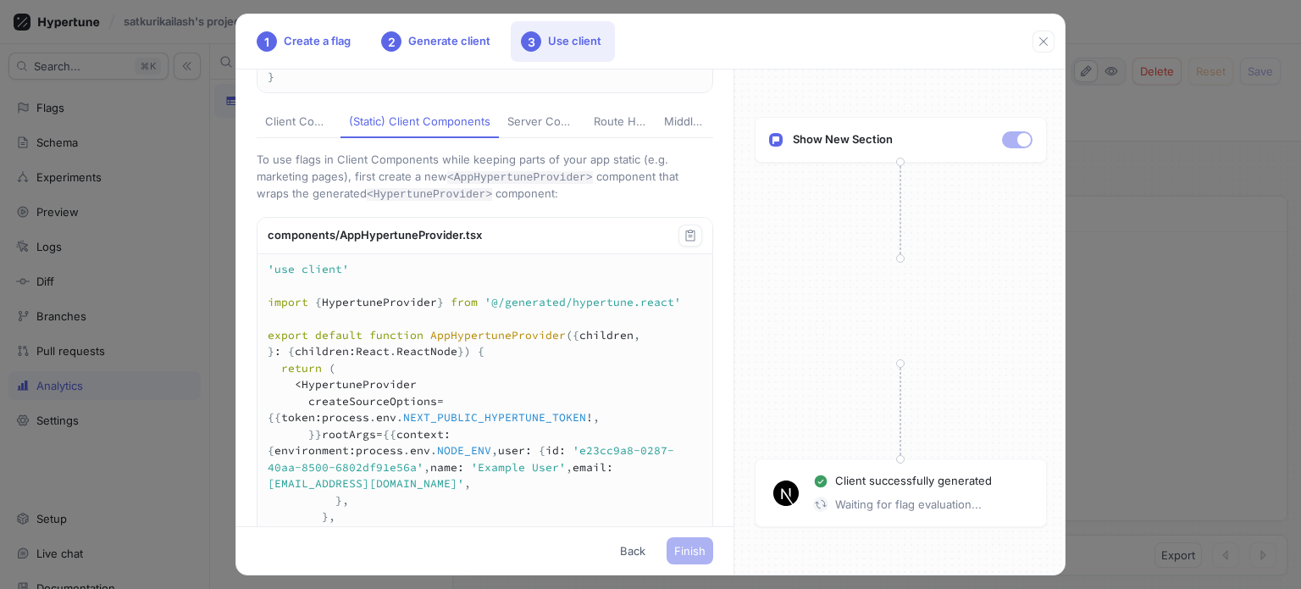
click at [321, 130] on div "Client Components" at bounding box center [298, 121] width 67 height 17
type textarea "import { HypertuneProvider } from '@/generated/hypertune.react' import getHyper…"
type textarea "'use client' import { useHypertune } from '@/generated/hypertune.react' export …"
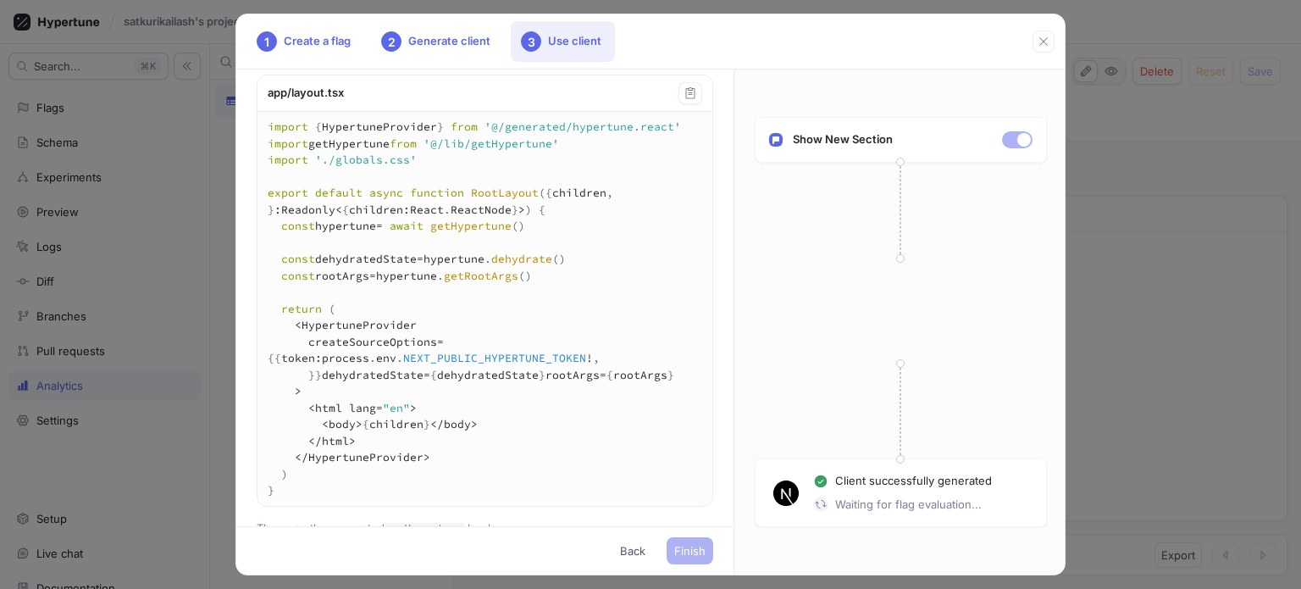
scroll to position [666, 0]
